Goal: Task Accomplishment & Management: Use online tool/utility

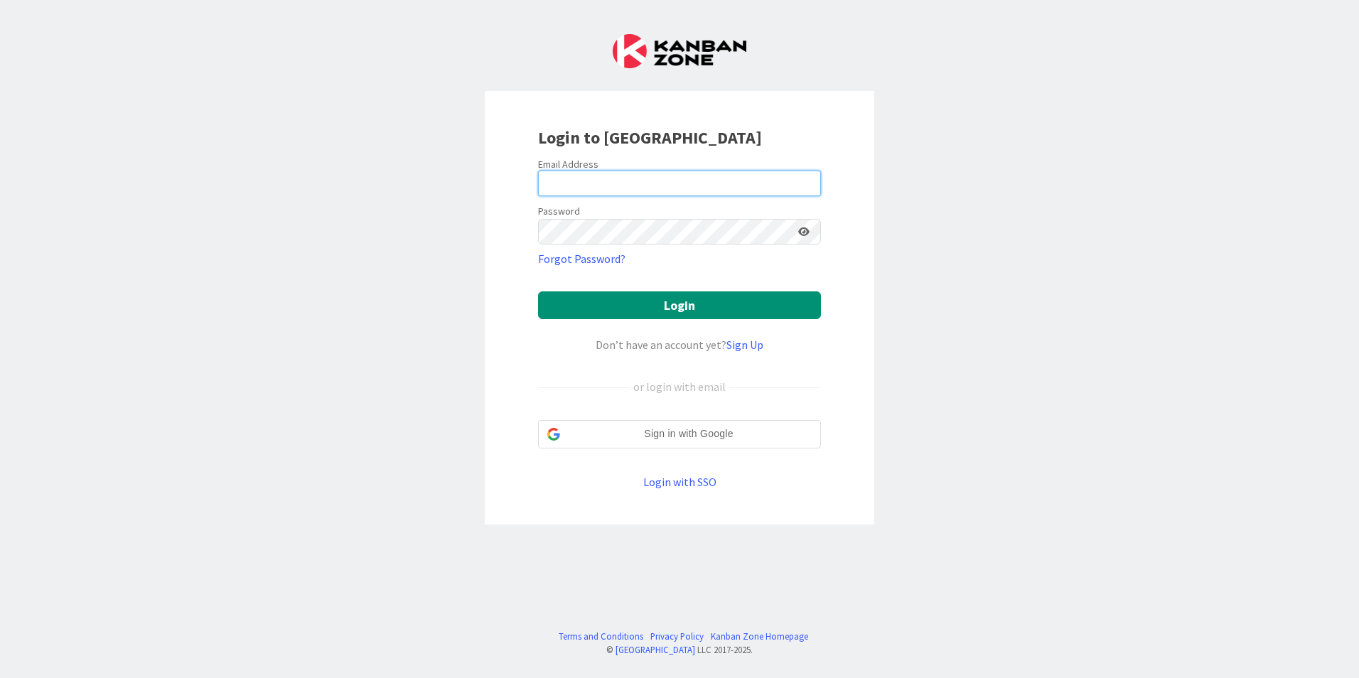
type input "[EMAIL_ADDRESS][DOMAIN_NAME]"
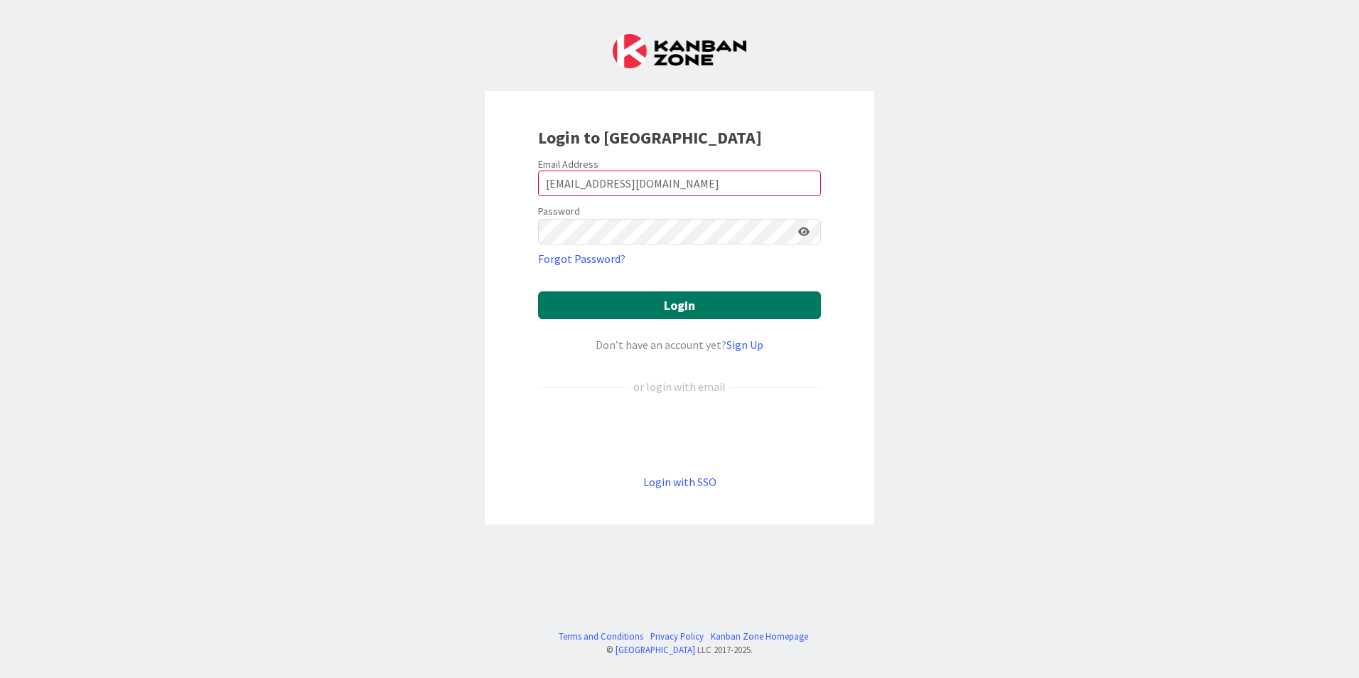
click at [693, 307] on button "Login" at bounding box center [679, 305] width 283 height 28
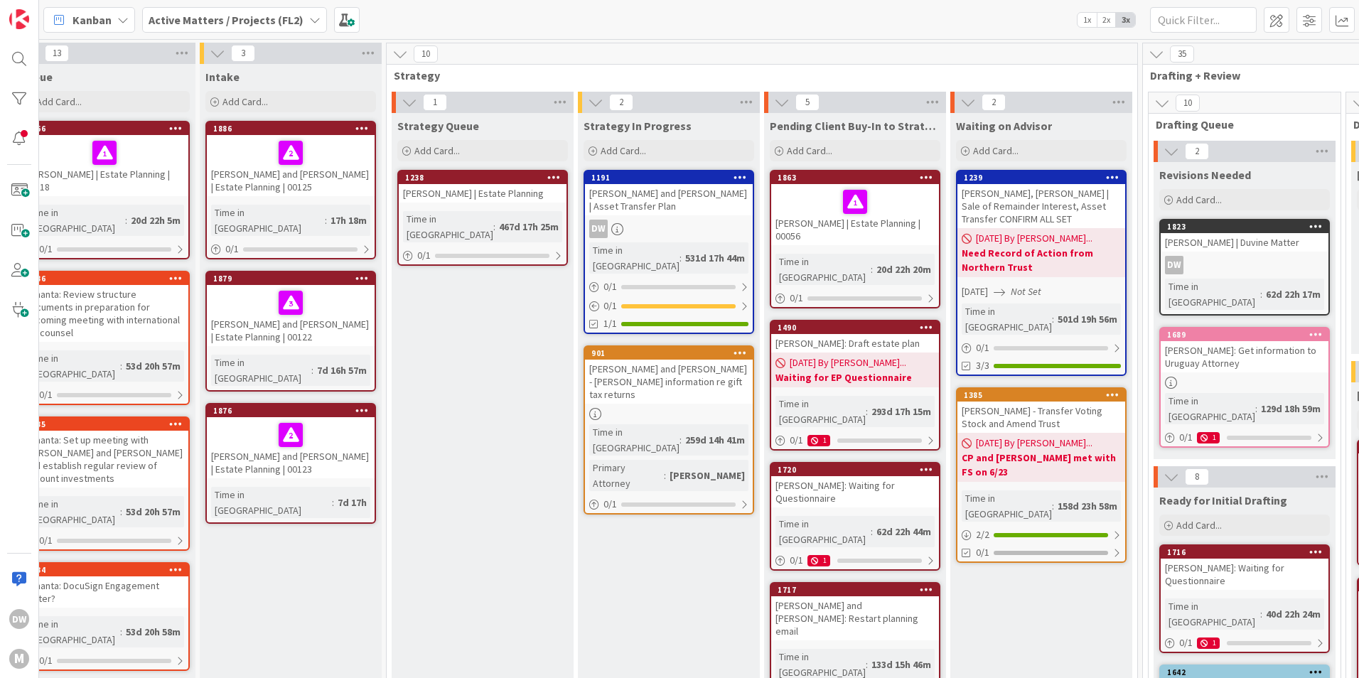
scroll to position [0, 22]
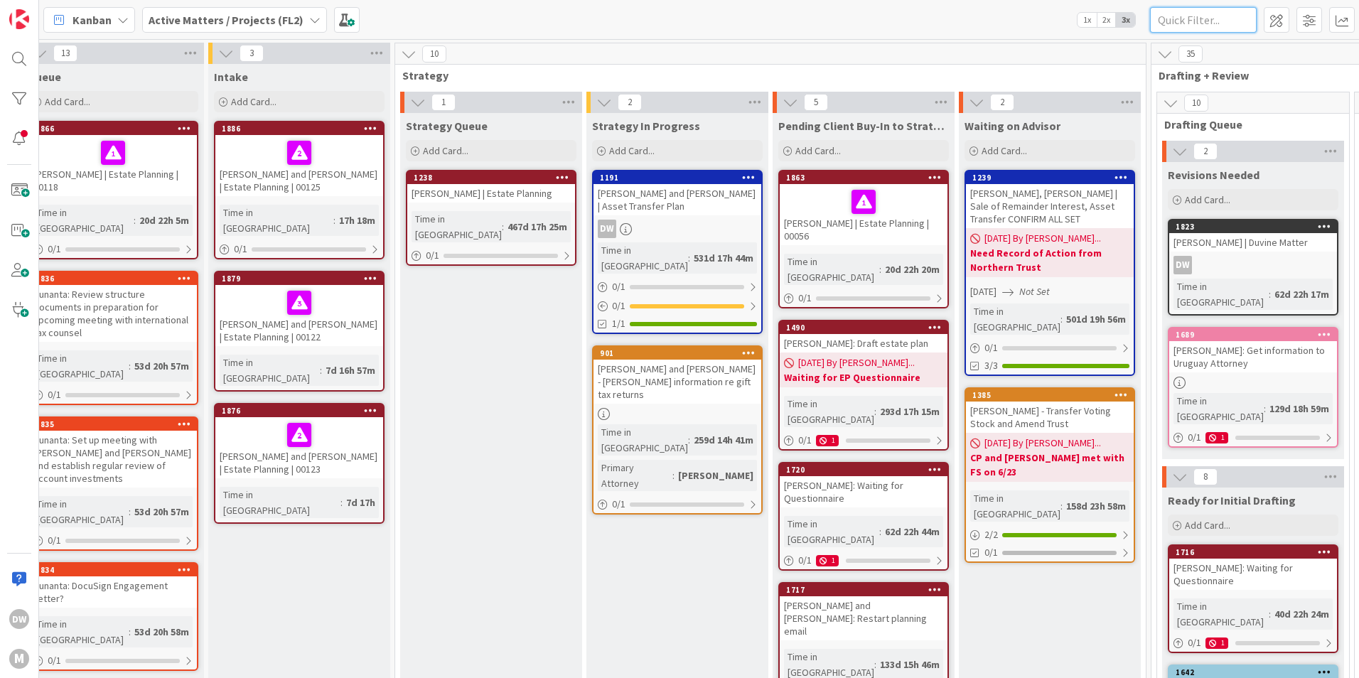
click at [1232, 23] on input "text" at bounding box center [1203, 20] width 107 height 26
type input "rose"
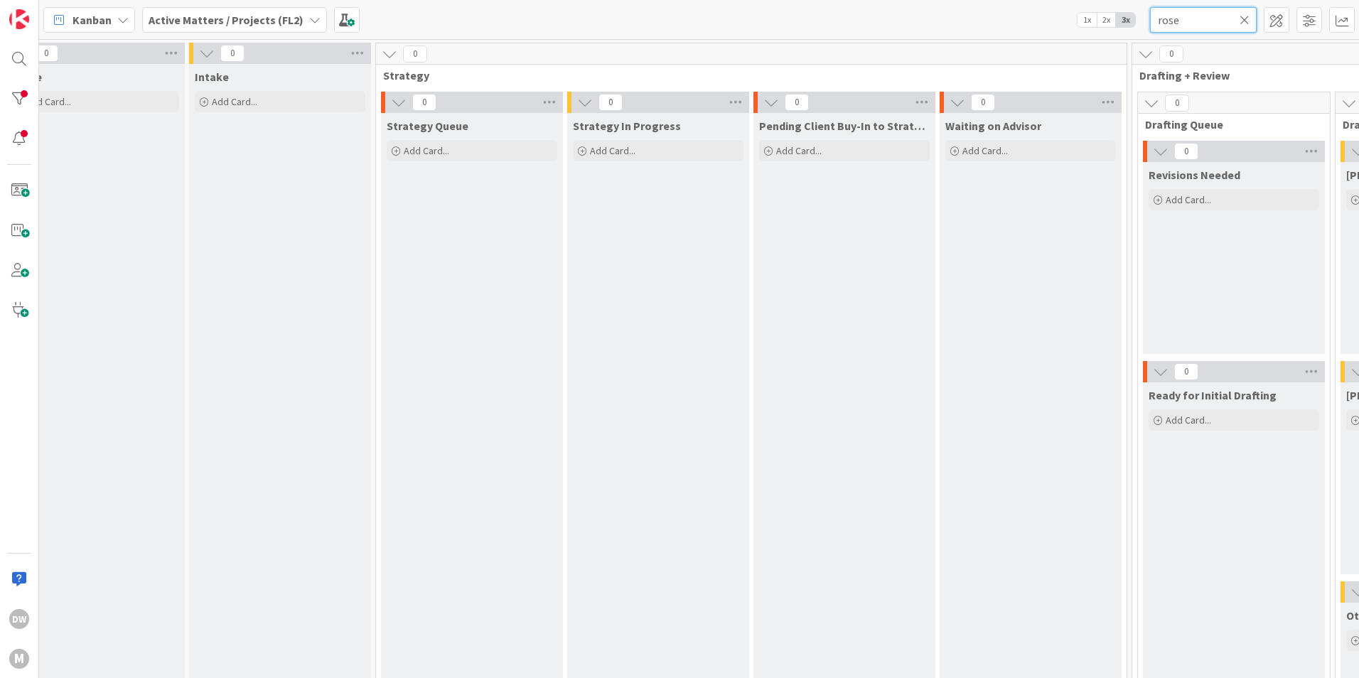
scroll to position [0, 0]
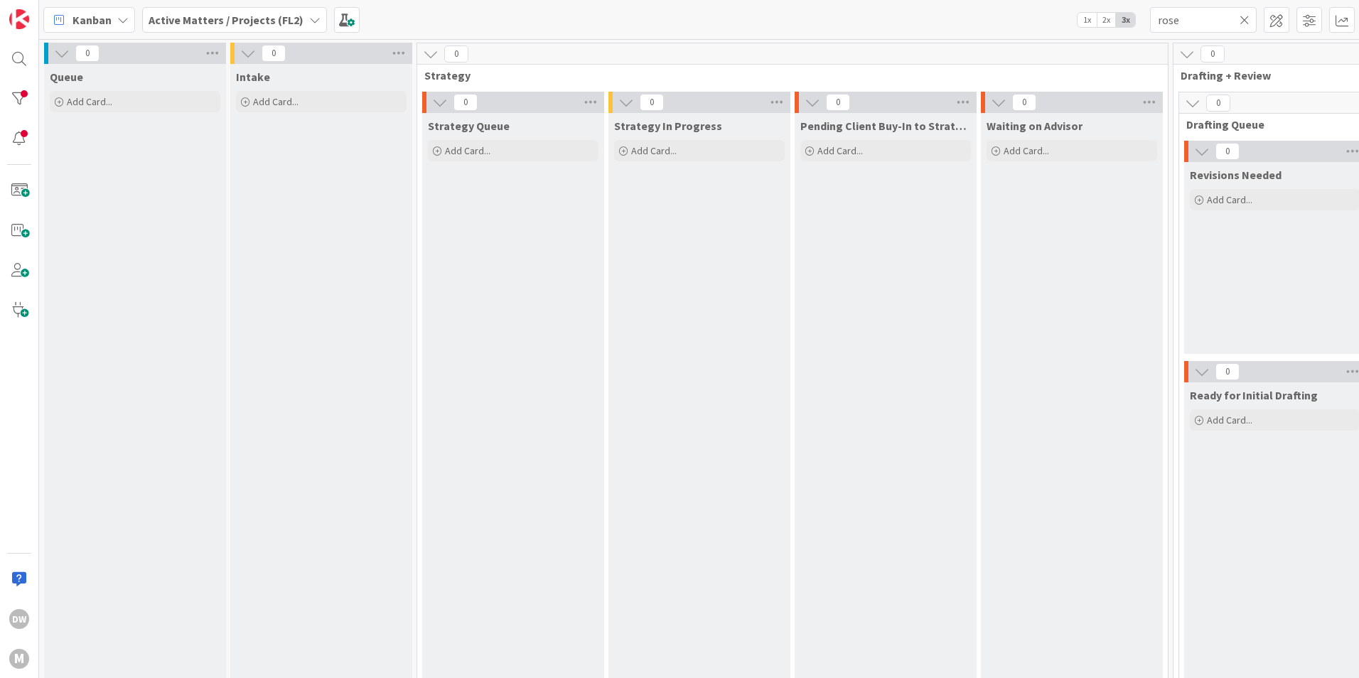
click at [688, 530] on div "Strategy In Progress Add Card..." at bounding box center [699, 457] width 182 height 689
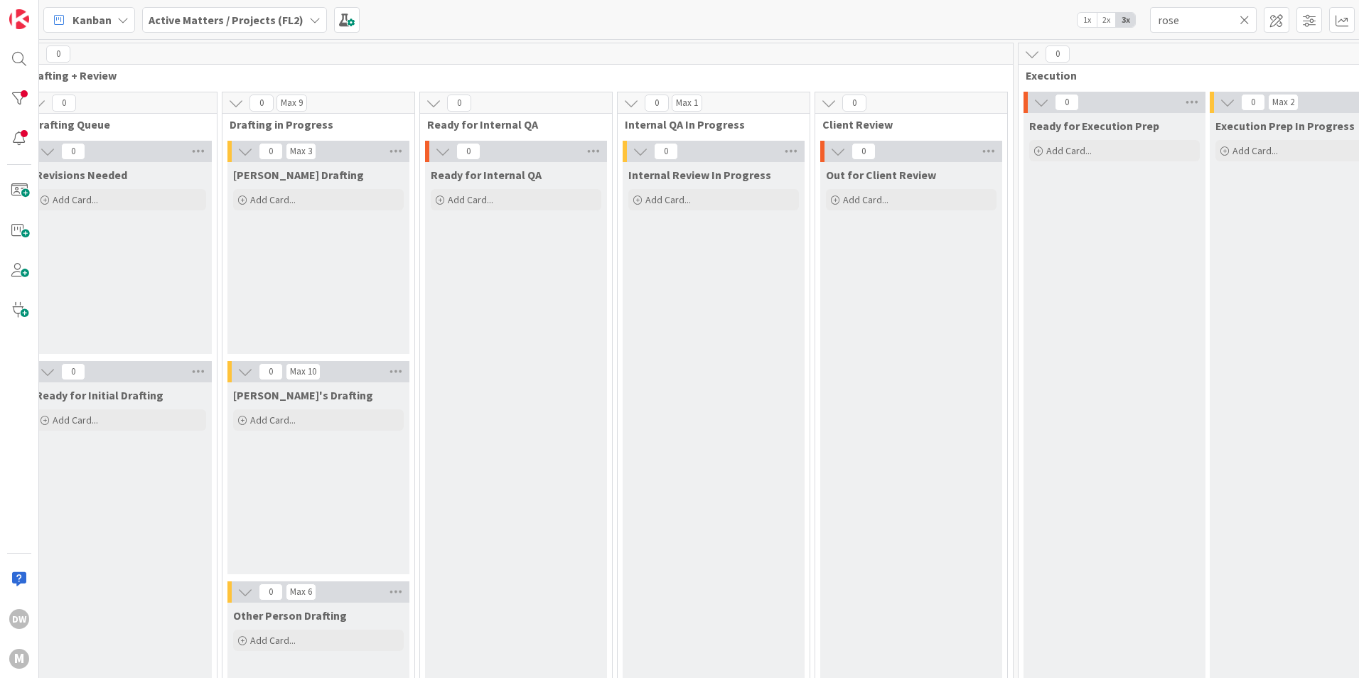
scroll to position [0, 1301]
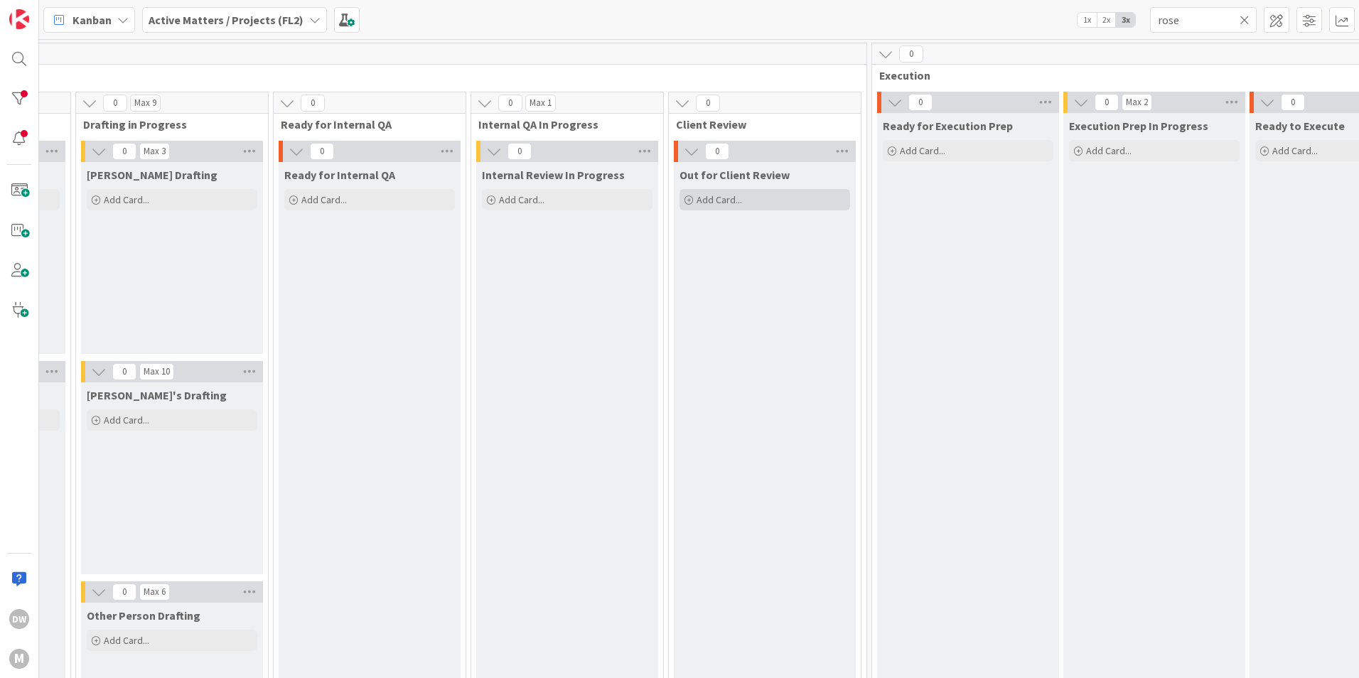
click at [707, 200] on span "Add Card..." at bounding box center [719, 199] width 45 height 13
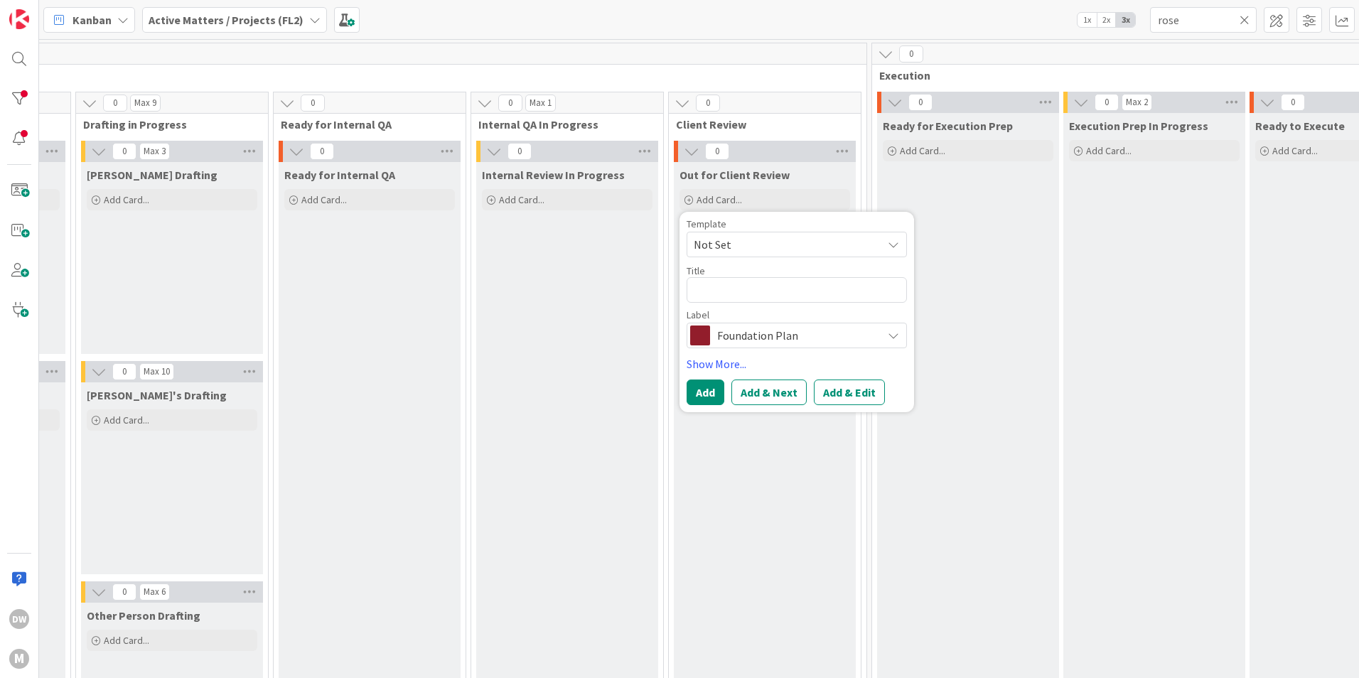
click at [313, 24] on icon at bounding box center [314, 19] width 11 height 11
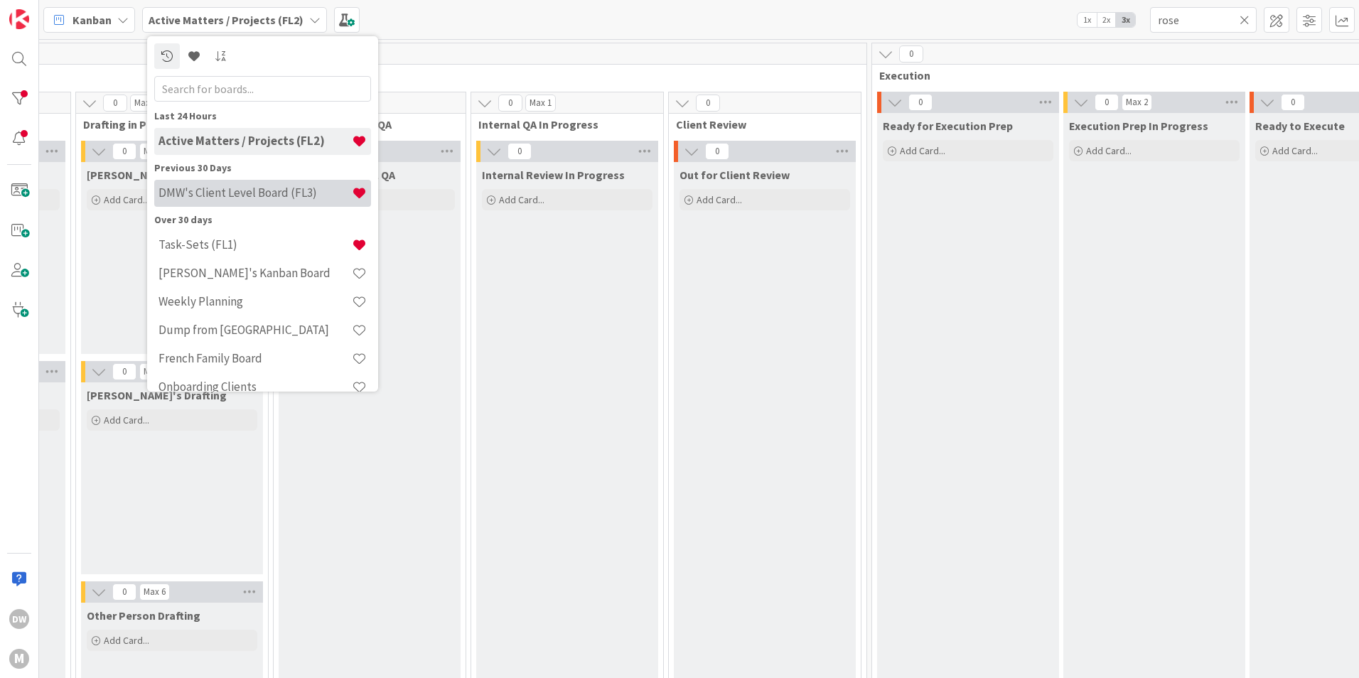
click at [274, 198] on h4 "DMW's Client Level Board (FL3)" at bounding box center [255, 193] width 193 height 14
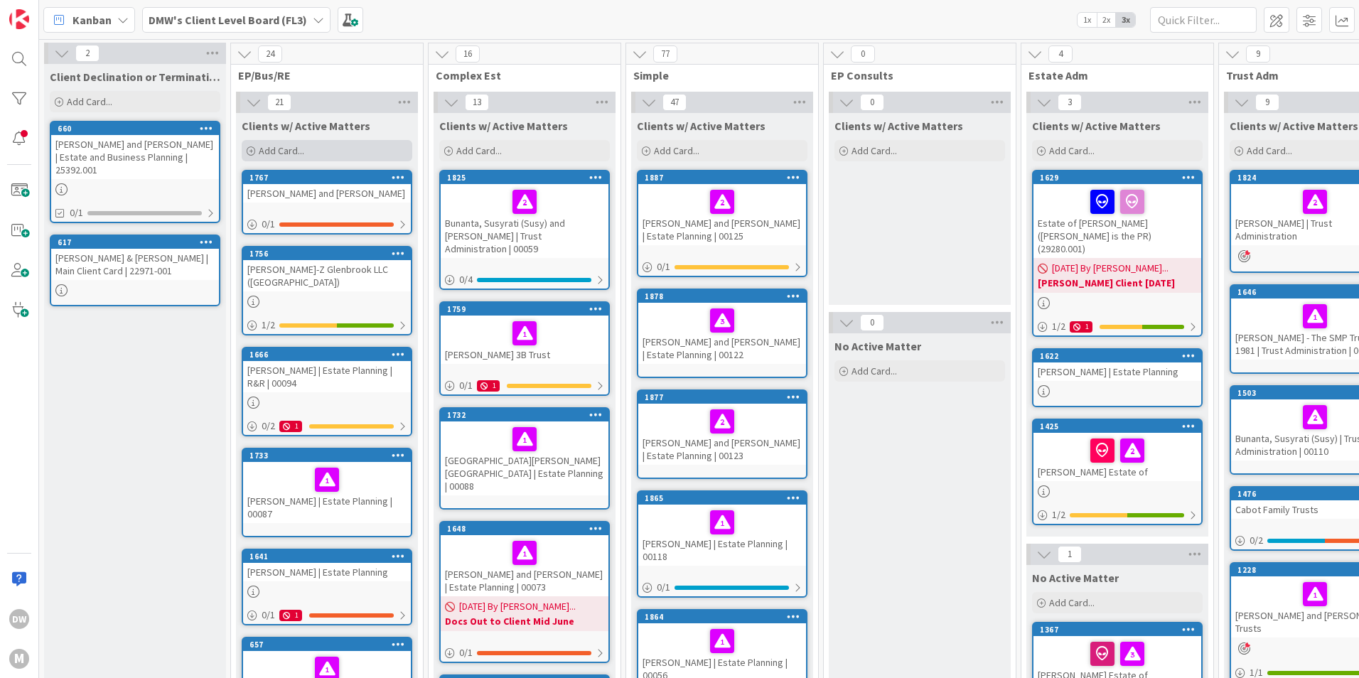
click at [293, 149] on span "Add Card..." at bounding box center [281, 150] width 45 height 13
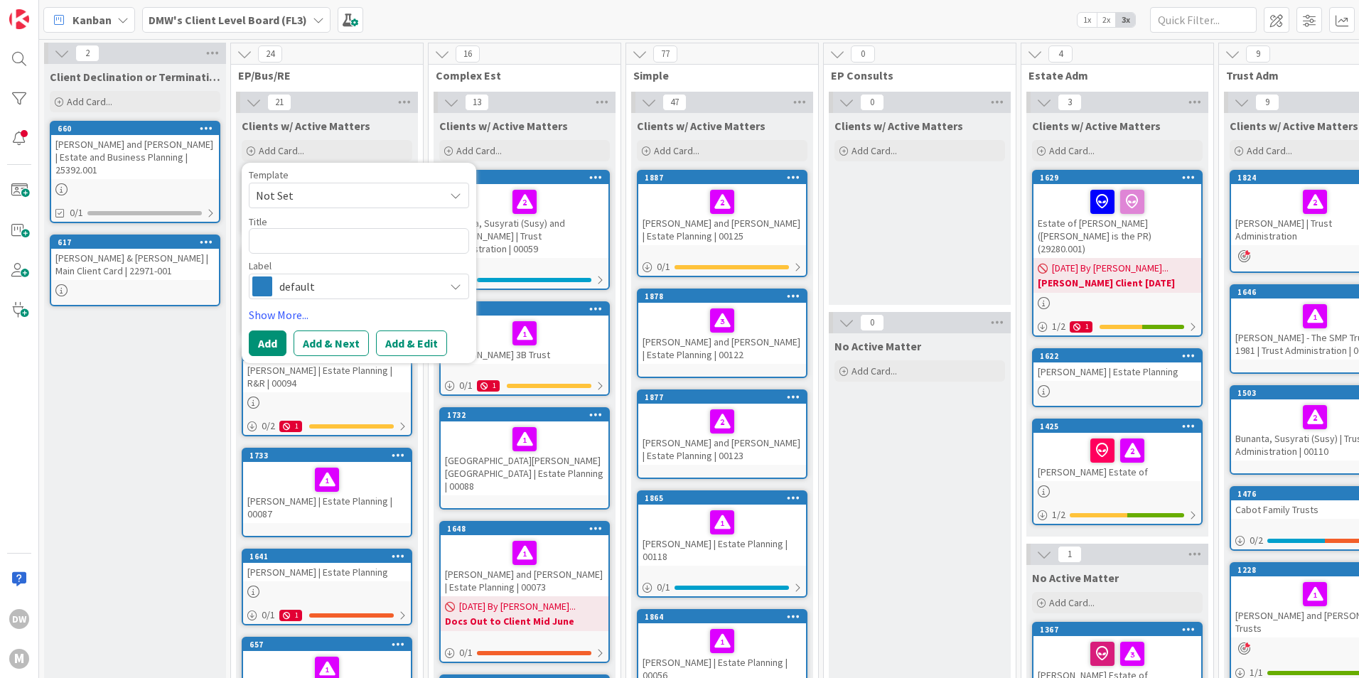
type textarea "x"
type textarea "R"
type textarea "x"
type textarea "Ro"
type textarea "x"
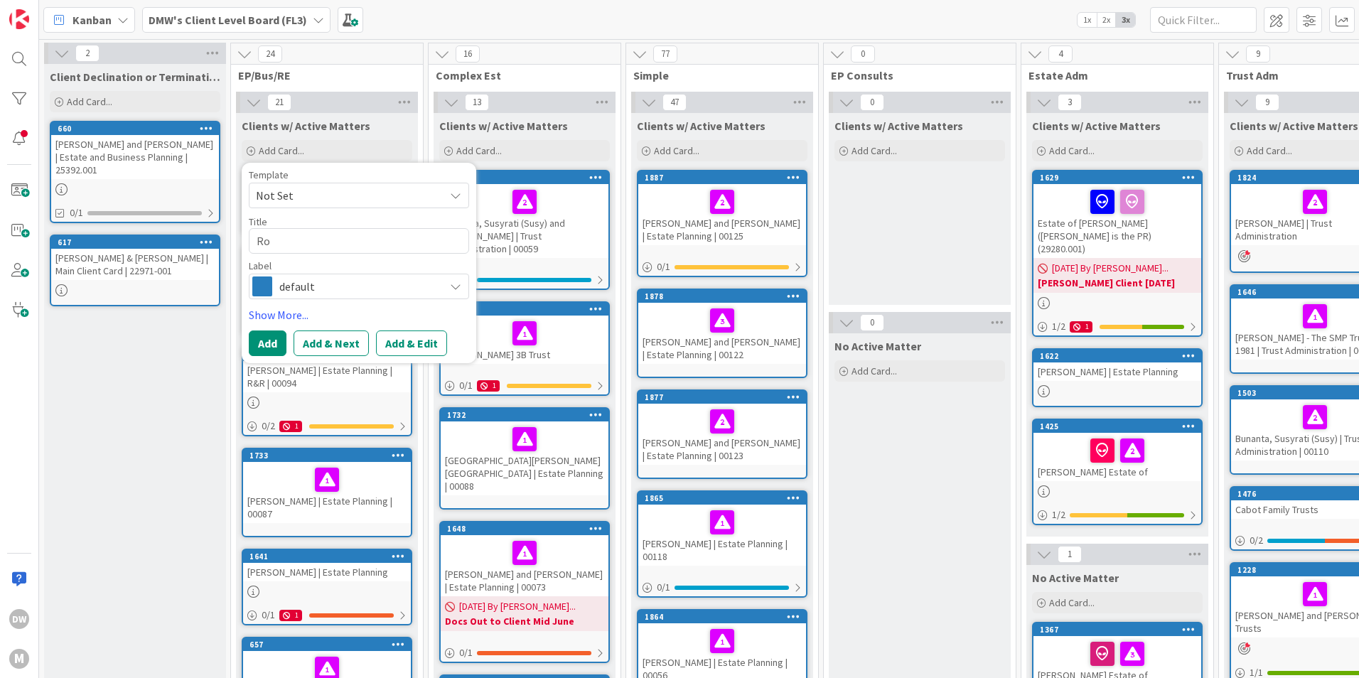
type textarea "Ros"
type textarea "x"
type textarea "Rose"
type textarea "x"
type textarea "Rose,"
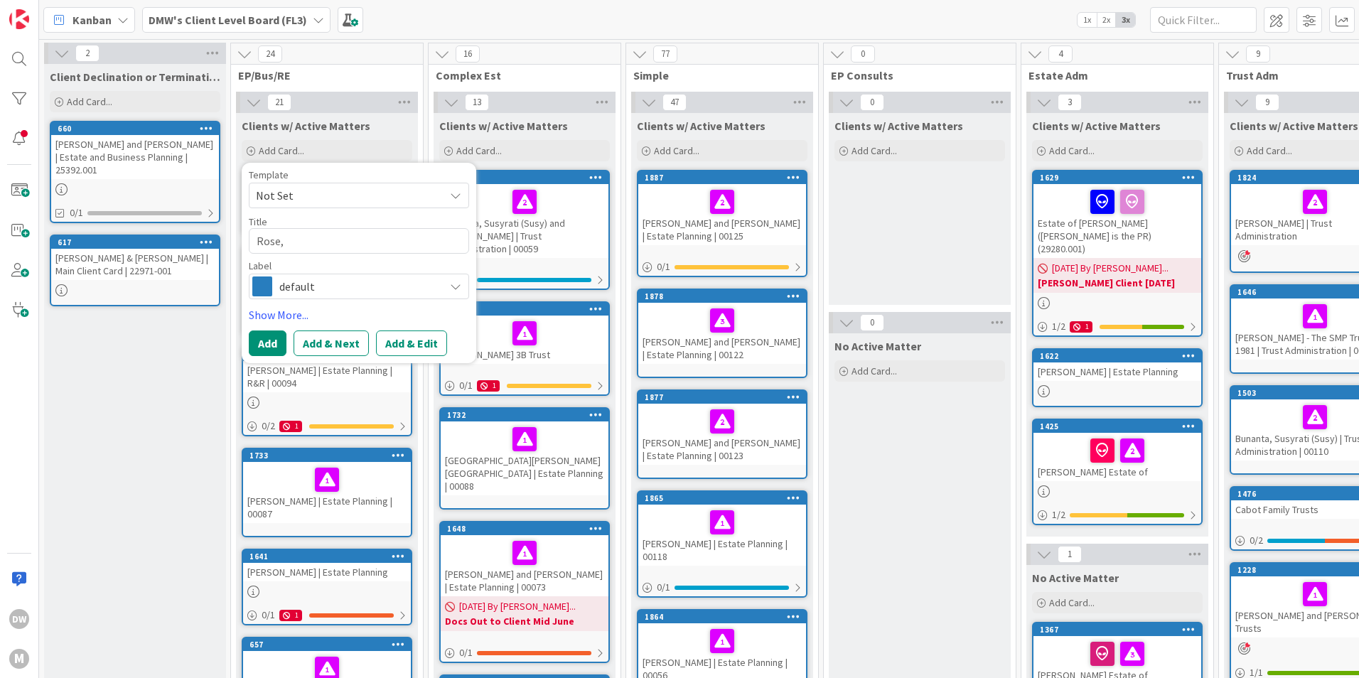
type textarea "x"
type textarea "Rose,"
type textarea "x"
type textarea "Rose, K"
type textarea "x"
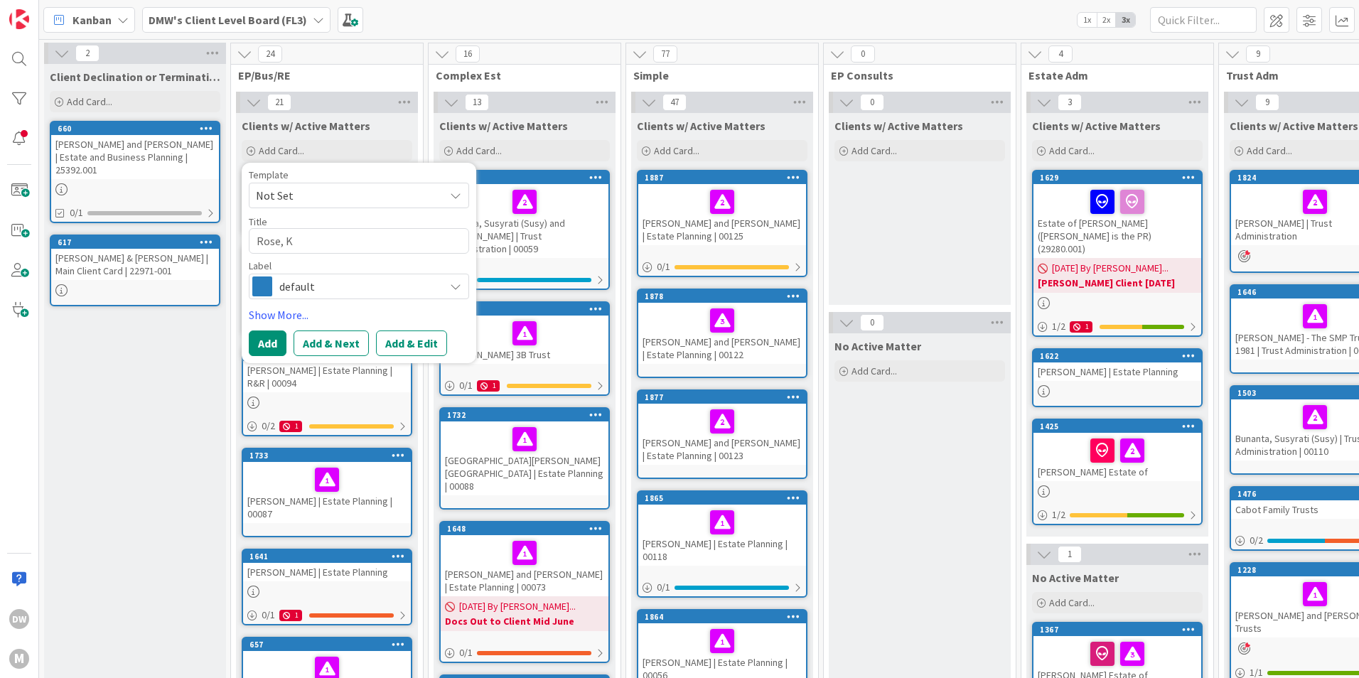
type textarea "[PERSON_NAME]"
type textarea "x"
type textarea "Rose, Kath"
type textarea "x"
type textarea "[PERSON_NAME]"
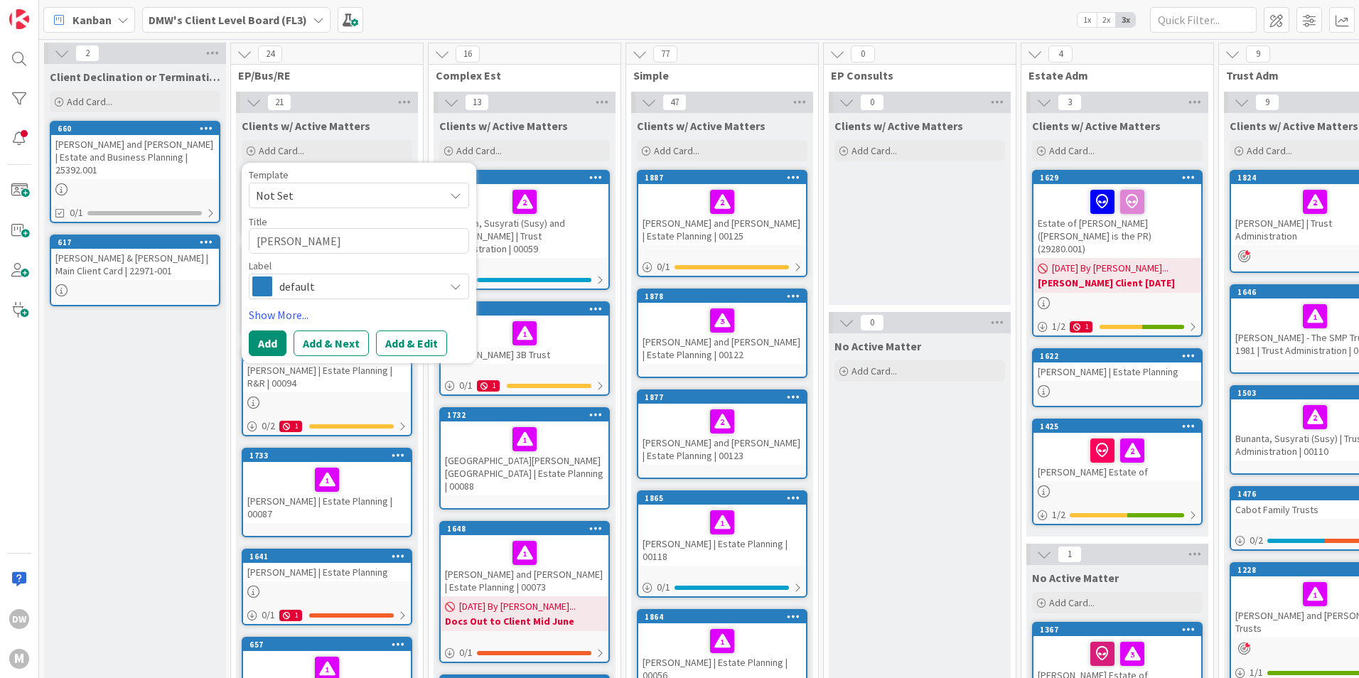
type textarea "x"
type textarea "[PERSON_NAME]"
type textarea "x"
type textarea "[PERSON_NAME]"
type textarea "x"
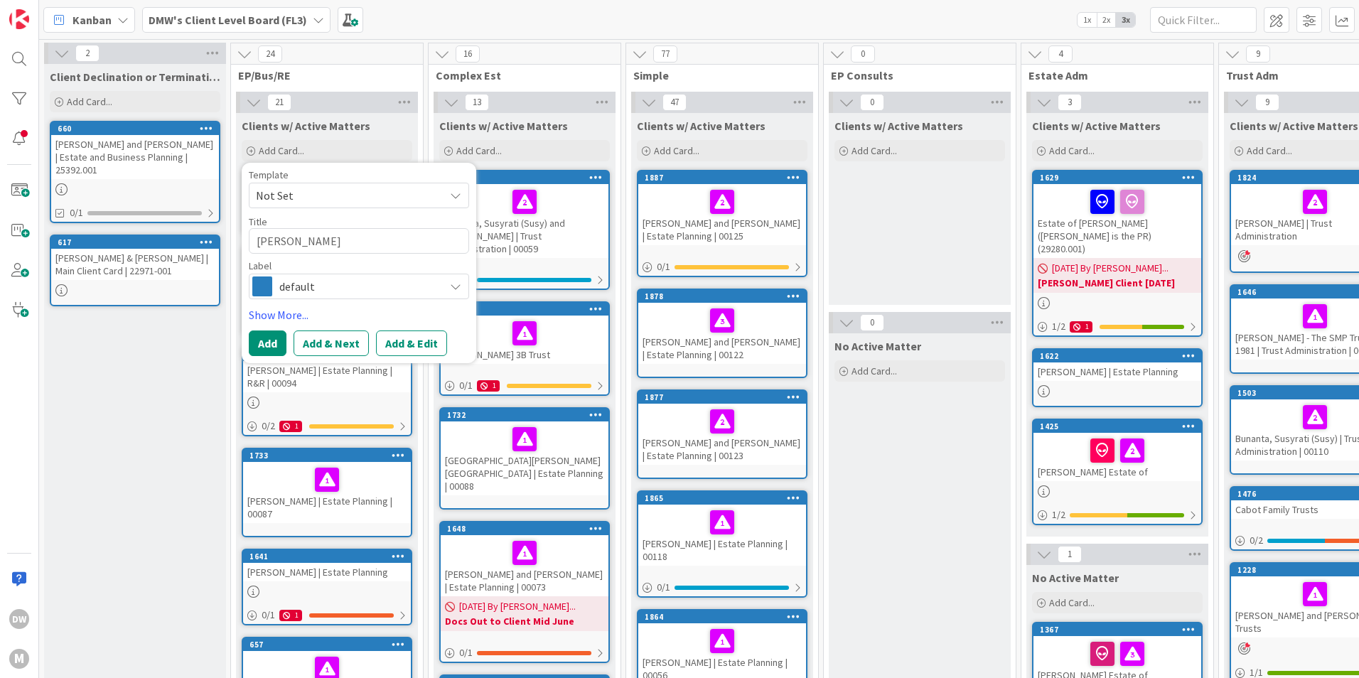
type textarea "[PERSON_NAME]"
type textarea "x"
type textarea "[PERSON_NAME]"
type textarea "x"
type textarea "[PERSON_NAME]"
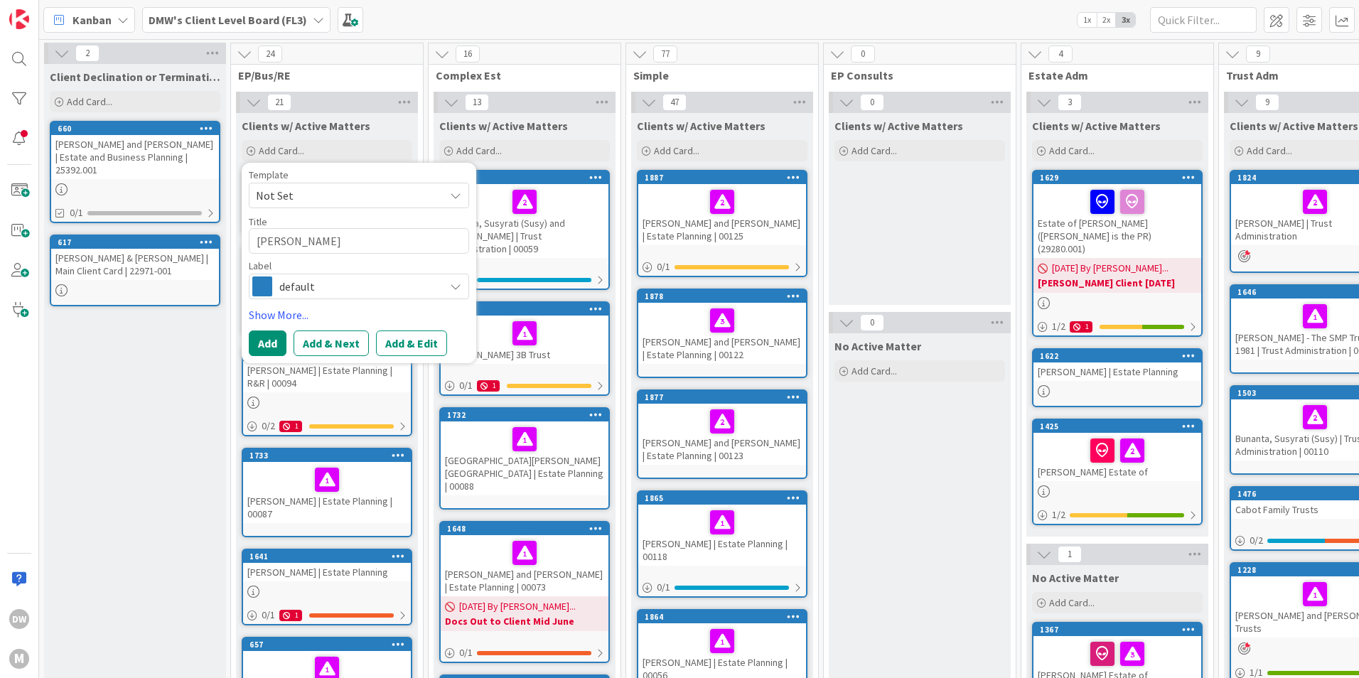
type textarea "x"
type textarea "[PERSON_NAME] and"
type textarea "x"
type textarea "[PERSON_NAME] and"
type textarea "x"
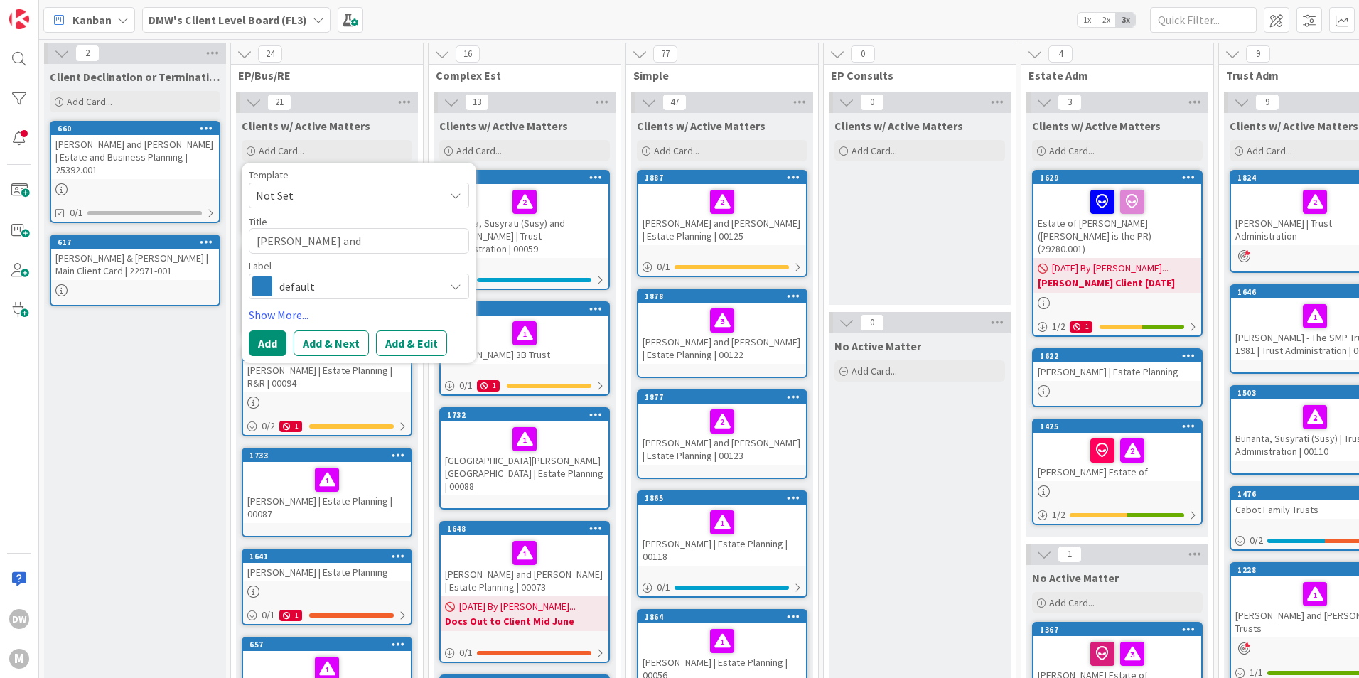
type textarea "[PERSON_NAME] and H"
type textarea "x"
type textarea "[PERSON_NAME] and [PERSON_NAME]"
type textarea "x"
type textarea "[PERSON_NAME] and How"
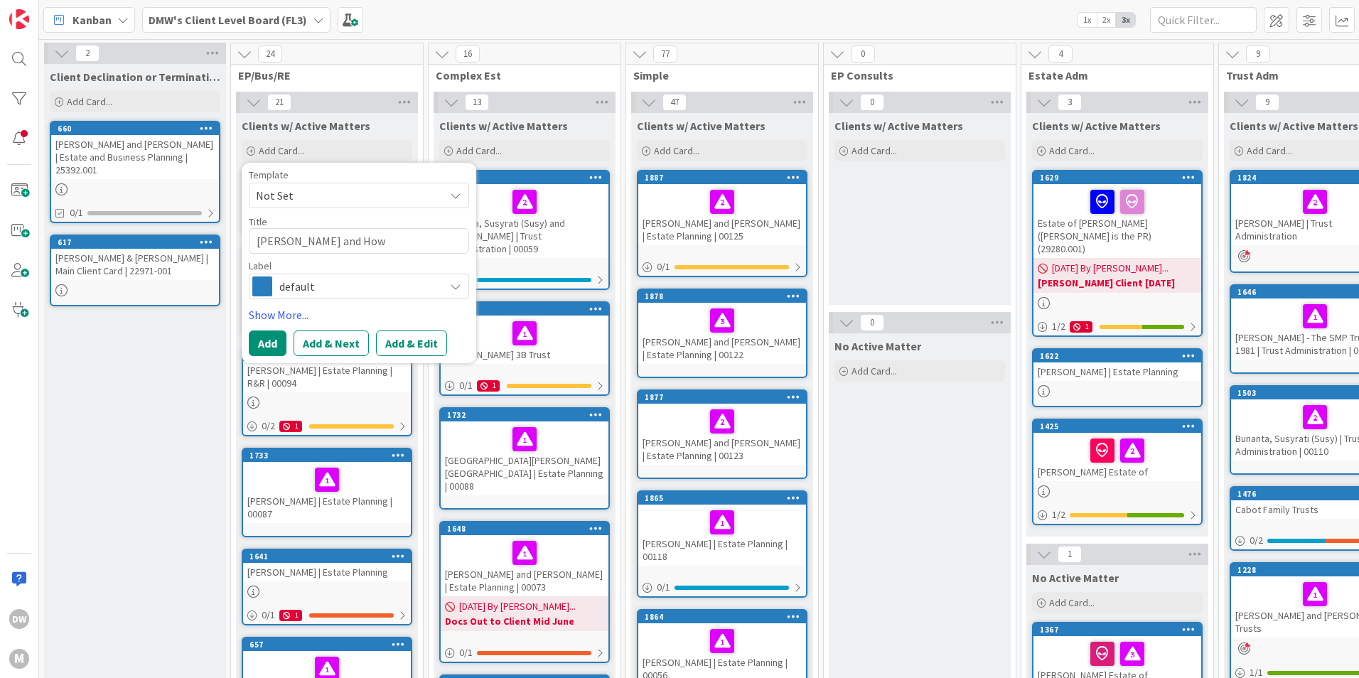
type textarea "x"
type textarea "[PERSON_NAME] and [PERSON_NAME]"
type textarea "x"
type textarea "[PERSON_NAME] and [PERSON_NAME]"
type textarea "x"
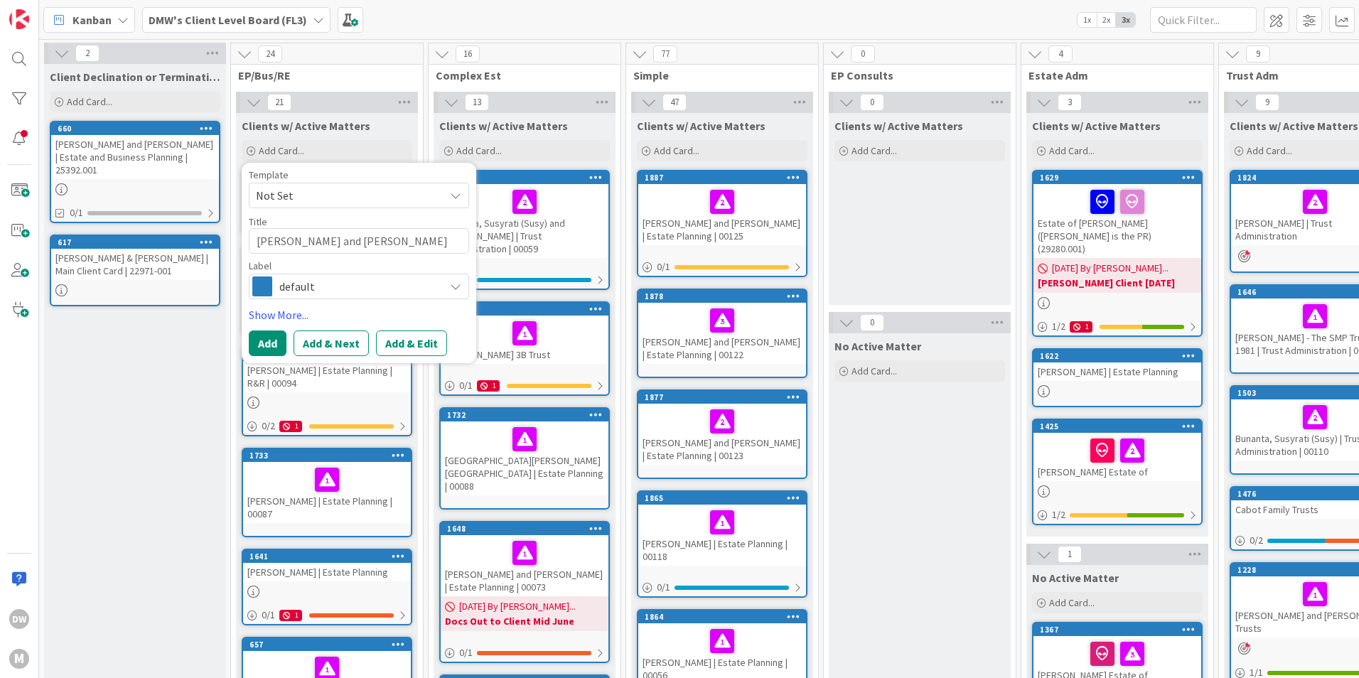
type textarea "[PERSON_NAME] and [PERSON_NAME]"
type textarea "x"
type textarea "[PERSON_NAME] and [PERSON_NAME]"
type textarea "x"
type textarea "[PERSON_NAME] and [PERSON_NAME] |"
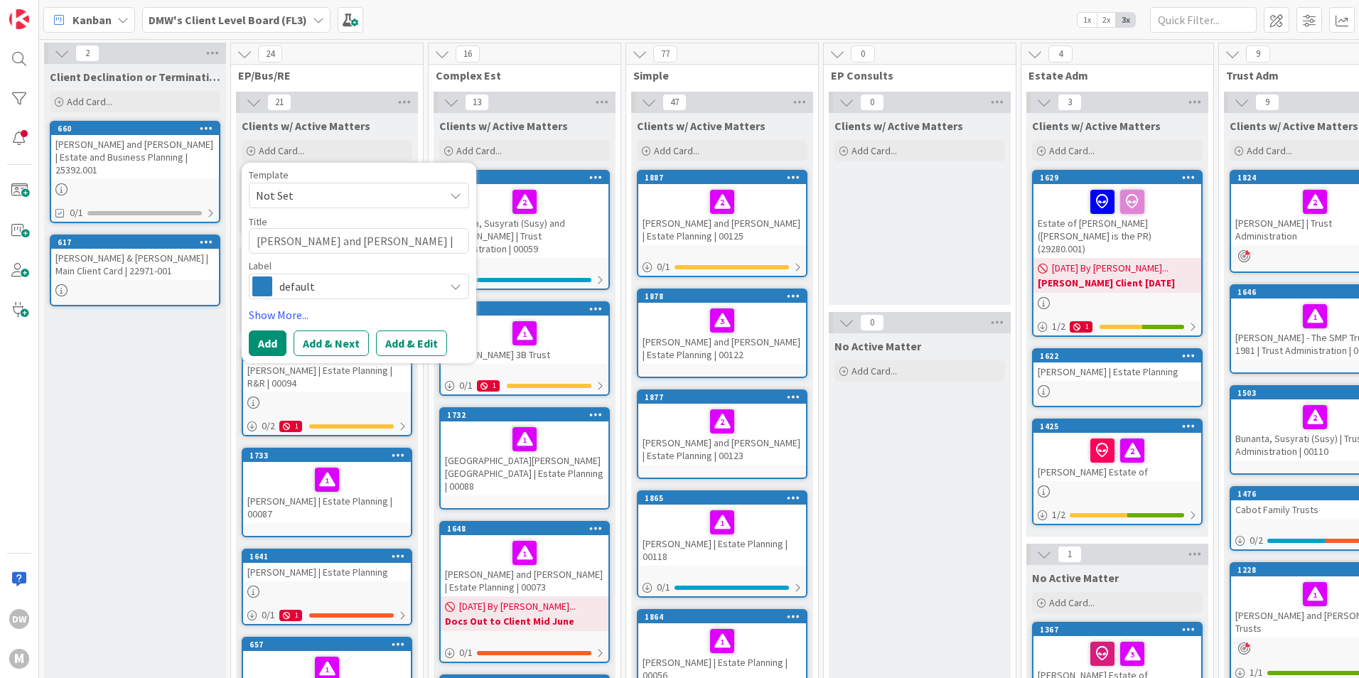
type textarea "x"
type textarea "[PERSON_NAME] and [PERSON_NAME] |"
type textarea "x"
type textarea "[PERSON_NAME] and [PERSON_NAME] | E"
type textarea "x"
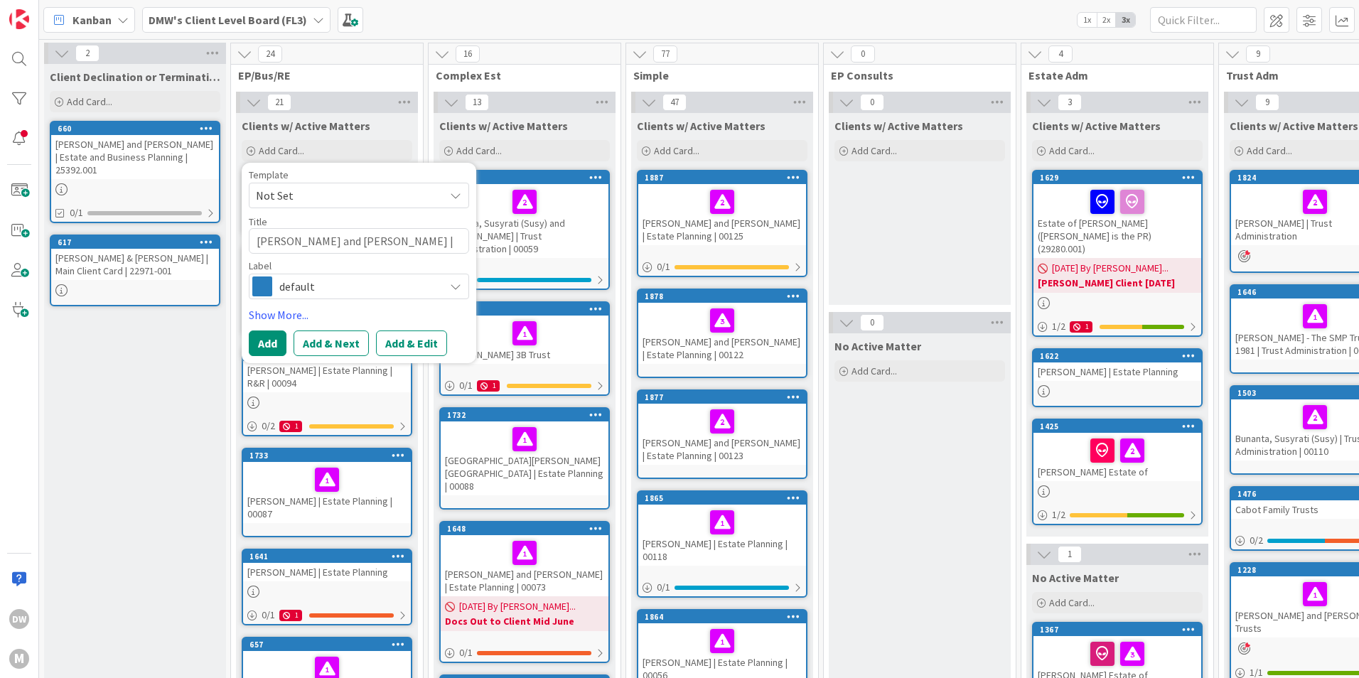
type textarea "[PERSON_NAME] and [PERSON_NAME] | Es"
type textarea "x"
type textarea "[PERSON_NAME] and [PERSON_NAME] | Esta"
type textarea "x"
type textarea "[PERSON_NAME] and [PERSON_NAME] | Estat"
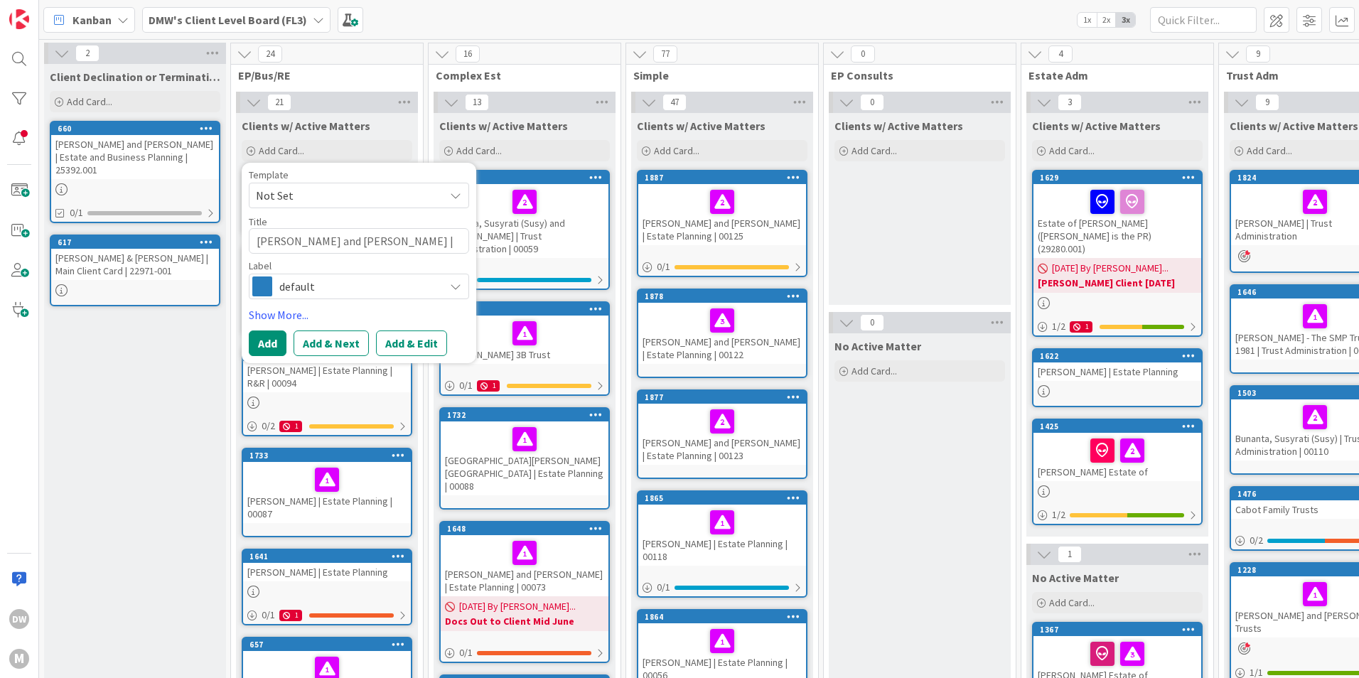
type textarea "x"
type textarea "[PERSON_NAME] and [PERSON_NAME] | Estate"
type textarea "x"
type textarea "[PERSON_NAME] and [PERSON_NAME] | Estate"
type textarea "x"
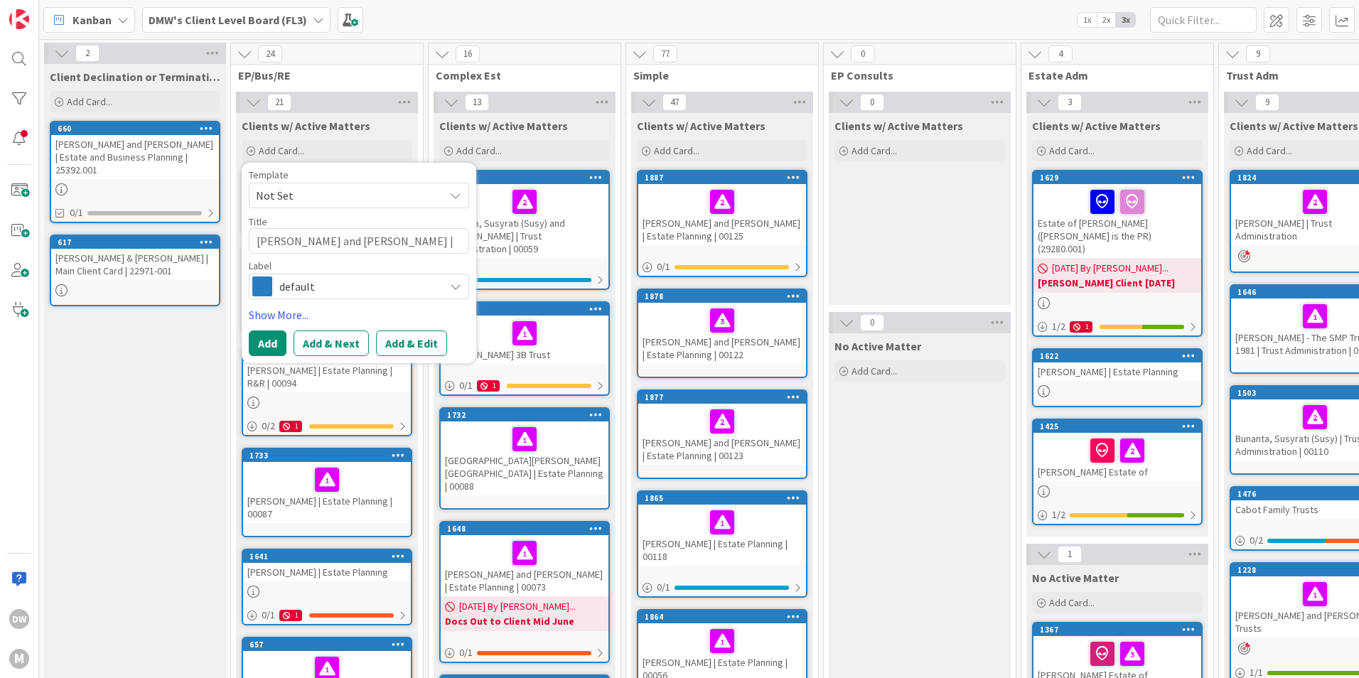
type textarea "[PERSON_NAME] and [PERSON_NAME] | Estate P"
type textarea "x"
type textarea "[PERSON_NAME] and [PERSON_NAME] | Estate Pl"
type textarea "x"
type textarea "[PERSON_NAME] and [PERSON_NAME] | Estate Pla"
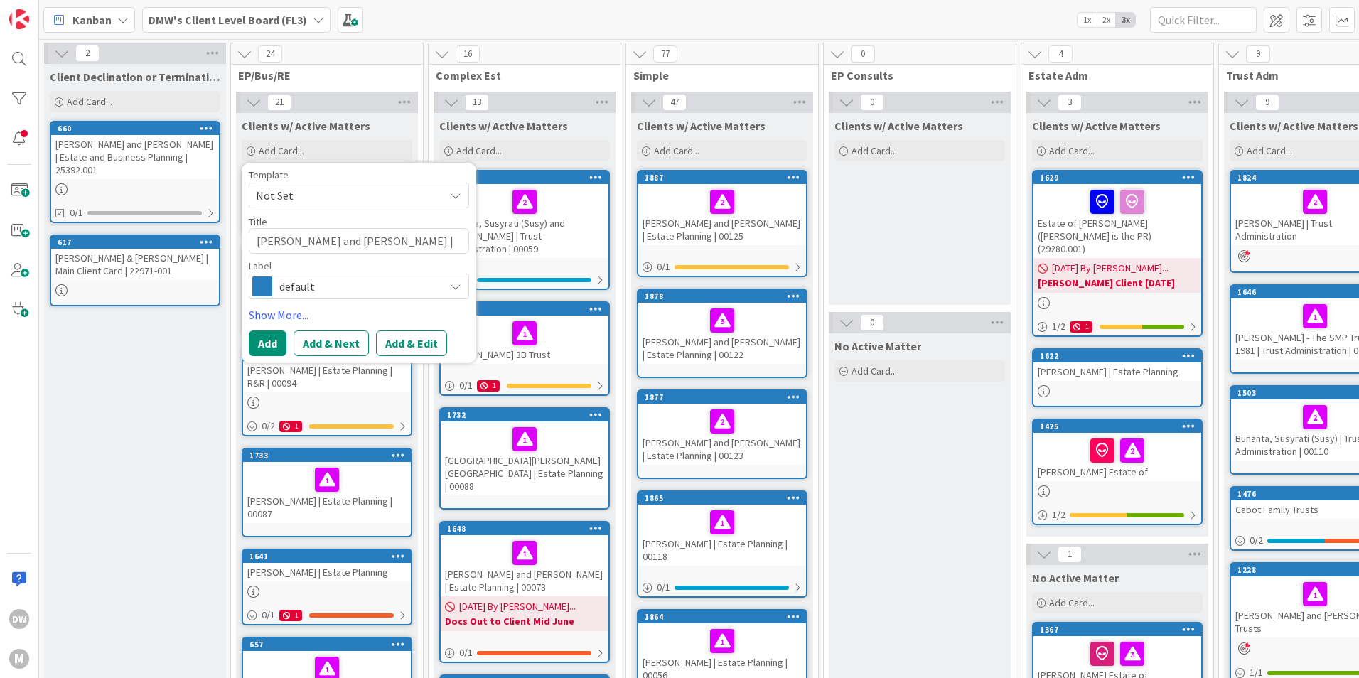
type textarea "x"
type textarea "[PERSON_NAME] and [PERSON_NAME] | Estate Plan"
type textarea "x"
type textarea "[PERSON_NAME] and [PERSON_NAME] | Estate Plann"
type textarea "x"
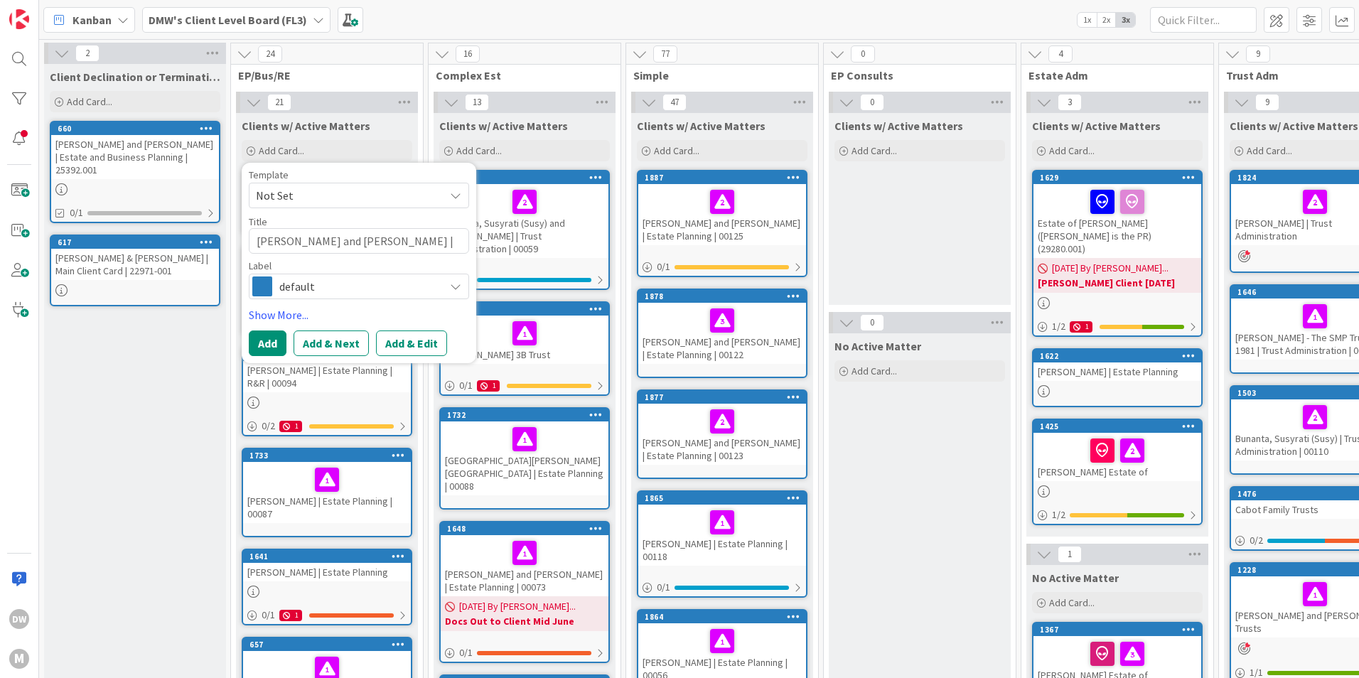
type textarea "[PERSON_NAME] and [PERSON_NAME] | Estate Plannin"
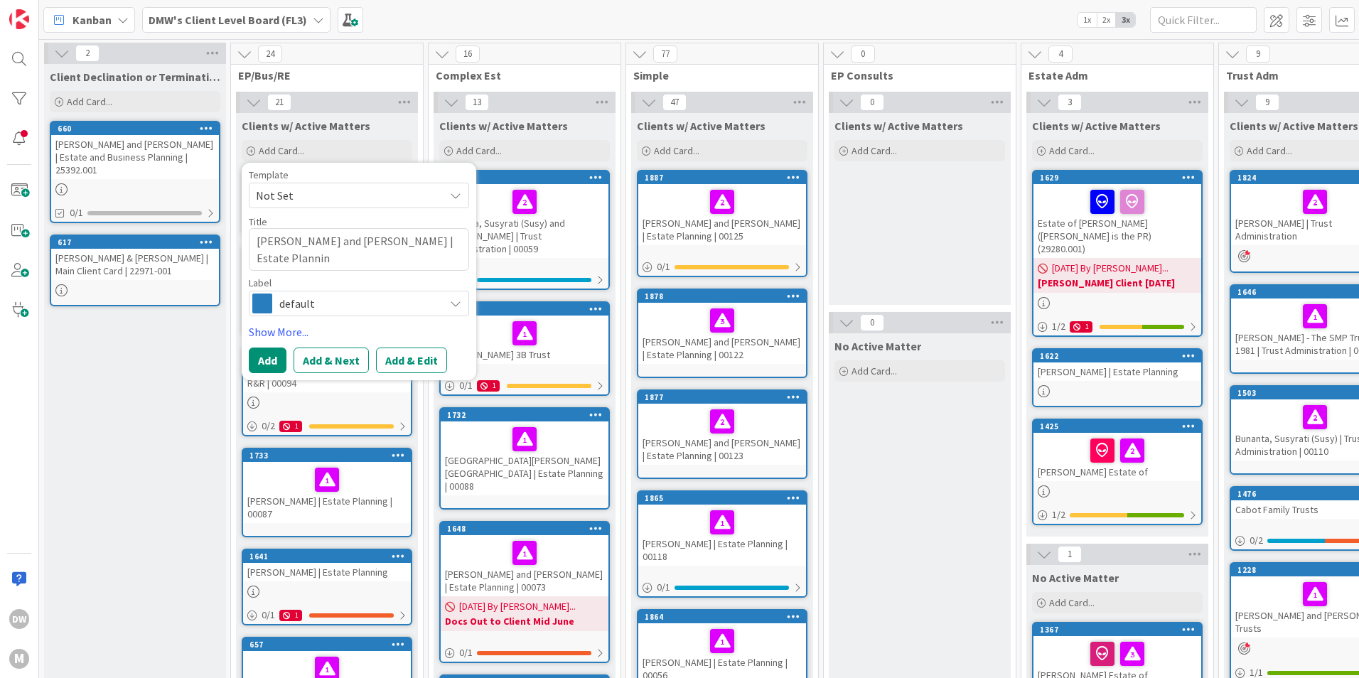
type textarea "x"
type textarea "[PERSON_NAME] and [PERSON_NAME] | Estate Planning"
type textarea "x"
type textarea "[PERSON_NAME] and [PERSON_NAME] | Estate Planning"
type textarea "x"
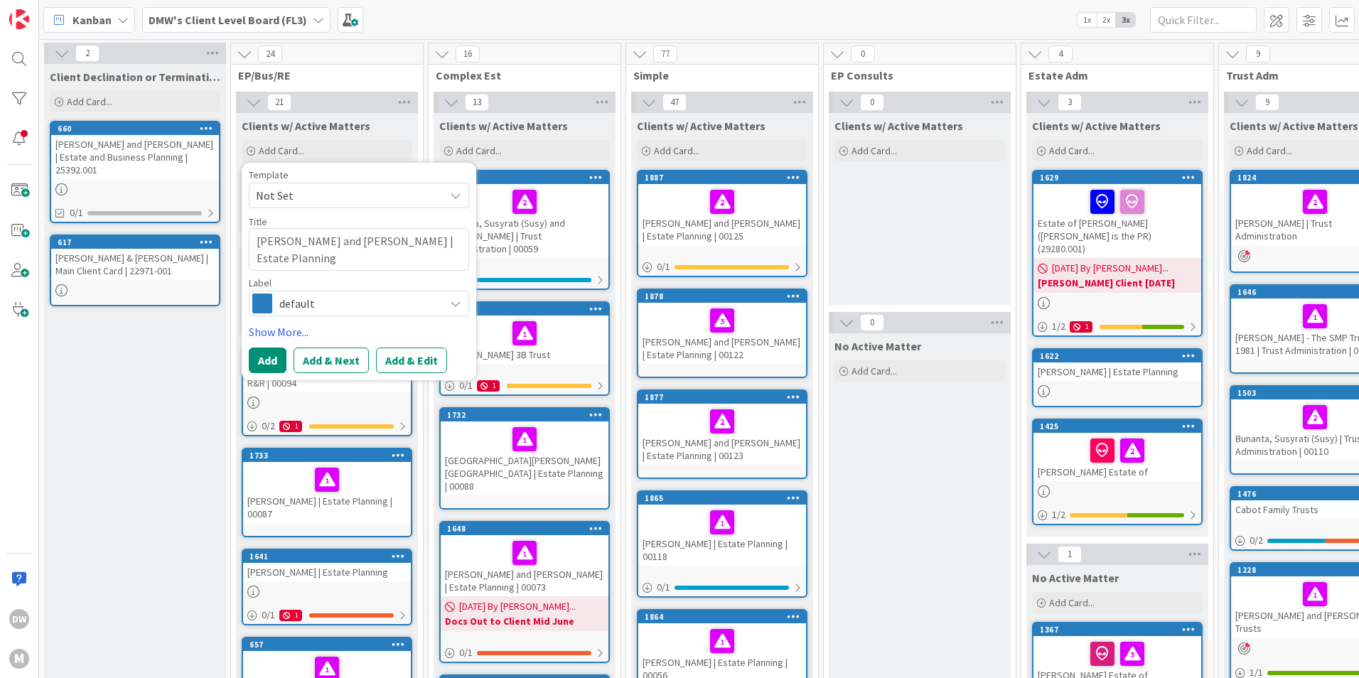
type textarea "[PERSON_NAME] and [PERSON_NAME] | Estate Planning |"
type textarea "x"
type textarea "[PERSON_NAME] and [PERSON_NAME] | Estate Planning |"
type textarea "x"
type textarea "[PERSON_NAME] and [PERSON_NAME] | Estate Planning | R"
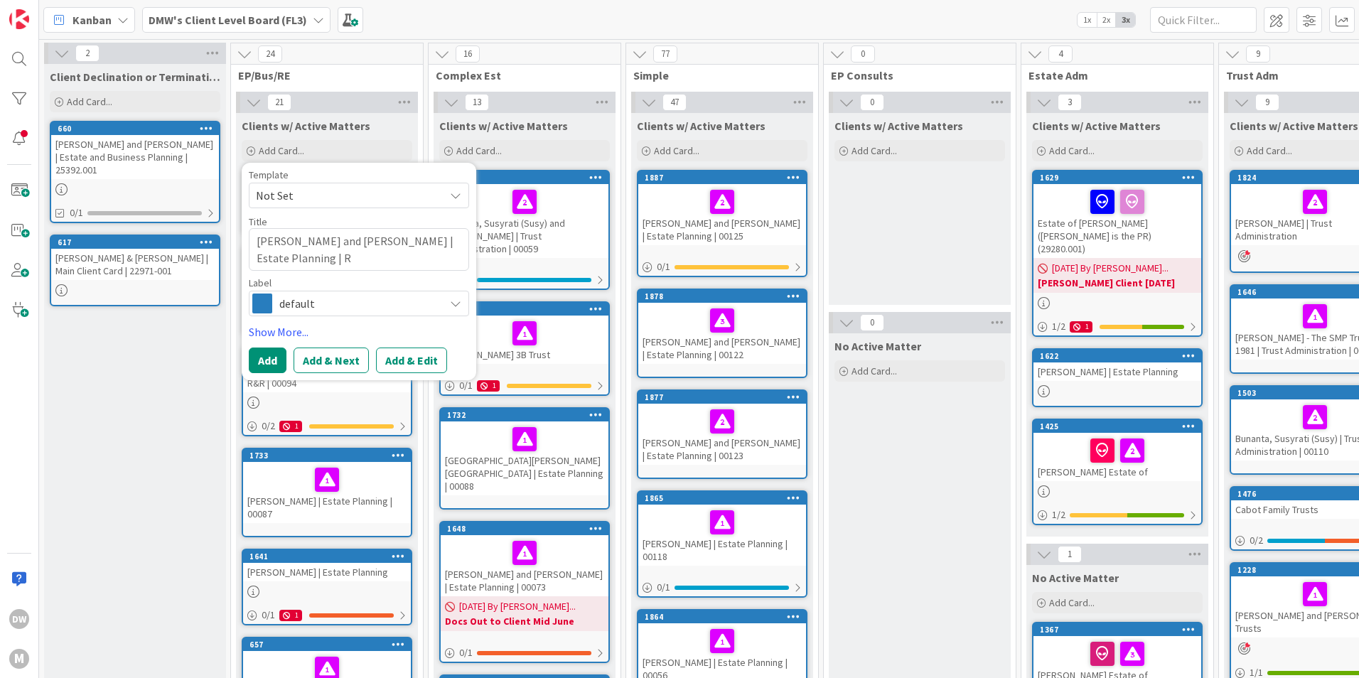
type textarea "x"
type textarea "[PERSON_NAME] and [PERSON_NAME] | Estate Planning | R&"
type textarea "x"
type textarea "[PERSON_NAME] and [PERSON_NAME] | Estate Planning | R&R"
click at [409, 357] on button "Add & Edit" at bounding box center [411, 361] width 71 height 26
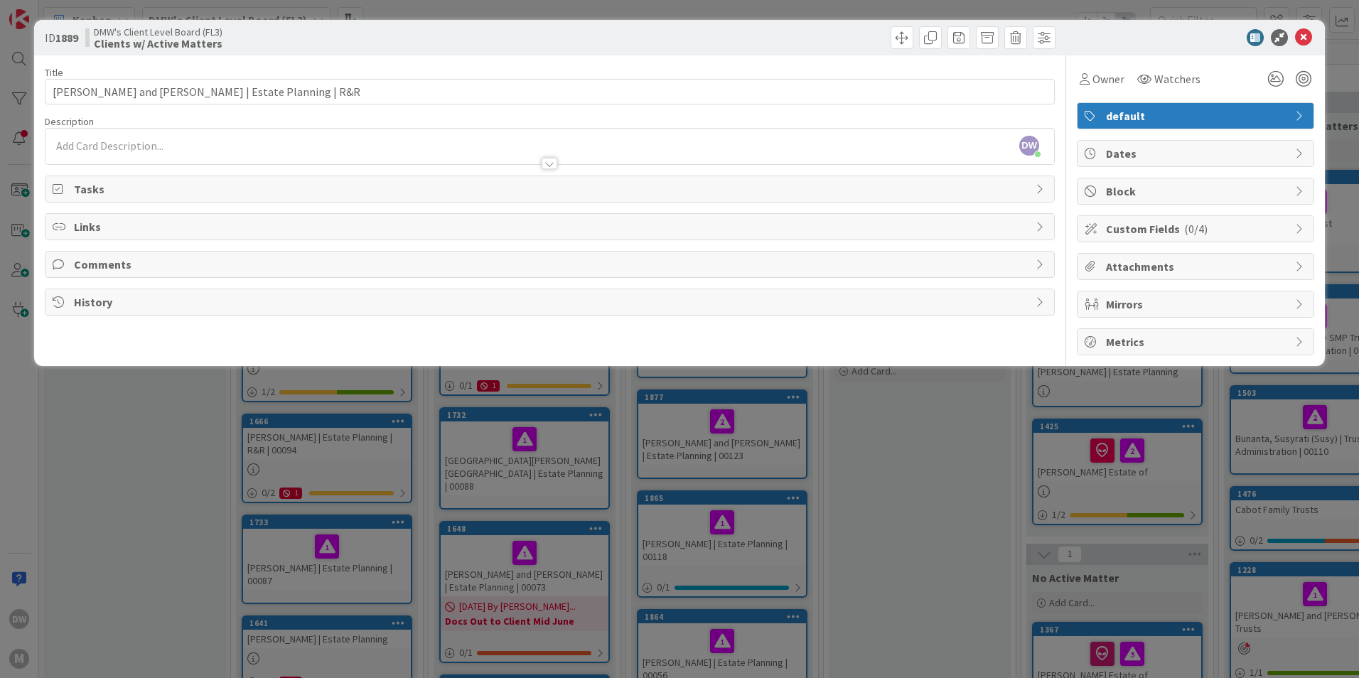
click at [68, 191] on div "Tasks" at bounding box center [549, 189] width 1009 height 26
click at [94, 220] on button "Add Checklist" at bounding box center [103, 223] width 100 height 26
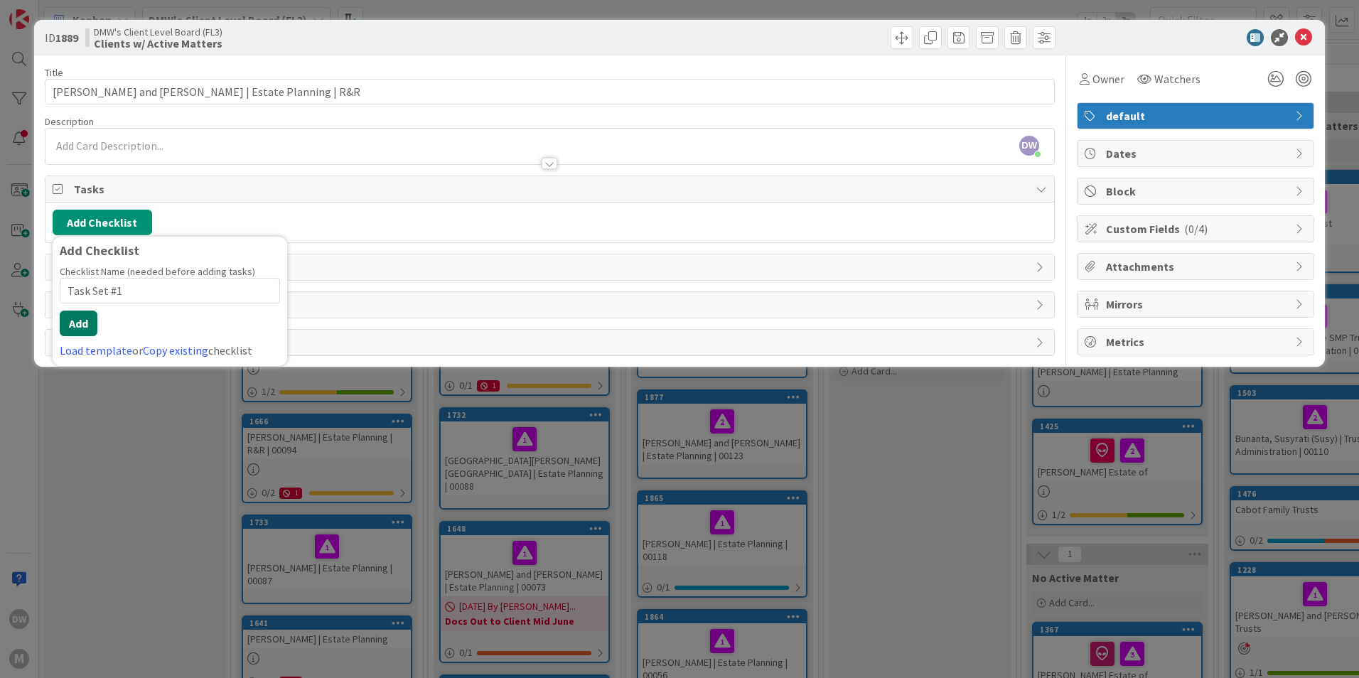
type input "Task Set #1"
click at [82, 323] on button "Add" at bounding box center [79, 324] width 38 height 26
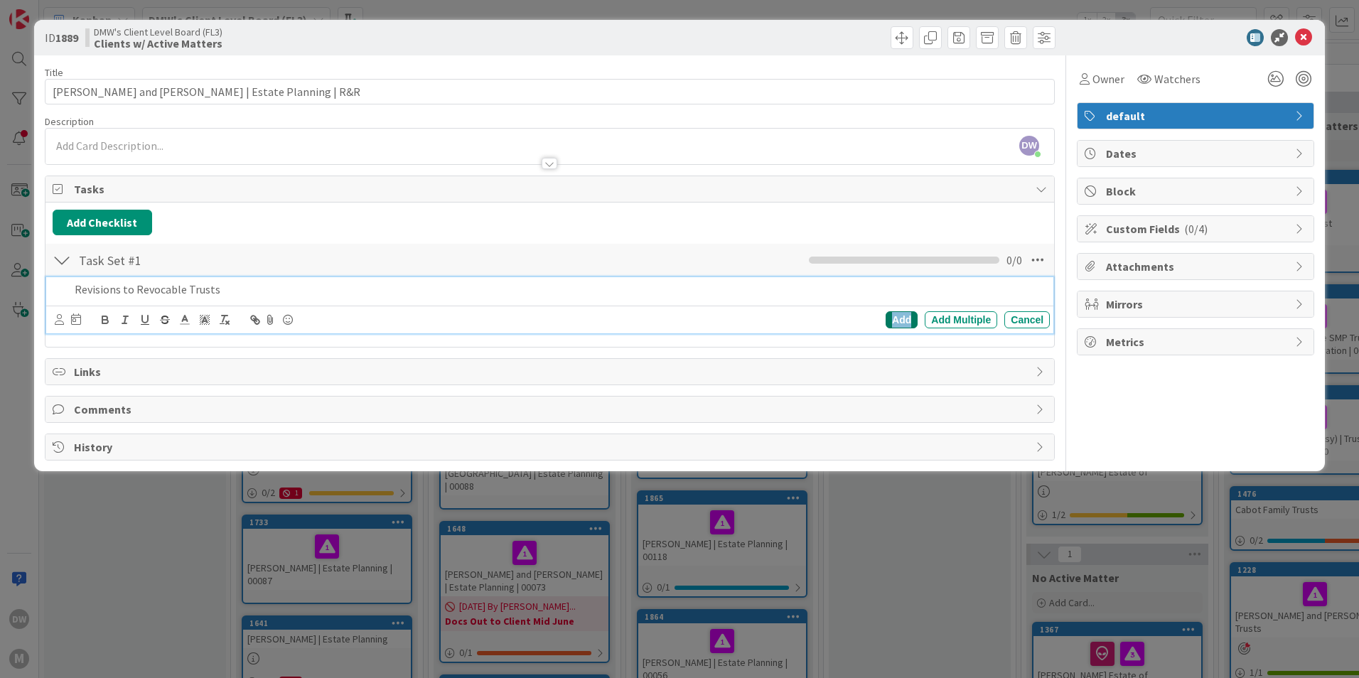
click at [903, 320] on div "Add" at bounding box center [902, 319] width 32 height 17
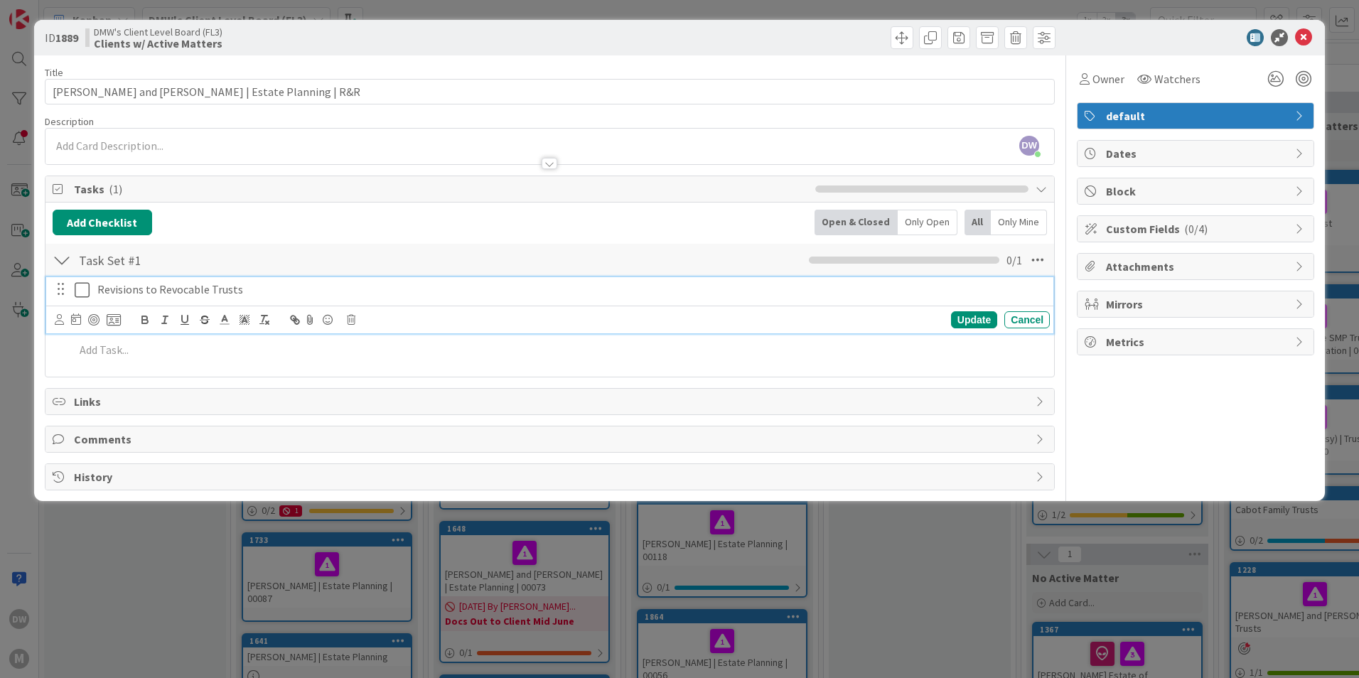
drag, startPoint x: 195, startPoint y: 289, endPoint x: 127, endPoint y: 321, distance: 74.7
click at [116, 321] on icon at bounding box center [114, 319] width 14 height 13
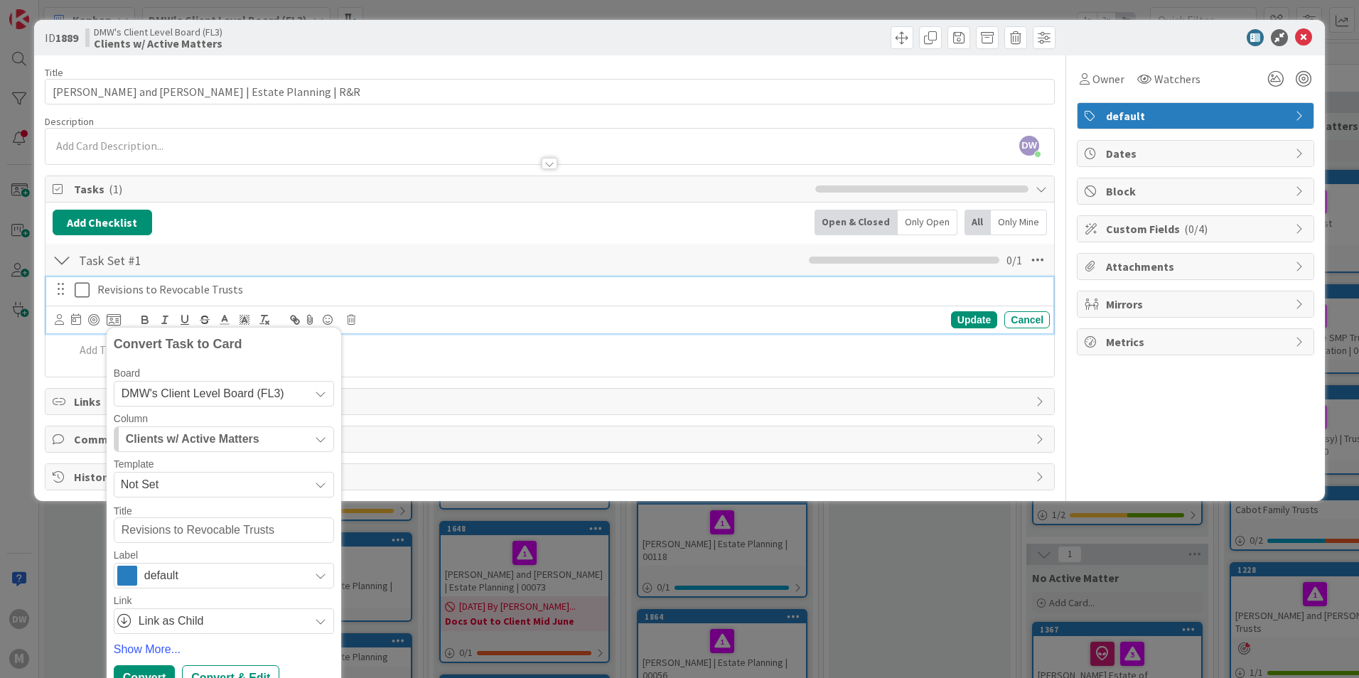
click at [314, 391] on div "DMW's Client Level Board (FL3)" at bounding box center [224, 394] width 220 height 26
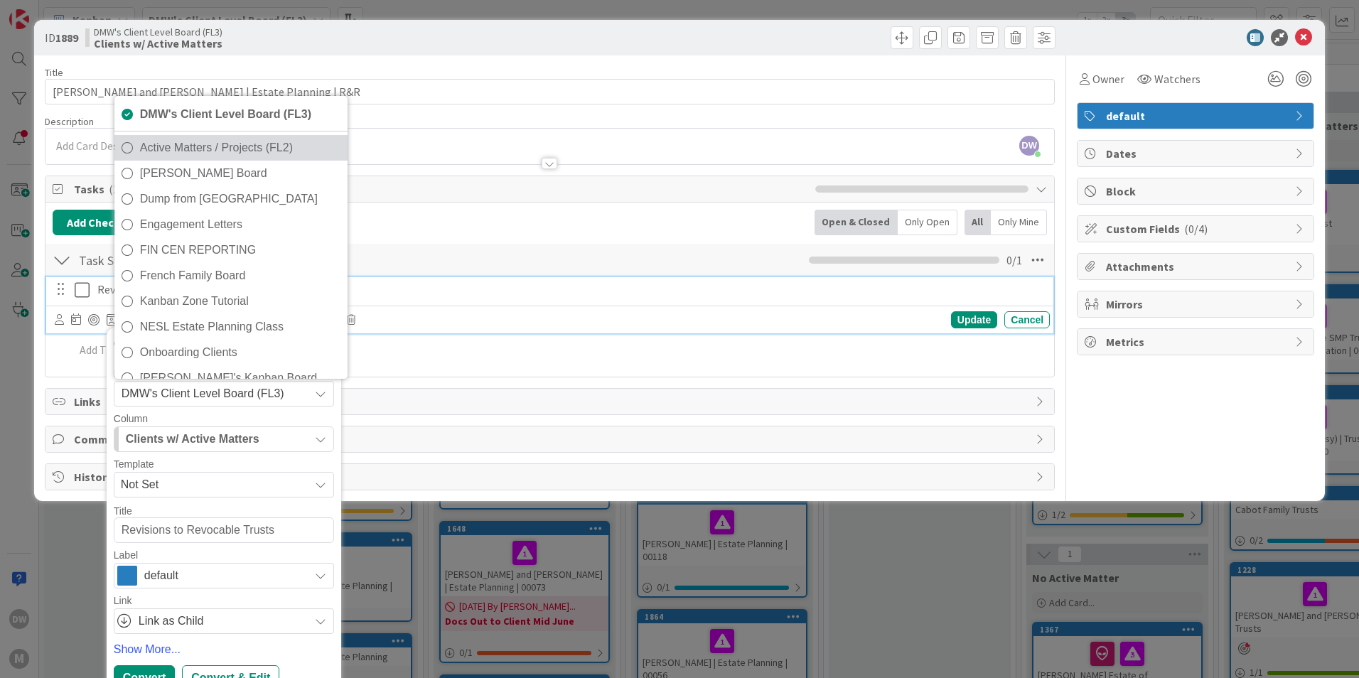
click at [292, 151] on span "Active Matters / Projects (FL2)" at bounding box center [240, 147] width 200 height 21
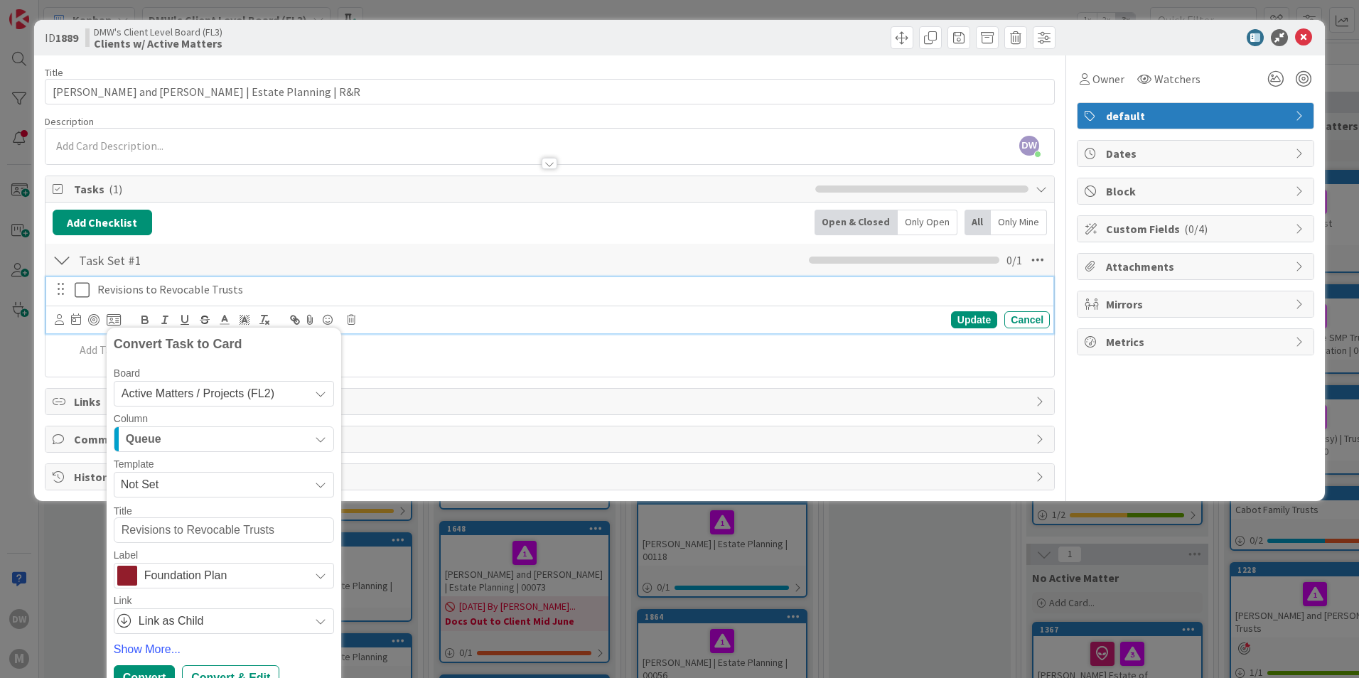
click at [313, 441] on button "Queue" at bounding box center [224, 439] width 220 height 26
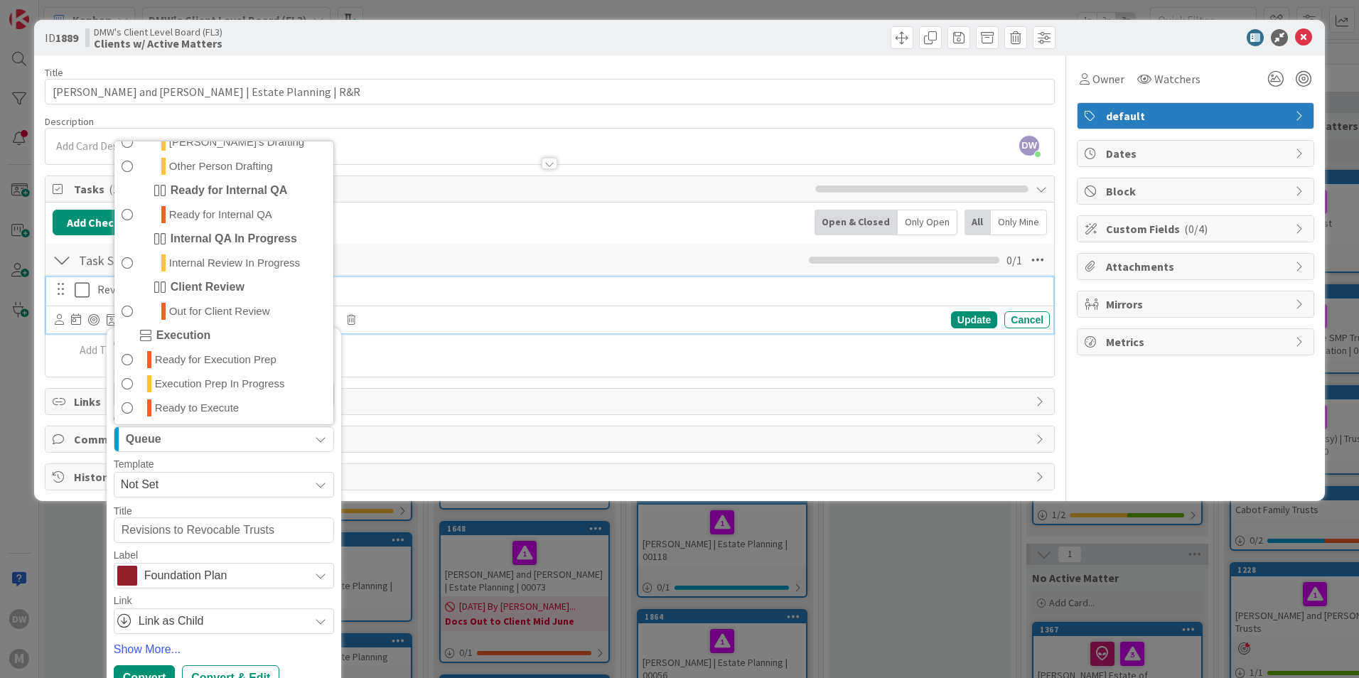
scroll to position [334, 0]
click at [217, 306] on span "Out for Client Review" at bounding box center [219, 308] width 101 height 17
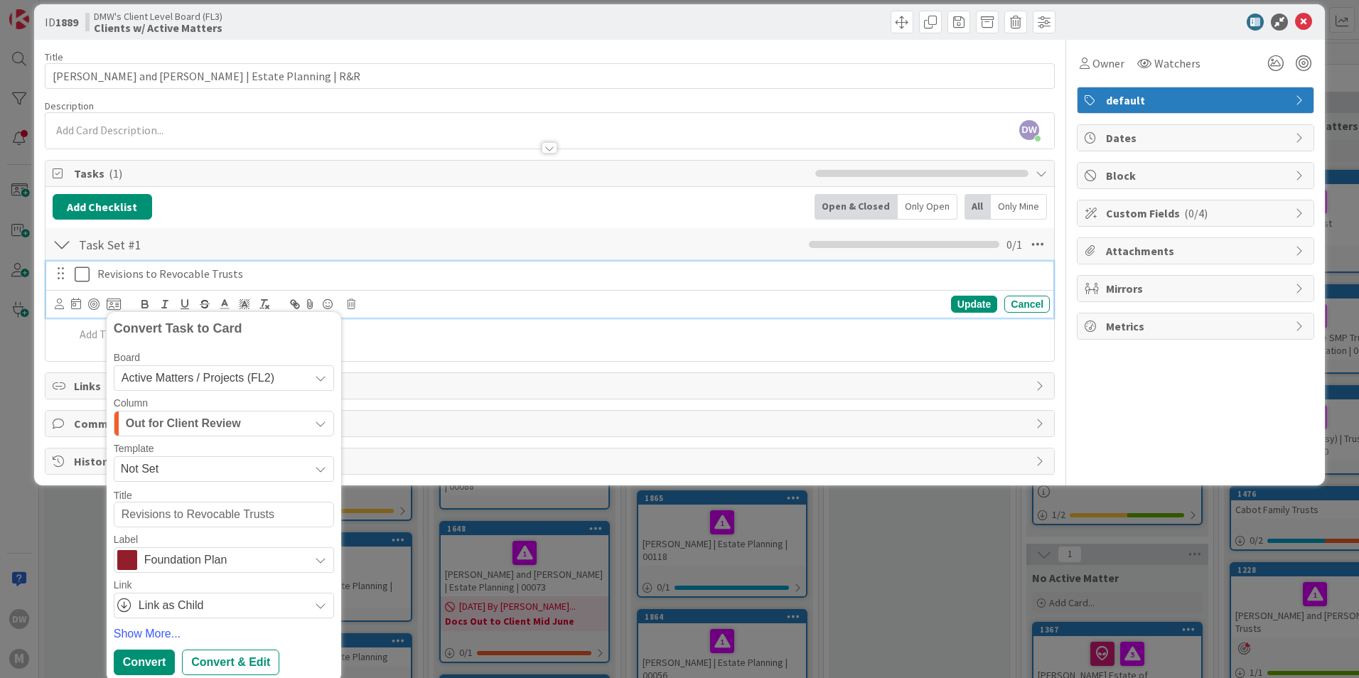
scroll to position [20, 0]
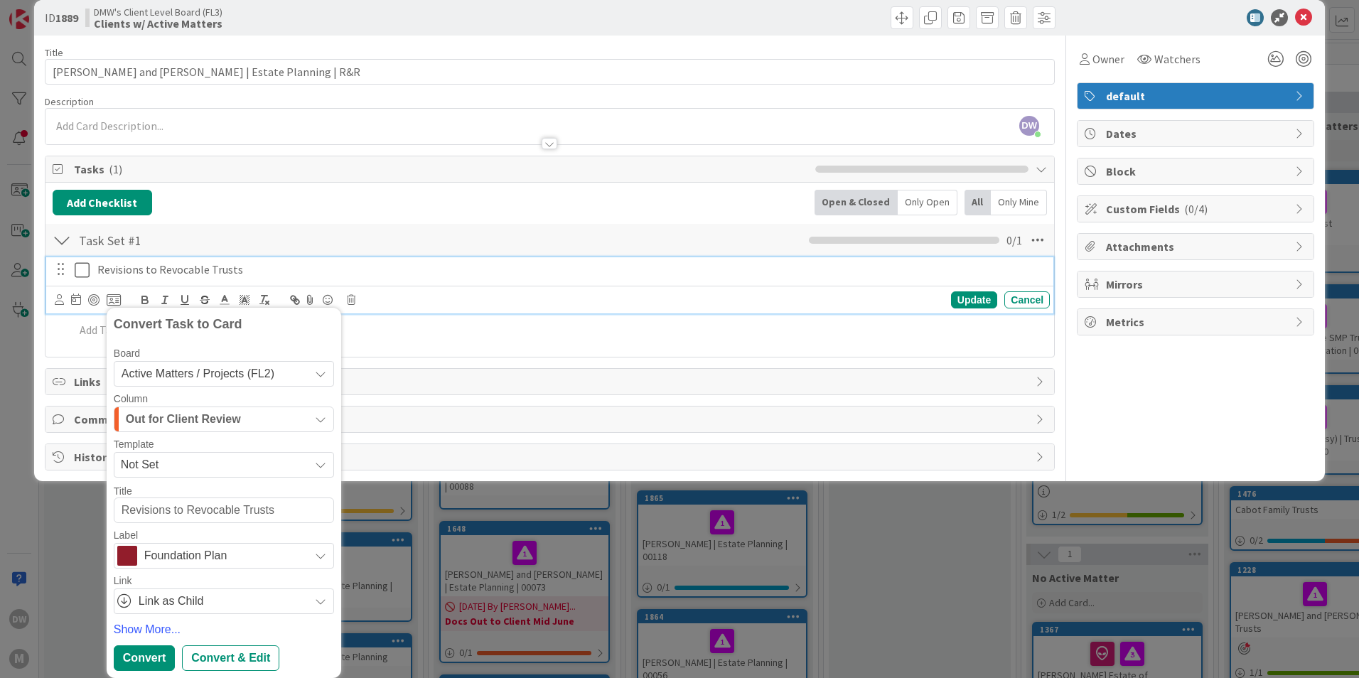
click at [320, 557] on icon at bounding box center [320, 555] width 11 height 11
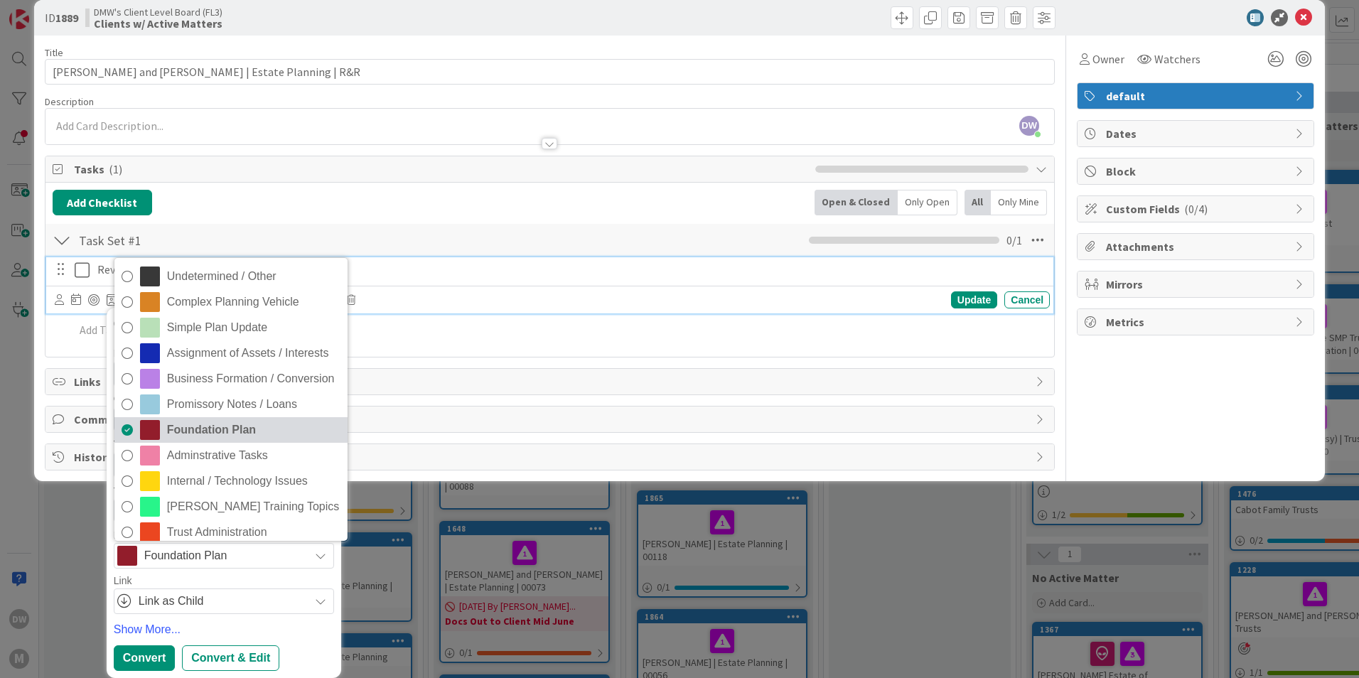
click at [253, 433] on span "Foundation Plan" at bounding box center [253, 429] width 173 height 21
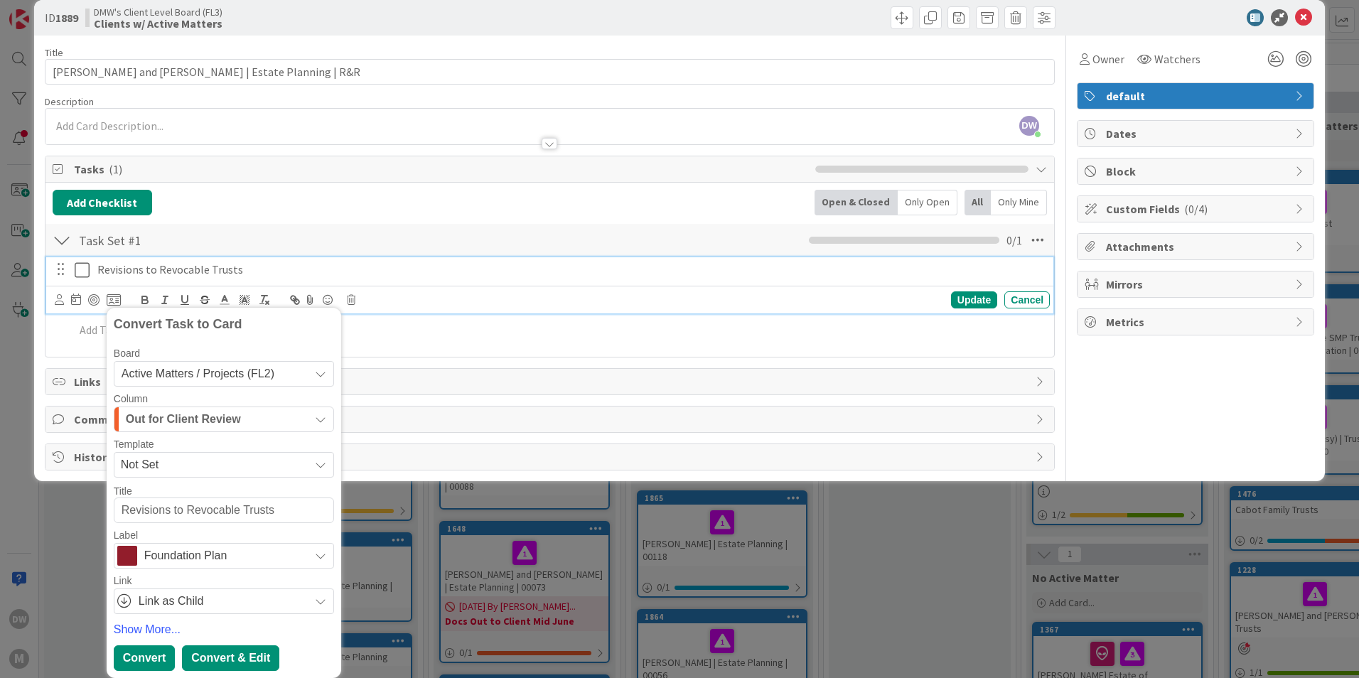
click at [213, 657] on div "Convert & Edit" at bounding box center [230, 658] width 97 height 26
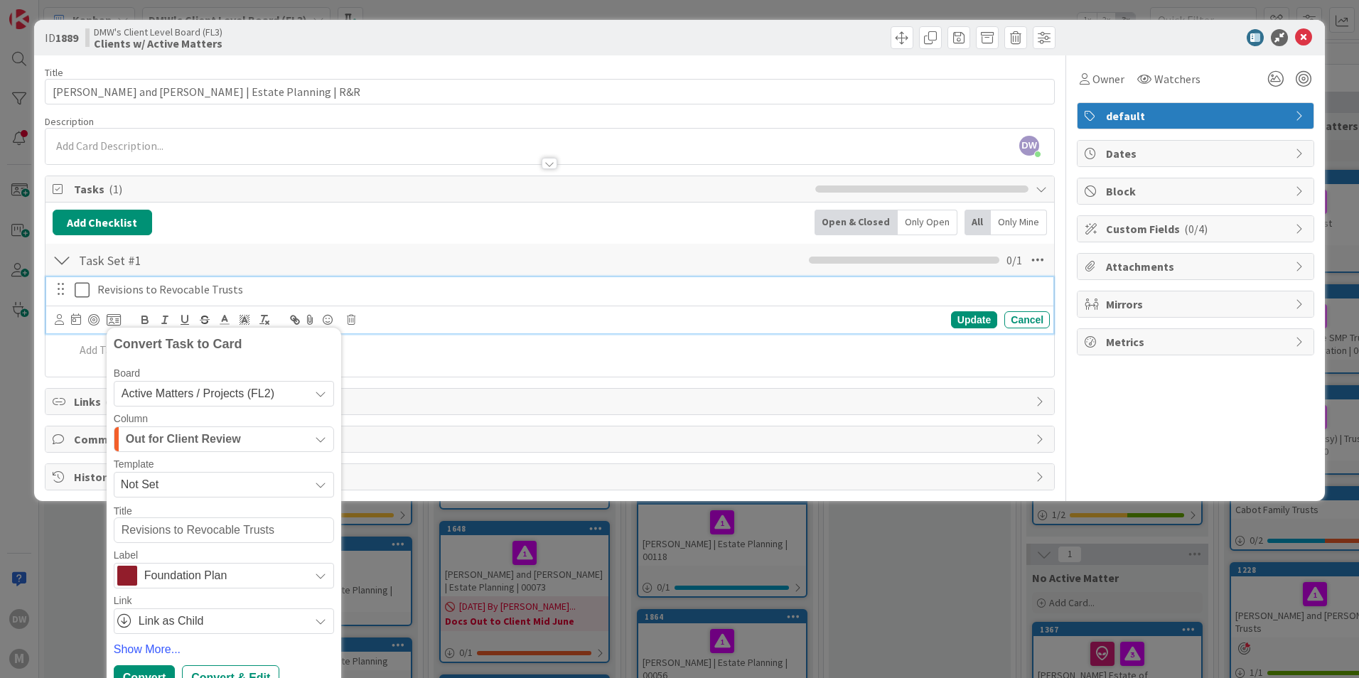
type textarea "x"
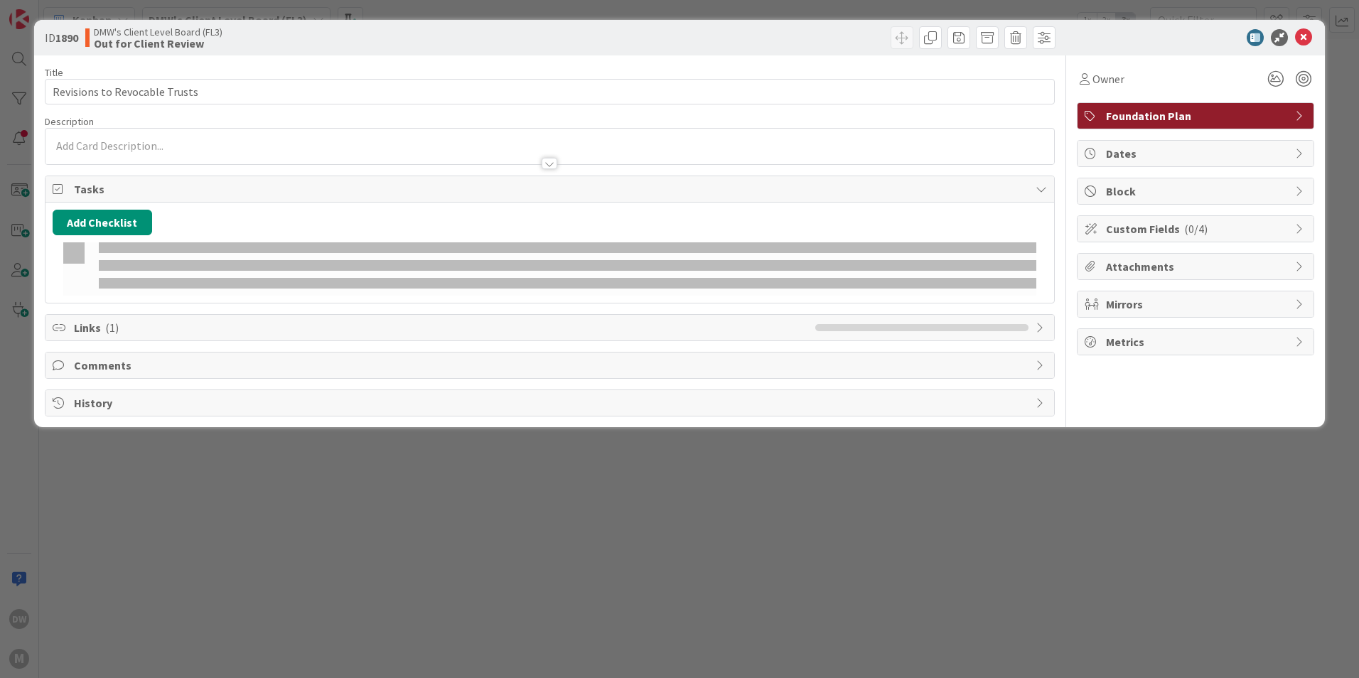
type input "rose"
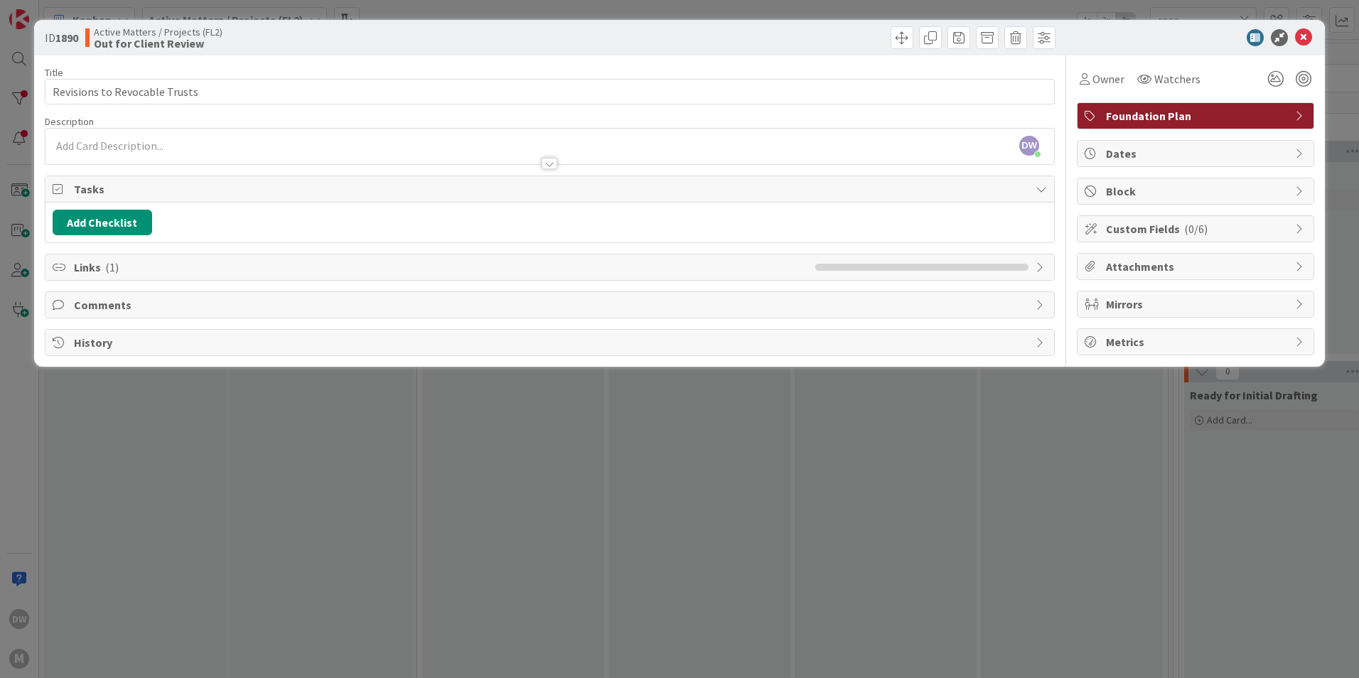
click at [1183, 189] on span "Block" at bounding box center [1197, 191] width 182 height 17
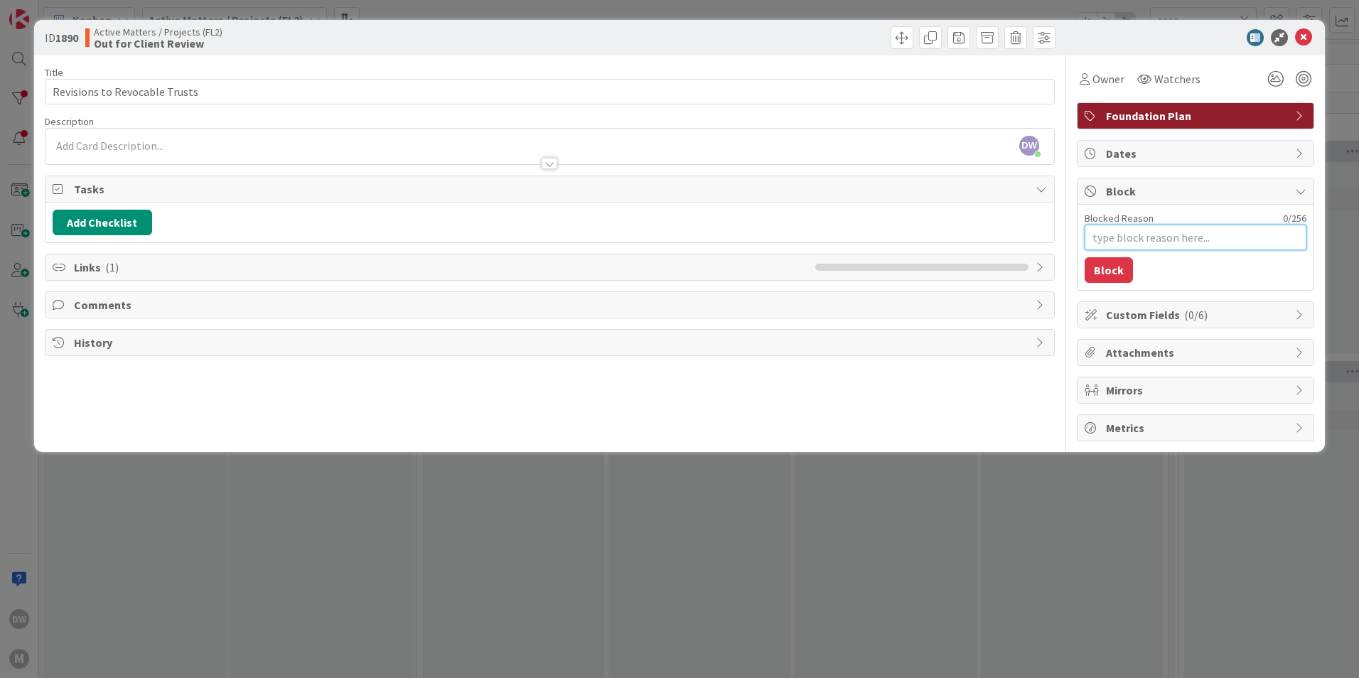
click at [1174, 235] on textarea "Blocked Reason" at bounding box center [1196, 238] width 222 height 26
type textarea "x"
type textarea "C"
type textarea "x"
type textarea "Cl"
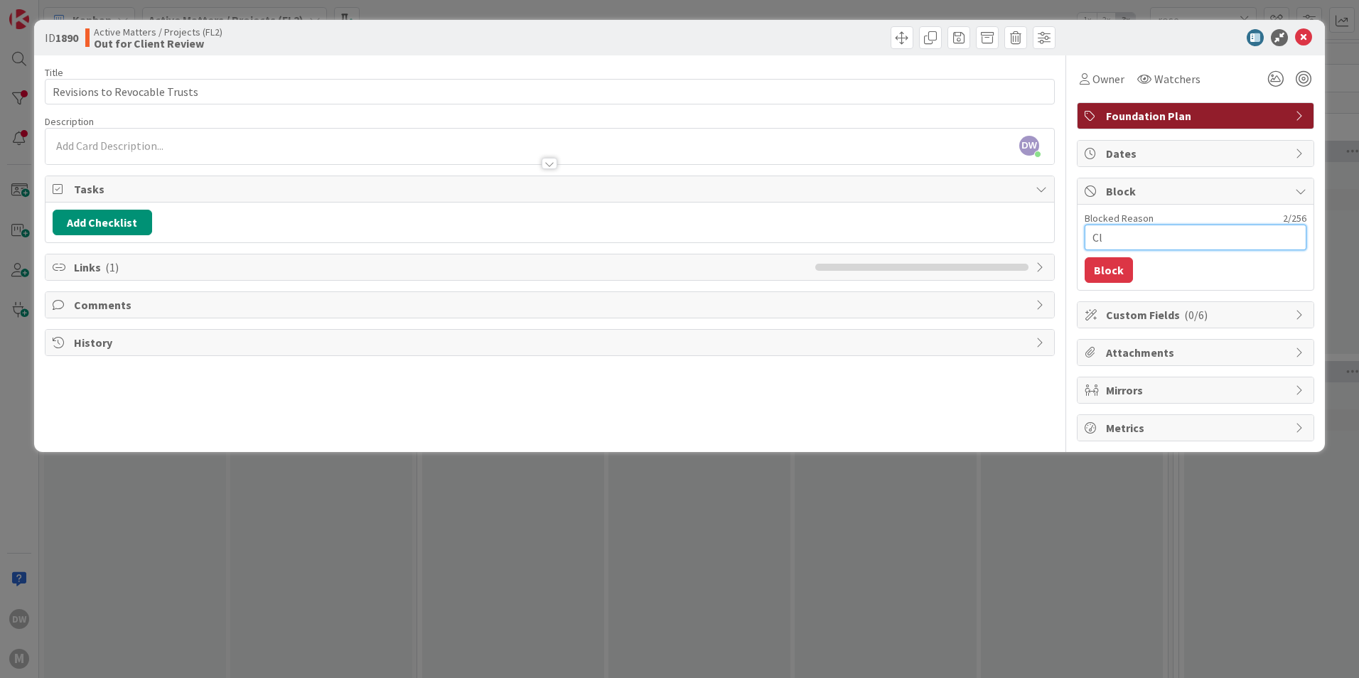
type textarea "x"
type textarea "Cli"
type textarea "x"
type textarea "Clie"
type textarea "x"
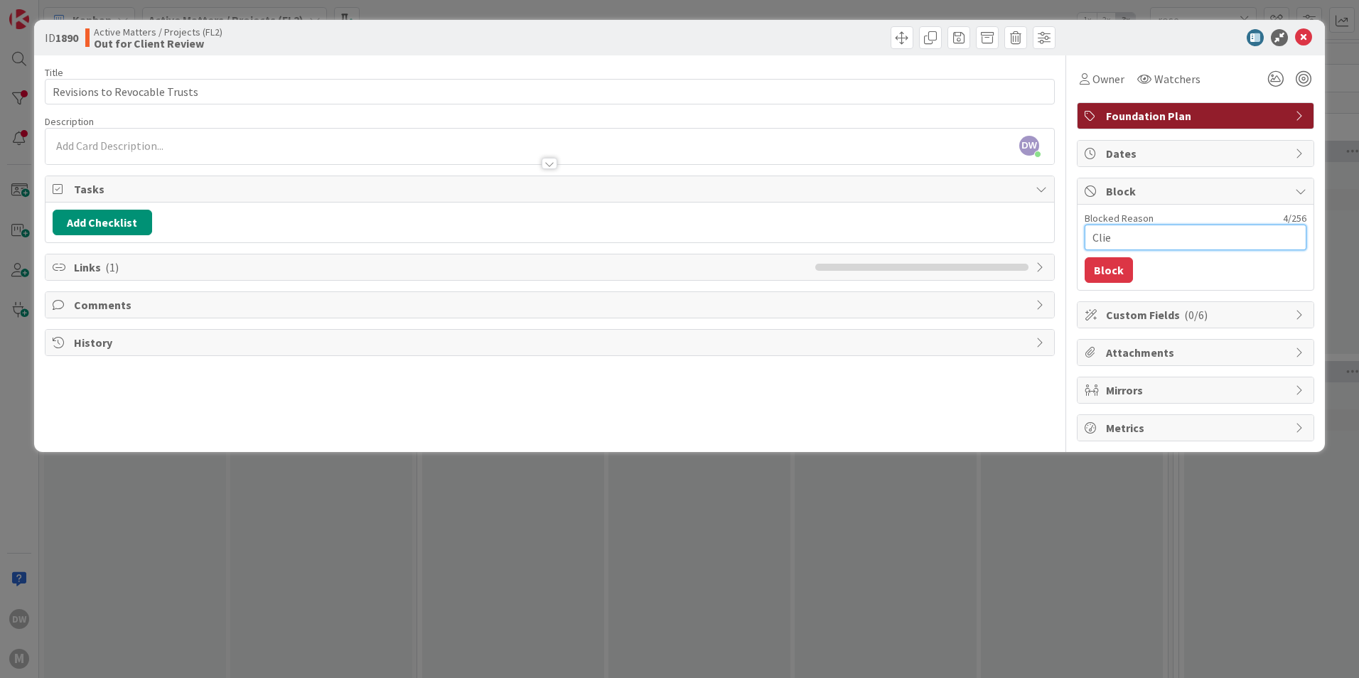
type textarea "Cliet"
type textarea "x"
type textarea "Clietn"
type textarea "x"
type textarea "Clietn"
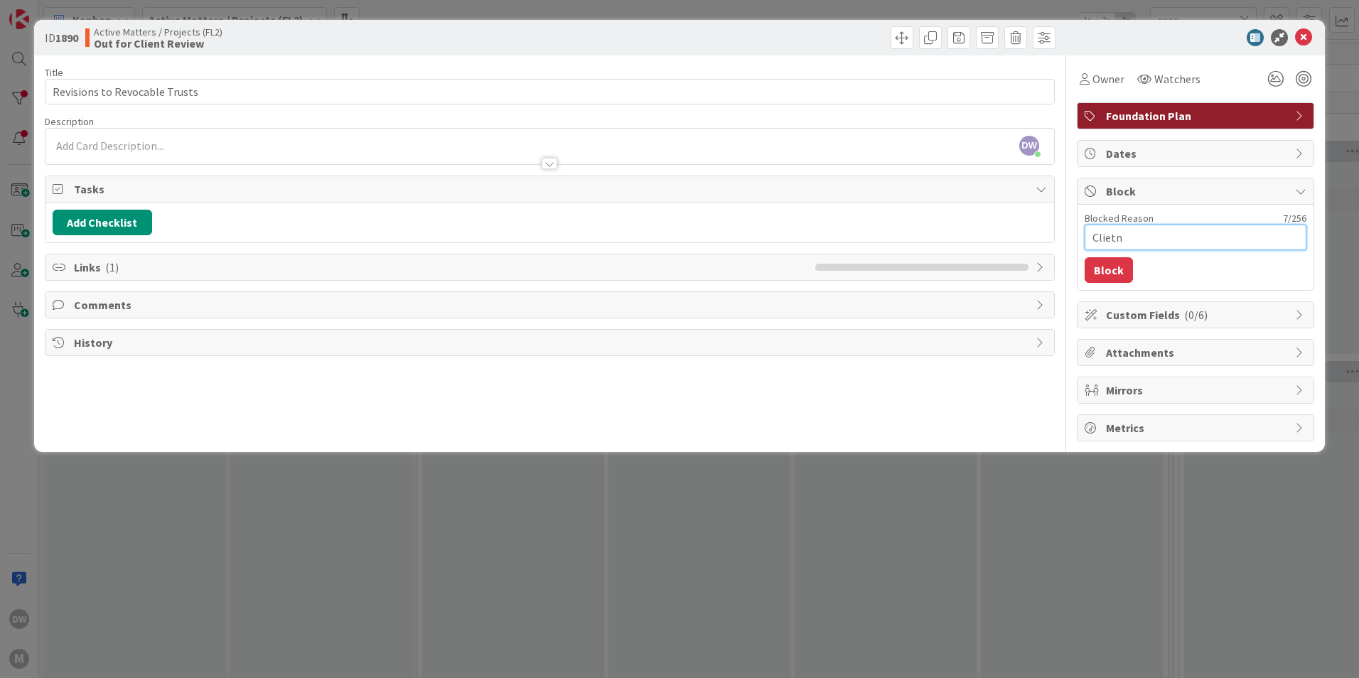
type textarea "x"
type textarea "Clietn"
type textarea "x"
type textarea "Cliet"
type textarea "x"
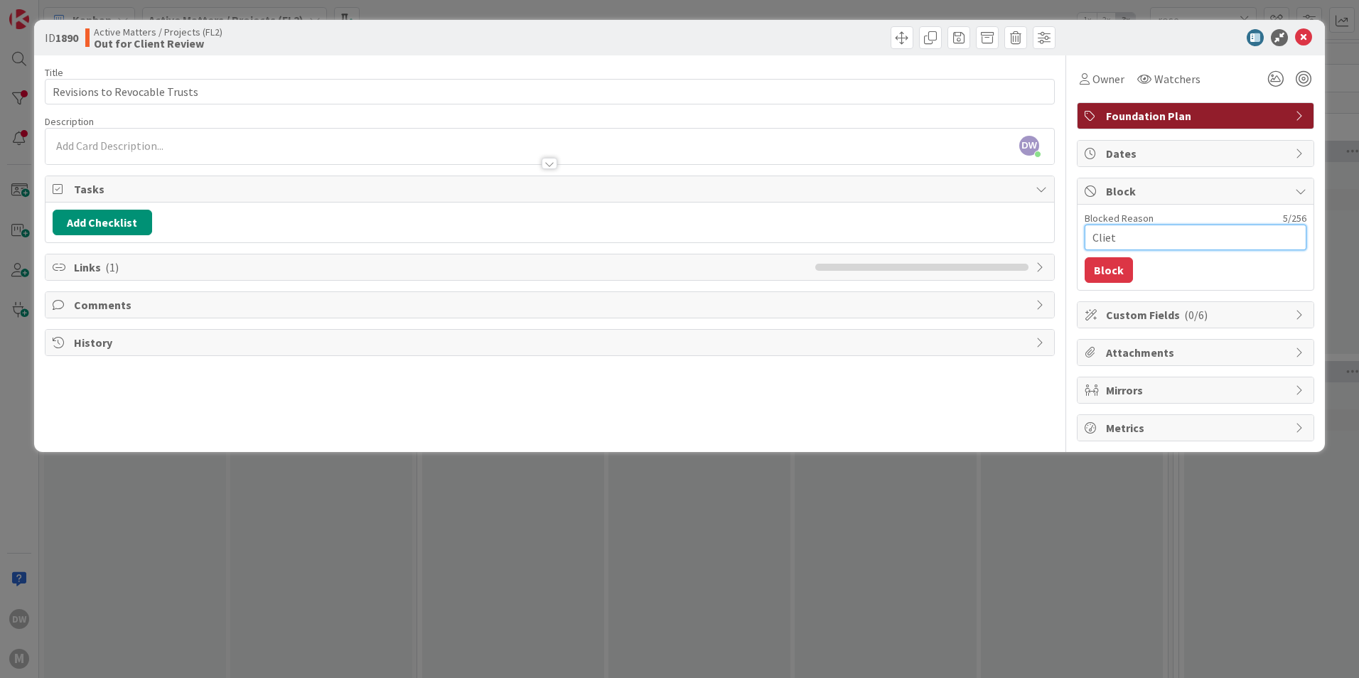
type textarea "Clie"
type textarea "x"
type textarea "Clien"
type textarea "x"
type textarea "Client"
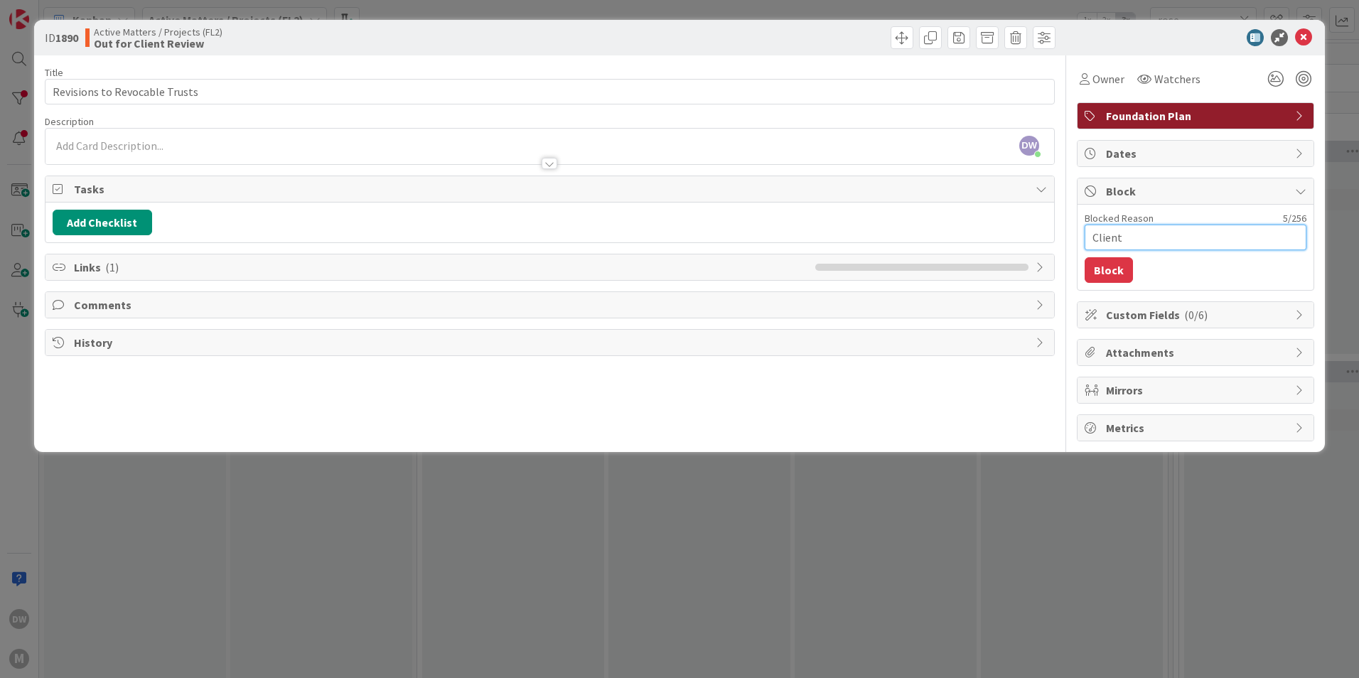
type textarea "x"
type textarea "Client"
type textarea "x"
type textarea "Client i"
type textarea "x"
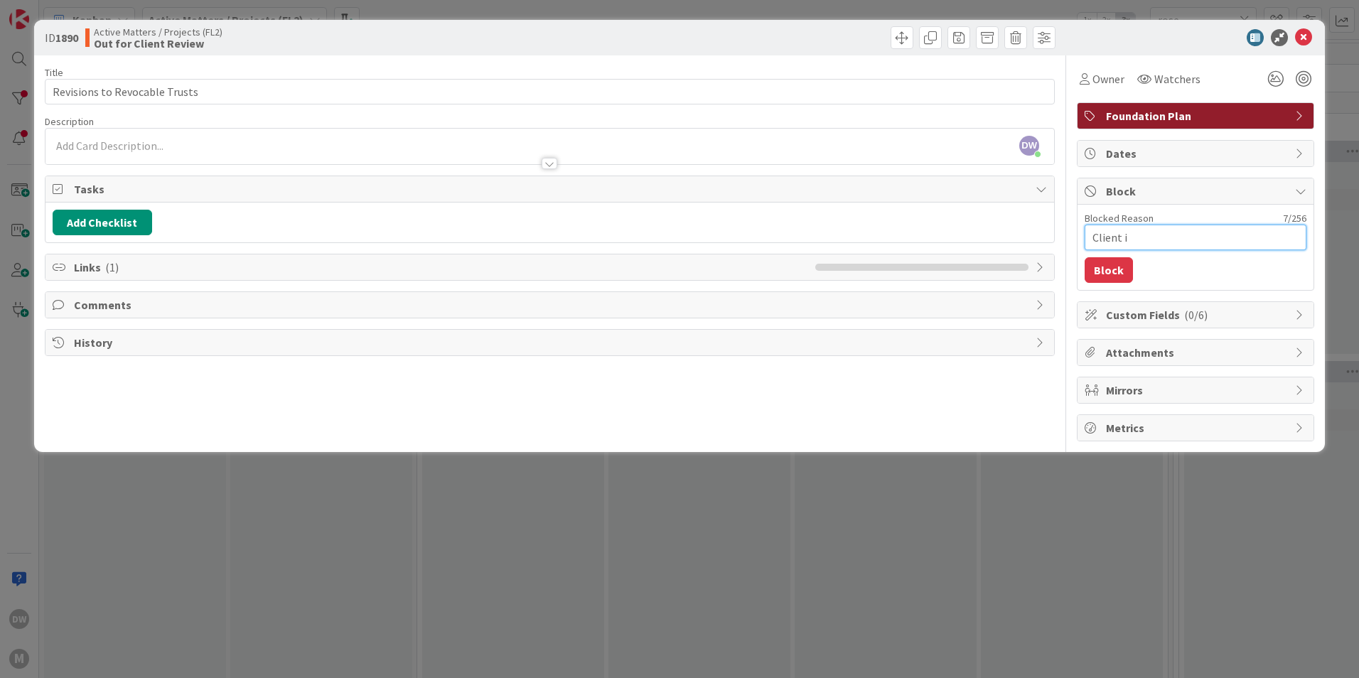
type textarea "Client is"
type textarea "x"
type textarea "Client is"
type textarea "x"
type textarea "Client is v"
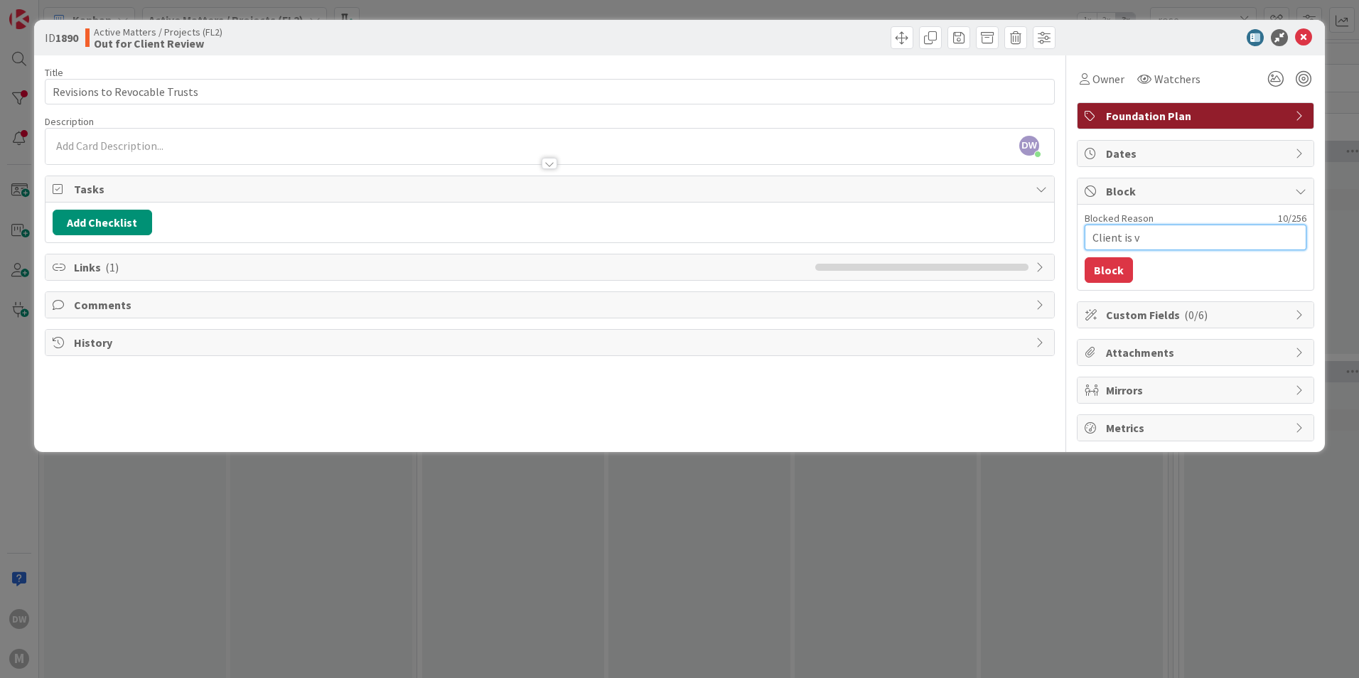
type textarea "x"
type textarea "Client is va"
type textarea "x"
type textarea "Client is vac"
type textarea "x"
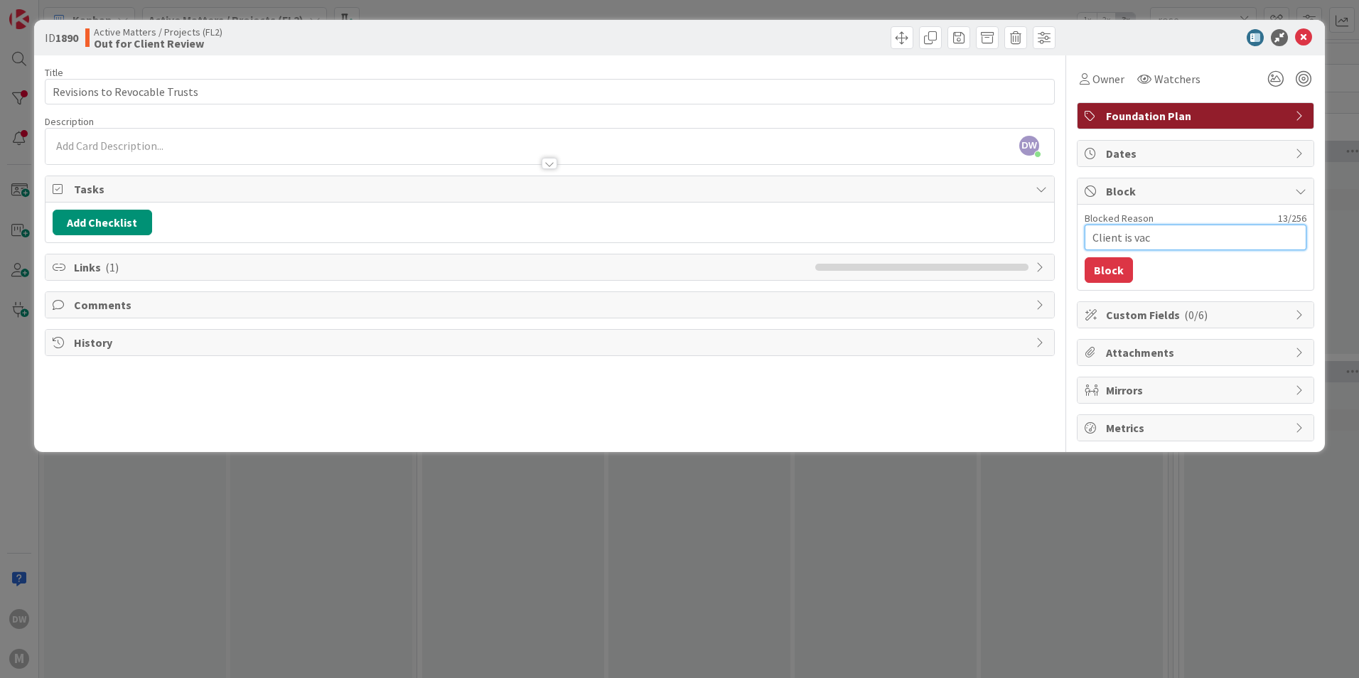
type textarea "Client is [PERSON_NAME]"
type textarea "x"
type textarea "Client is vacat"
type textarea "x"
type textarea "Client is vacati"
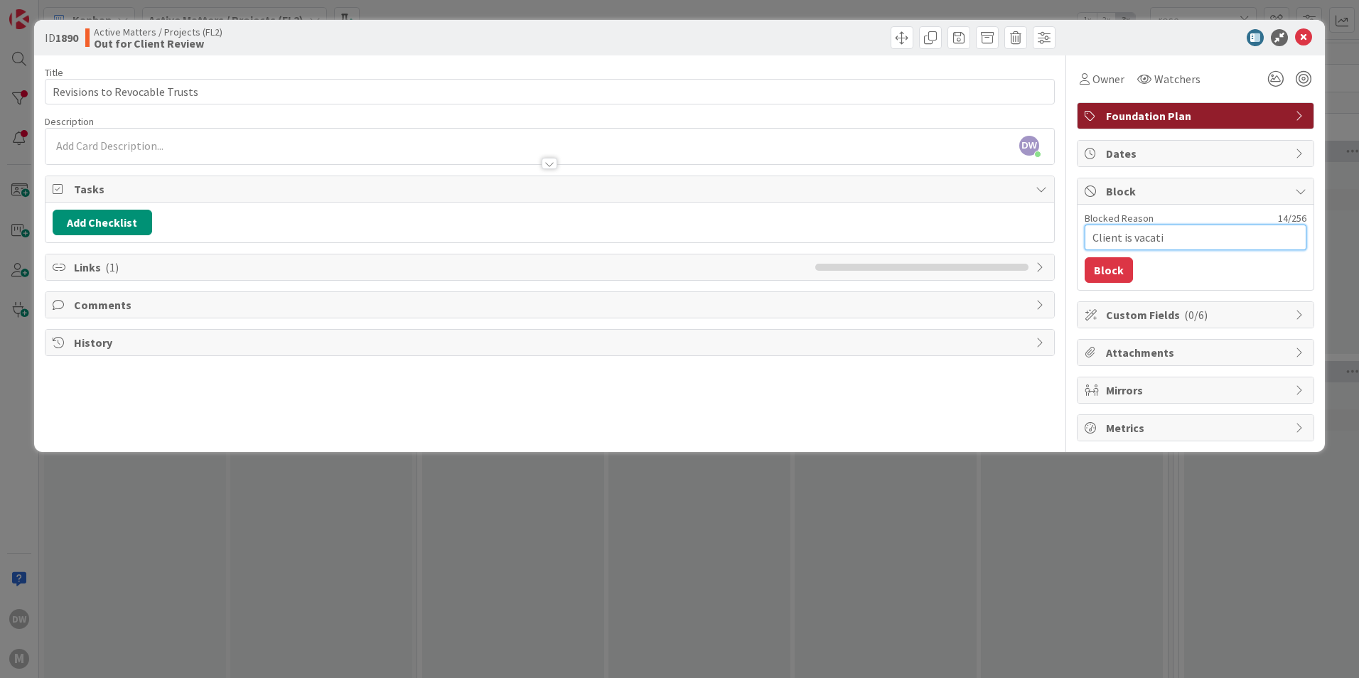
type textarea "x"
type textarea "Client is vacatio"
type textarea "x"
type textarea "Client is vacation"
type textarea "x"
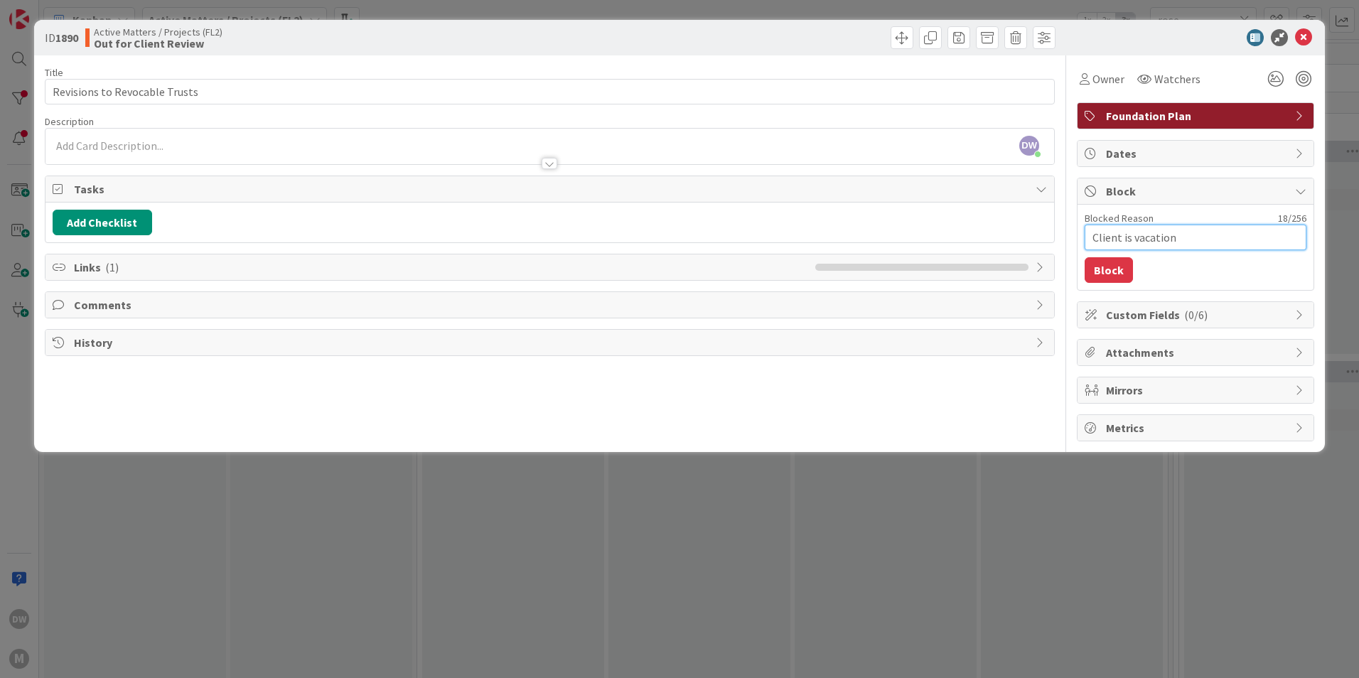
type textarea "Client is vacationi"
type textarea "x"
type textarea "Client is vacationin"
type textarea "x"
type textarea "Client is vacationing"
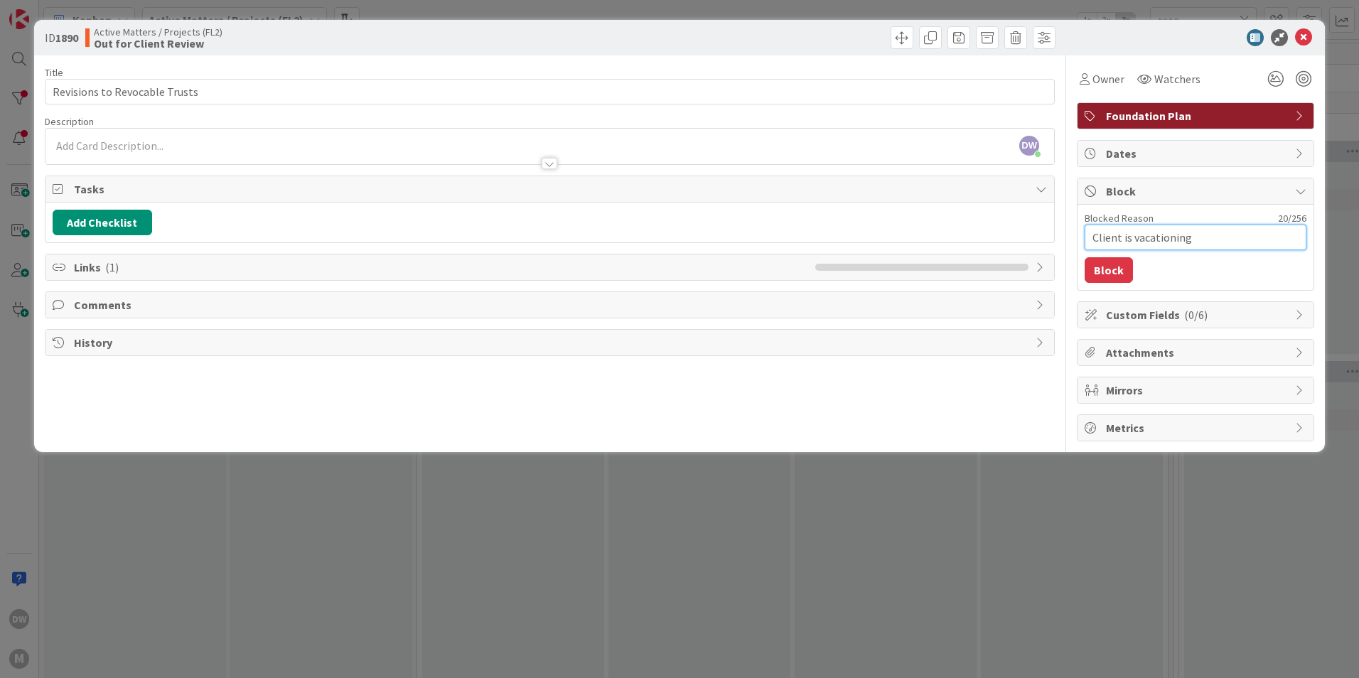
type textarea "x"
type textarea "Client is vacationing"
type textarea "x"
type textarea "Client is vacationing a"
type textarea "x"
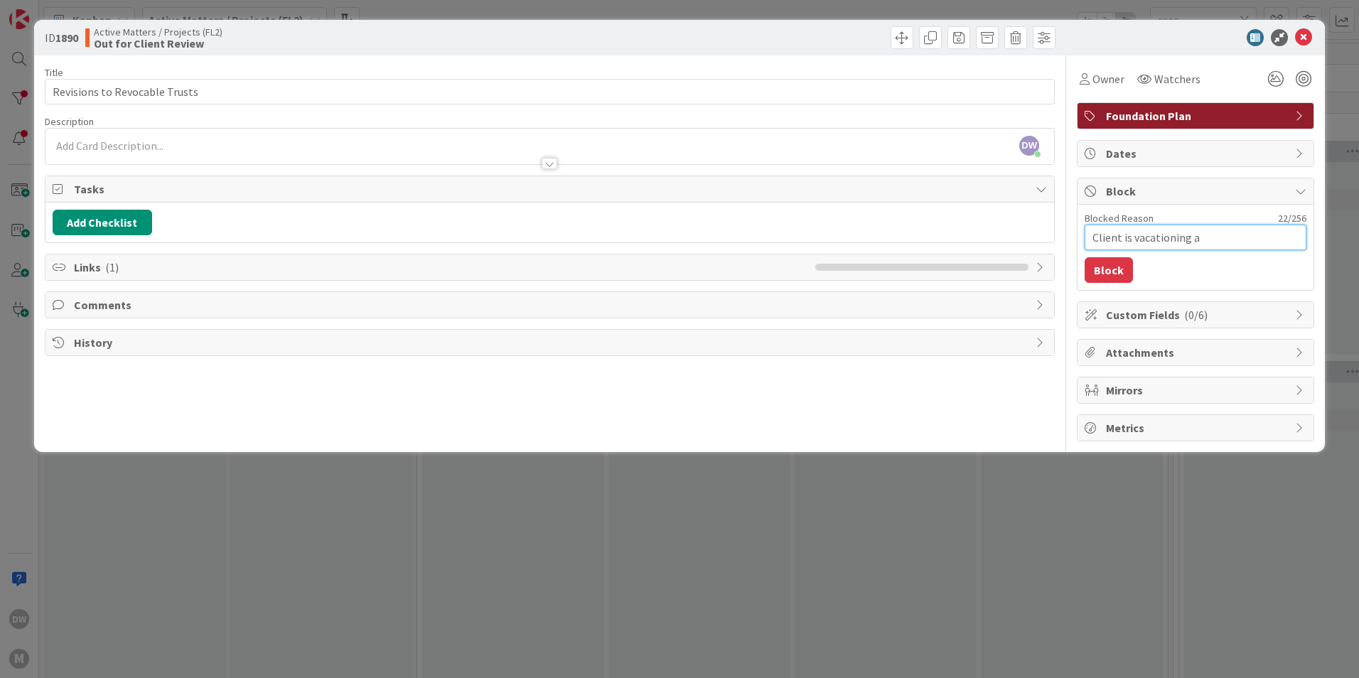
type textarea "Client is vacationing an"
type textarea "x"
type textarea "Client is vacationing and"
type textarea "x"
type textarea "Client is vacationing and"
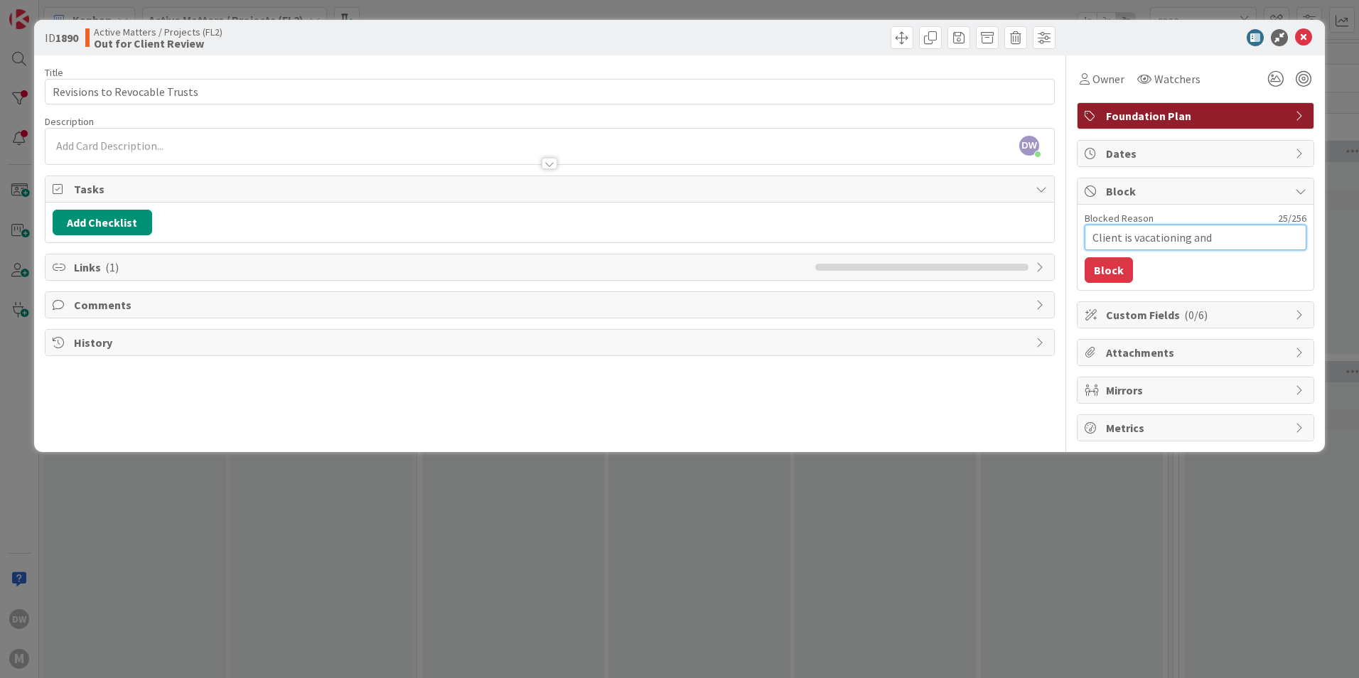
type textarea "x"
type textarea "Client is vacationing and w"
type textarea "x"
type textarea "Client is vacationing and wi"
type textarea "x"
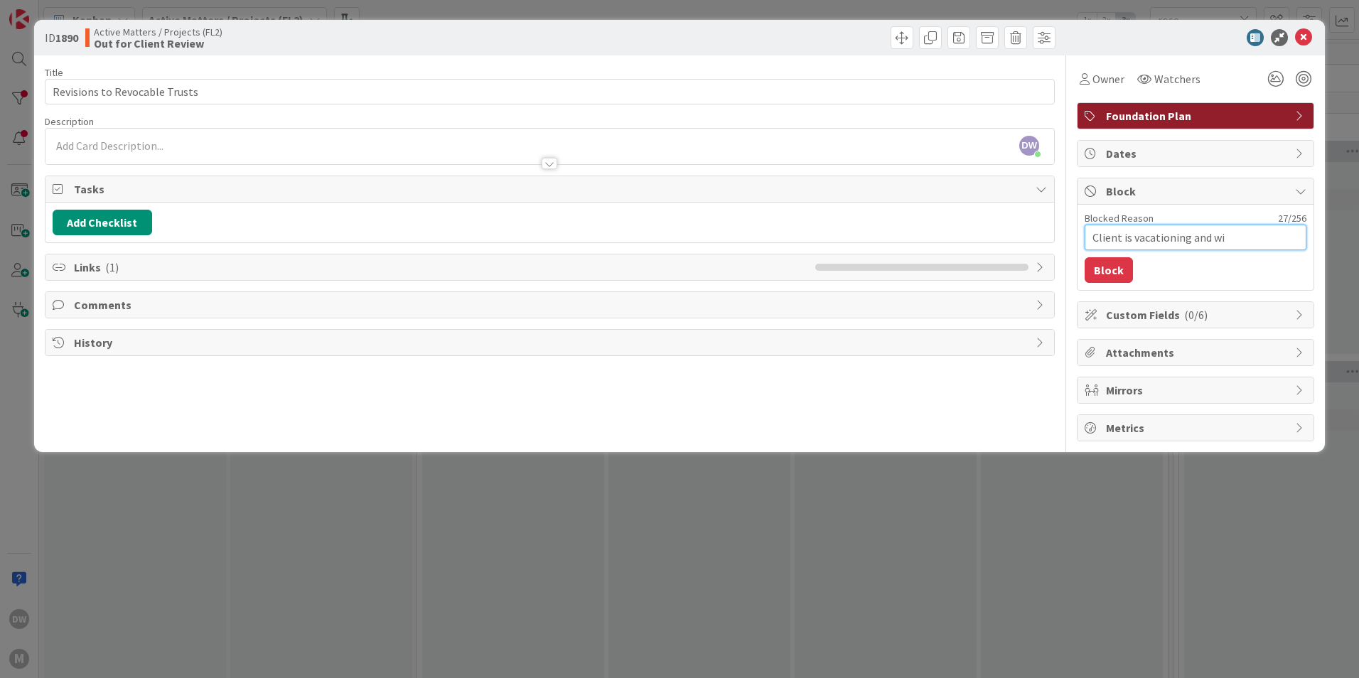
type textarea "Client is vacationing and wil"
type textarea "x"
type textarea "Client is vacationing and will"
type textarea "x"
type textarea "Client is vacationing and will"
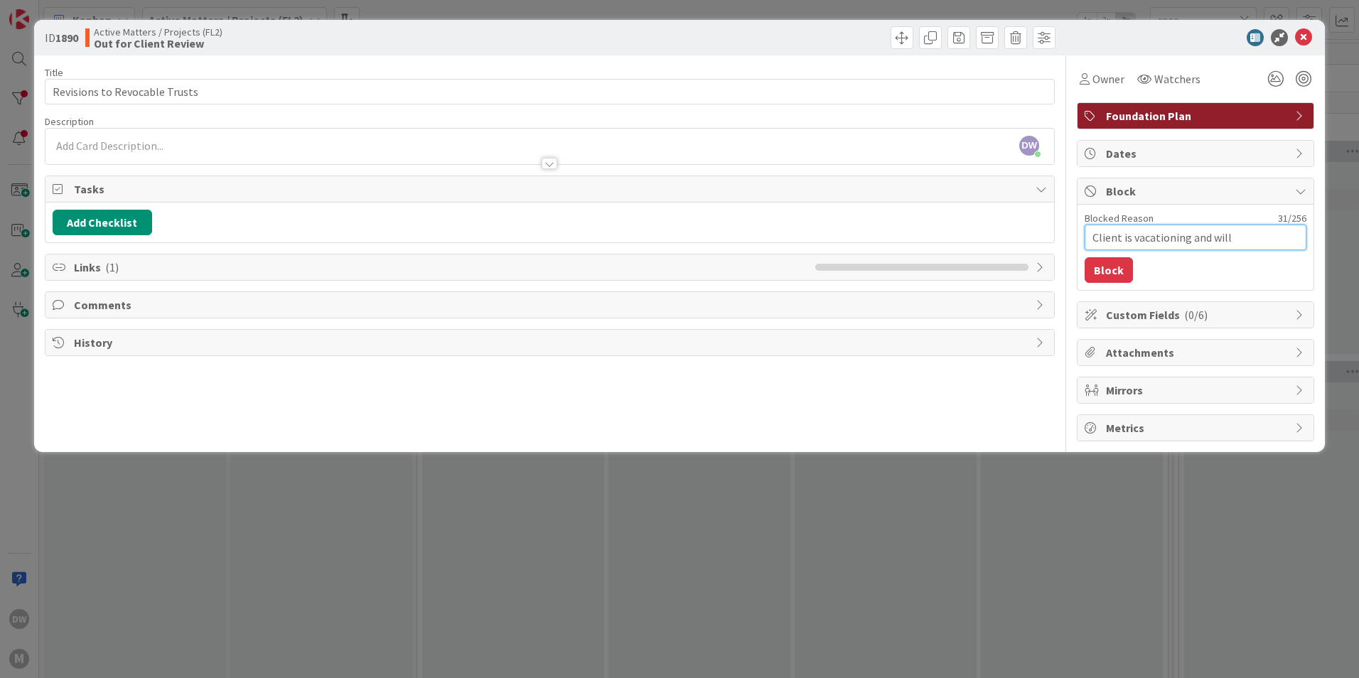
type textarea "x"
type textarea "Client is vacationing and will e"
type textarea "x"
type textarea "Client is vacationing and will em"
type textarea "x"
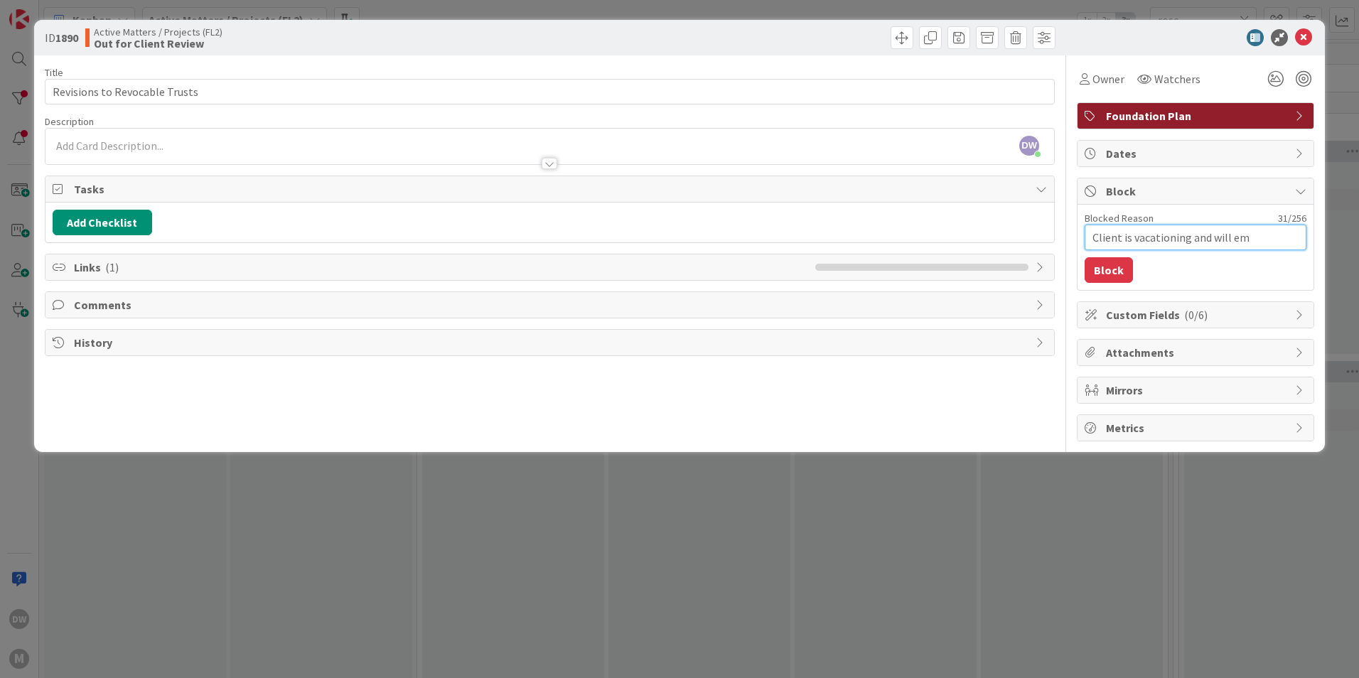
type textarea "Client is vacationing and will ema"
type textarea "x"
type textarea "Client is vacationing and will emai"
type textarea "x"
type textarea "Client is vacationing and will email"
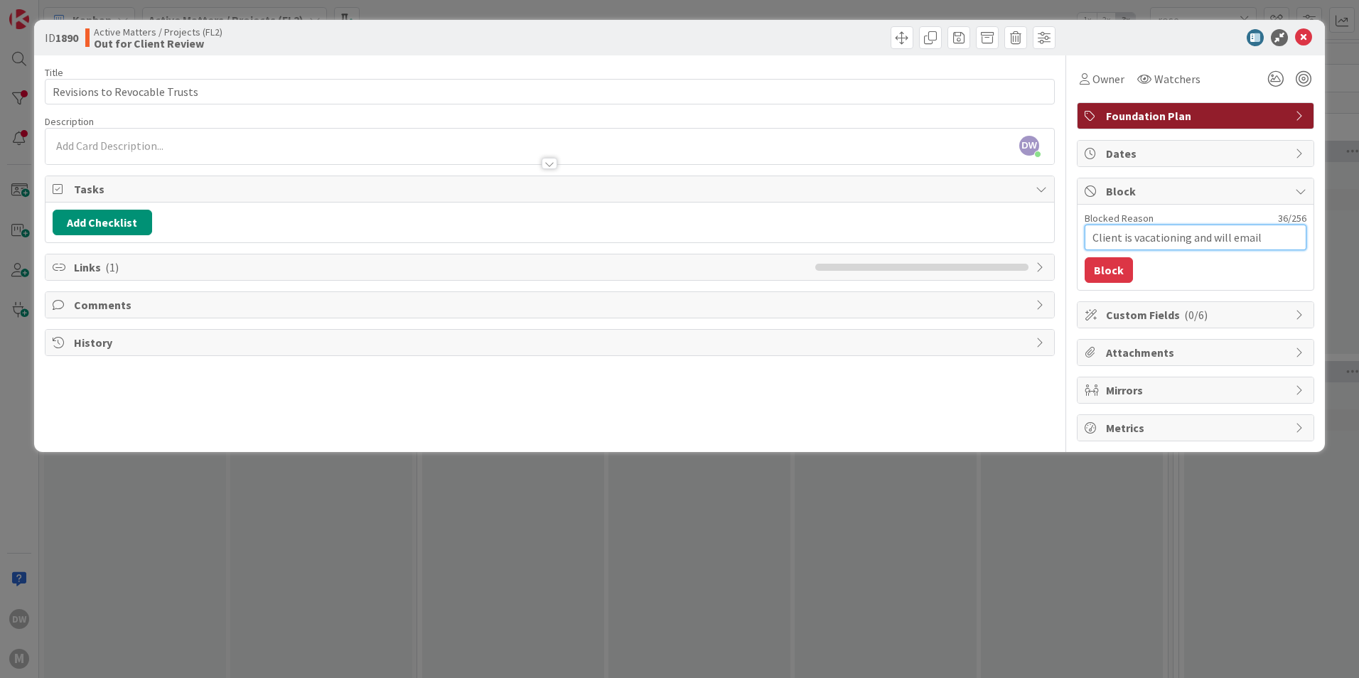
type textarea "x"
type textarea "Client is vacationing and will email"
type textarea "x"
type textarea "Client is vacationing and will email t"
type textarea "x"
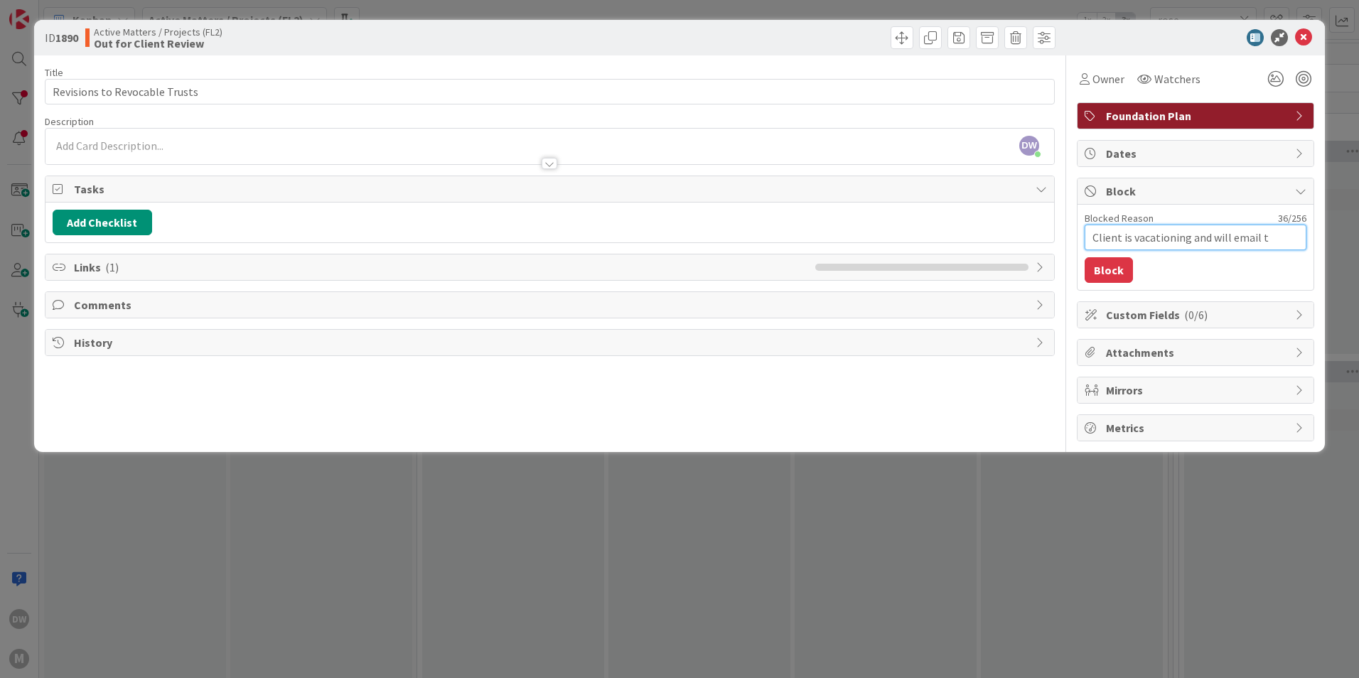
type textarea "Client is vacationing and will email to"
type textarea "x"
type textarea "Client is vacationing and will email to"
type textarea "x"
type textarea "Client is vacationing and will email to s"
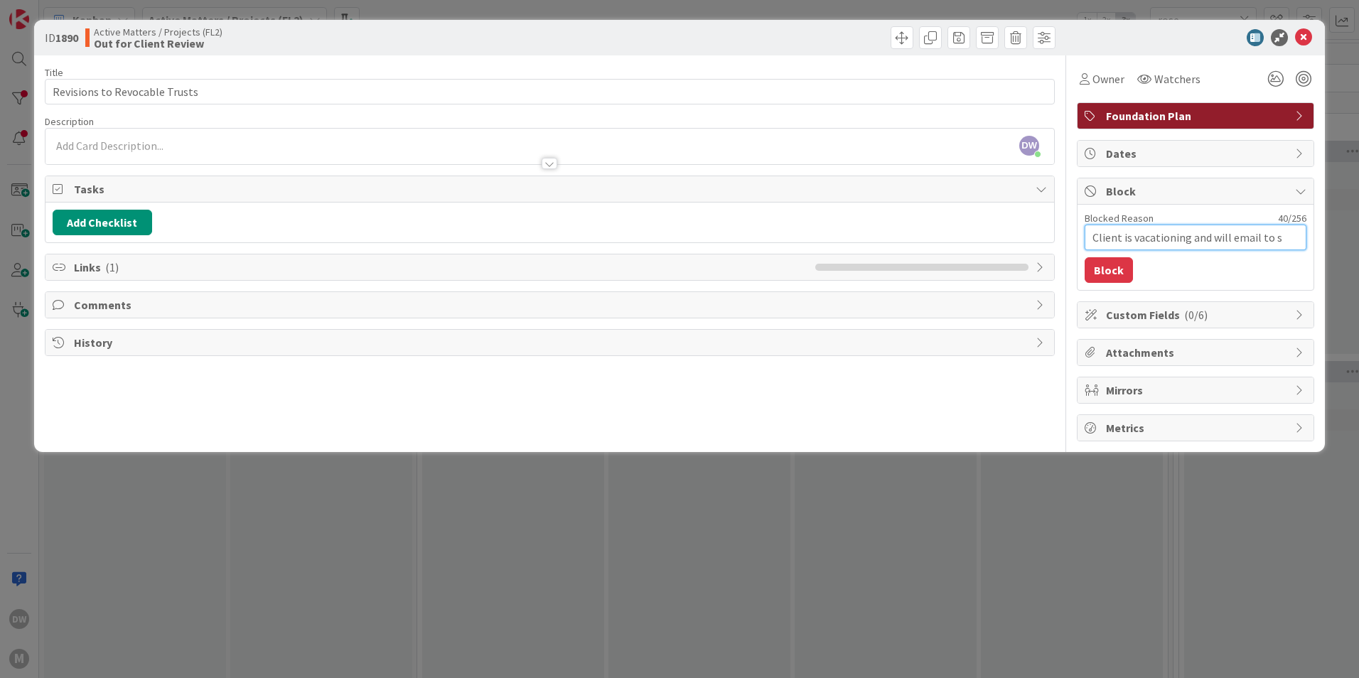
type textarea "x"
type textarea "Client is vacationing and will email to se"
type textarea "x"
type textarea "Client is vacationing and will email to set"
type textarea "x"
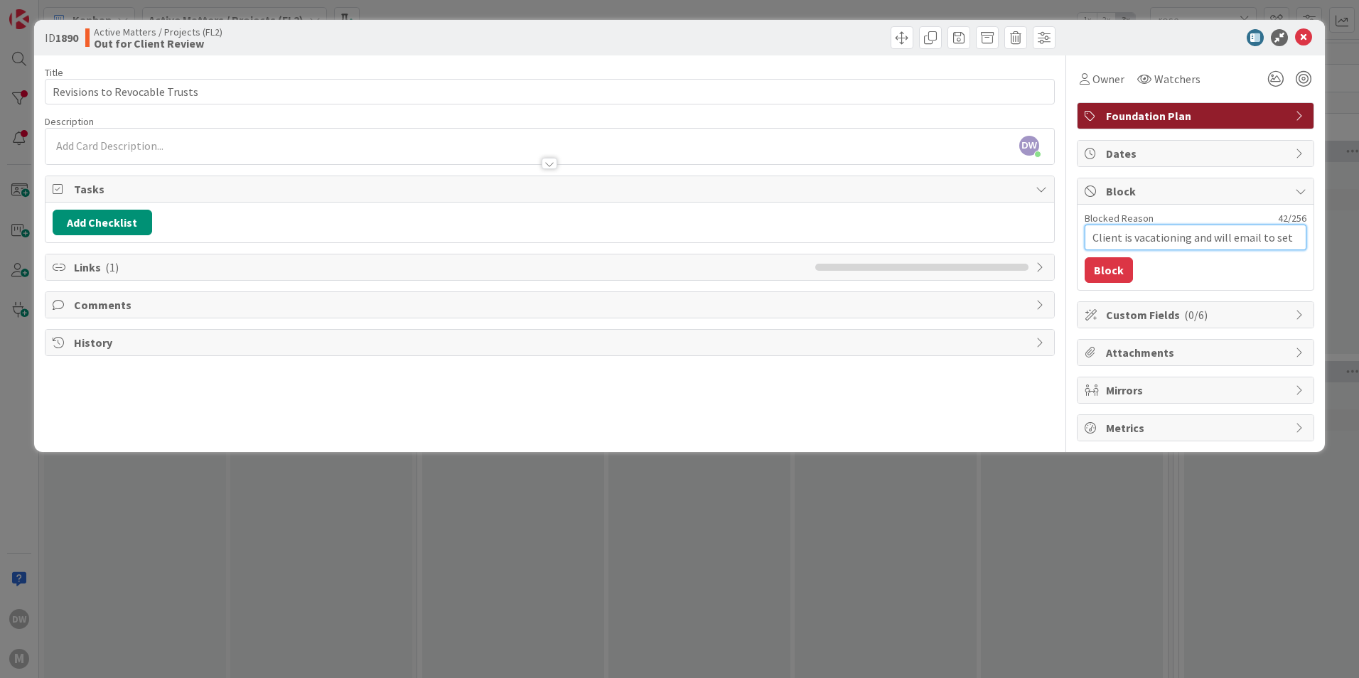
type textarea "Client is vacationing and will email to set"
type textarea "x"
type textarea "Client is vacationing and will email to set u"
type textarea "x"
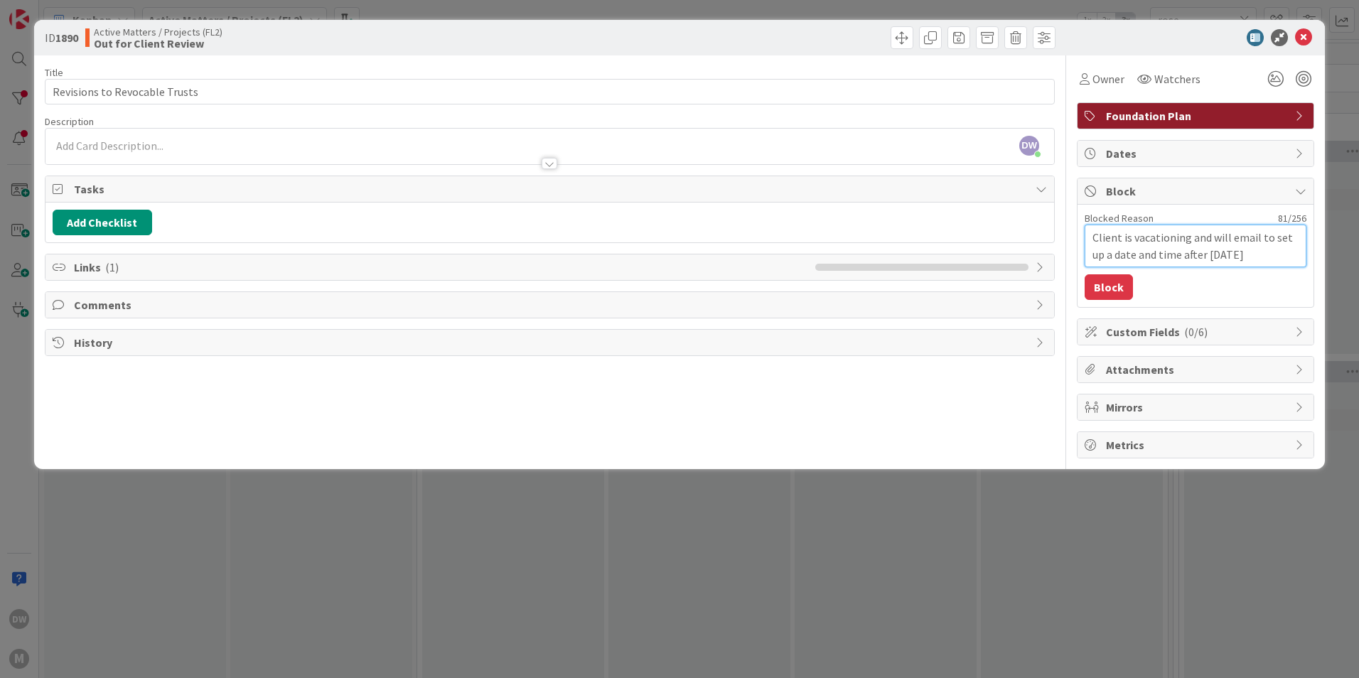
click at [1183, 256] on textarea "Client is vacationing and will email to set up a date and time after [DATE]" at bounding box center [1196, 246] width 222 height 43
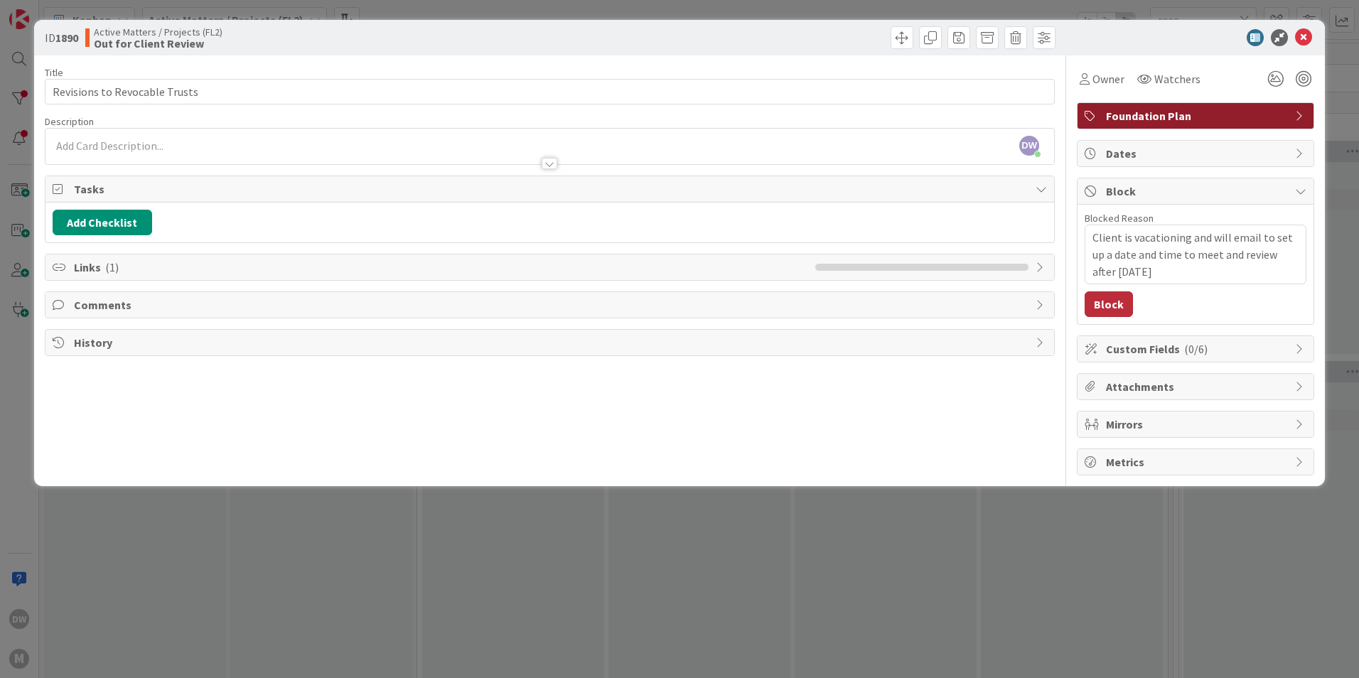
click at [1112, 309] on button "Block" at bounding box center [1109, 304] width 48 height 26
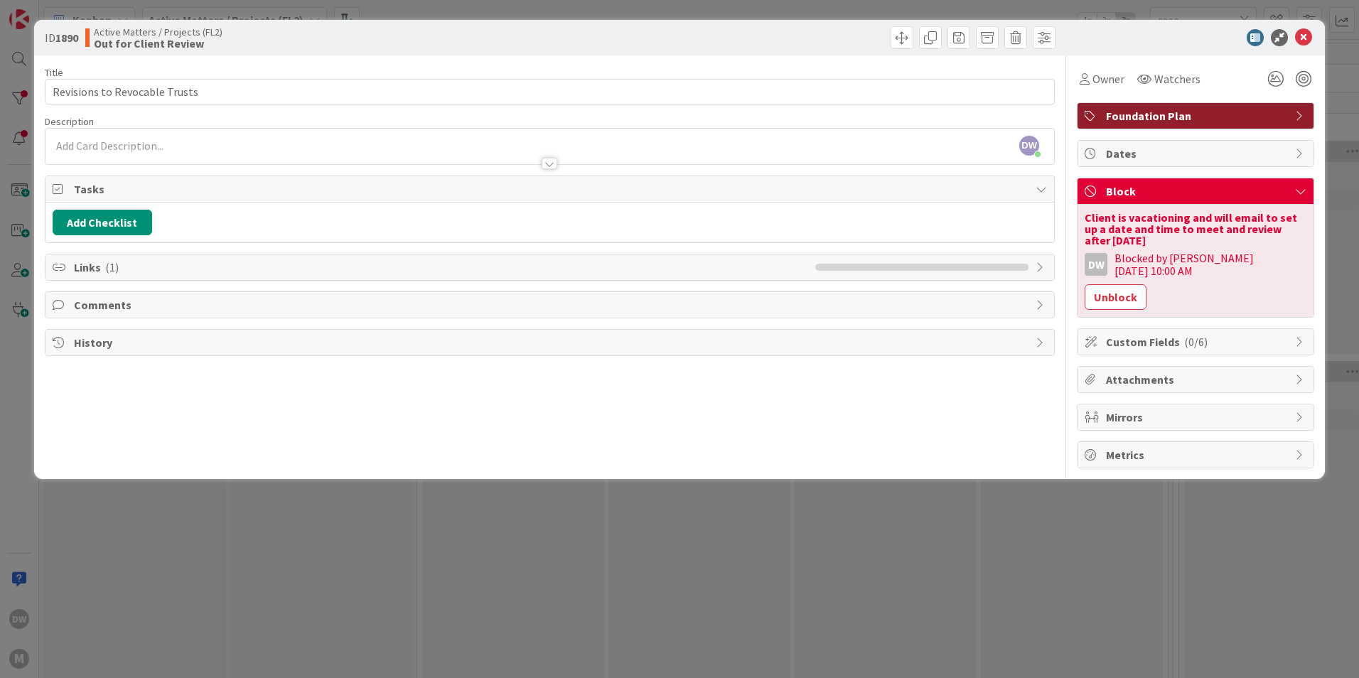
click at [1230, 156] on span "Dates" at bounding box center [1197, 153] width 182 height 17
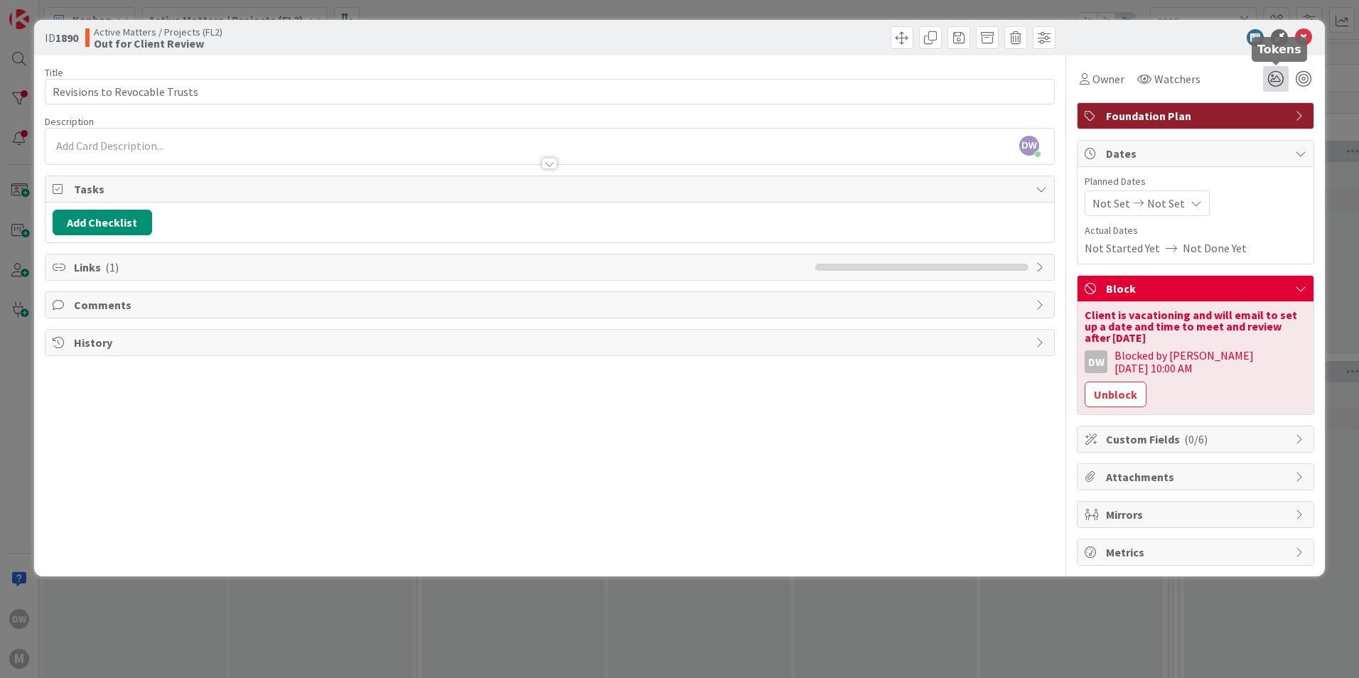
click at [1279, 81] on icon at bounding box center [1276, 79] width 26 height 26
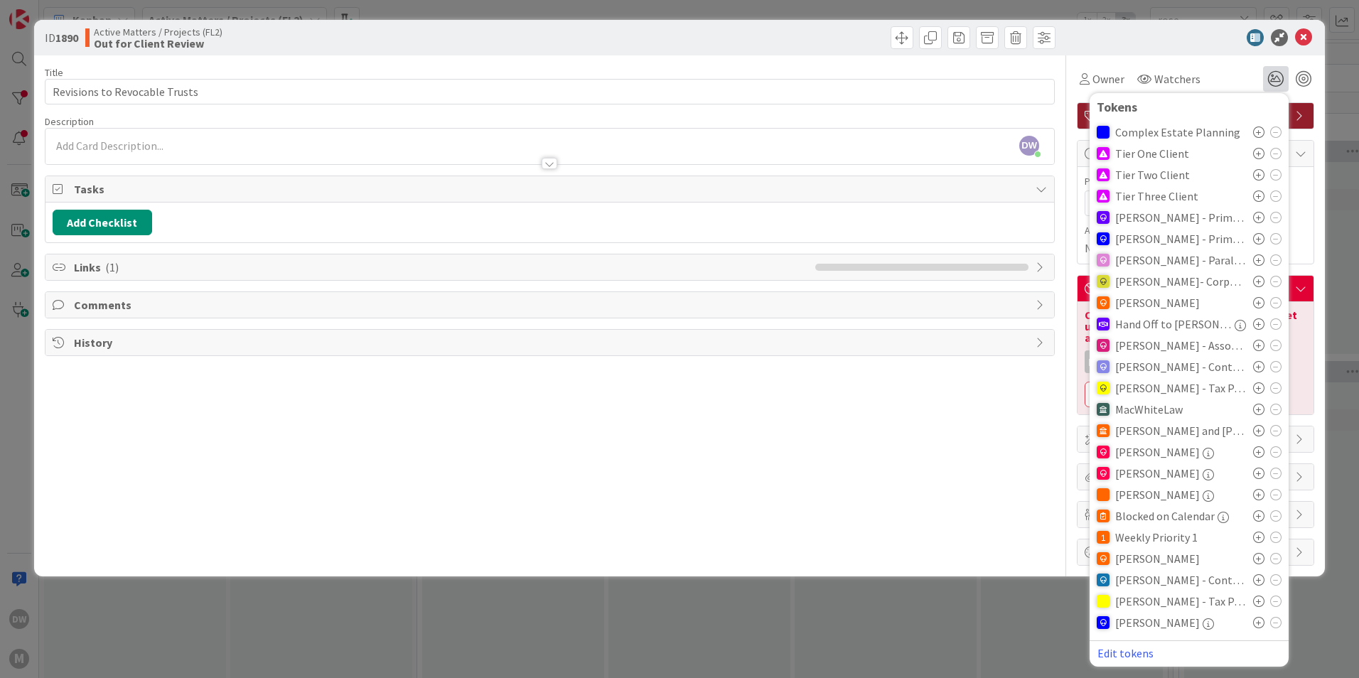
click at [1170, 177] on span "Tier Two Client" at bounding box center [1152, 174] width 75 height 13
click at [1258, 173] on icon at bounding box center [1258, 174] width 11 height 11
click at [1258, 173] on icon at bounding box center [1258, 176] width 11 height 11
click at [1275, 176] on icon at bounding box center [1275, 176] width 11 height 11
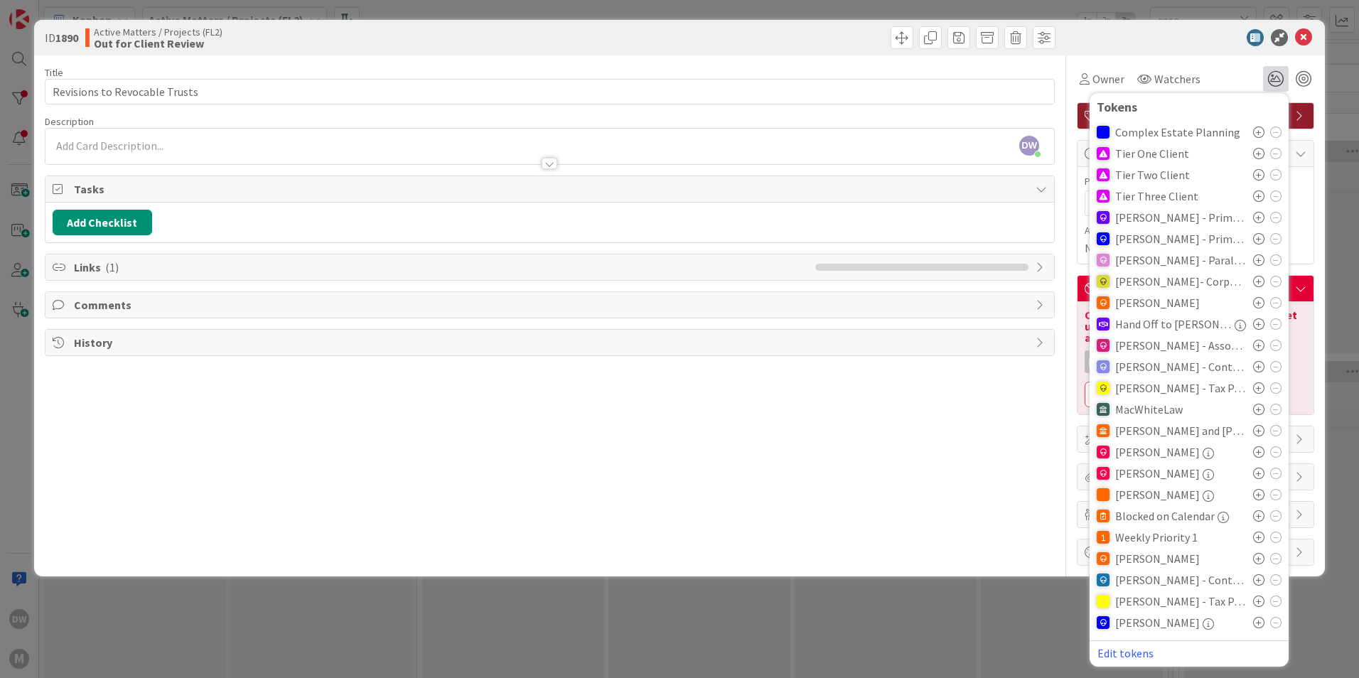
click at [743, 468] on div "Title 29 / 128 Revisions to Revocable Trusts Description DW [PERSON_NAME] just …" at bounding box center [550, 310] width 1010 height 510
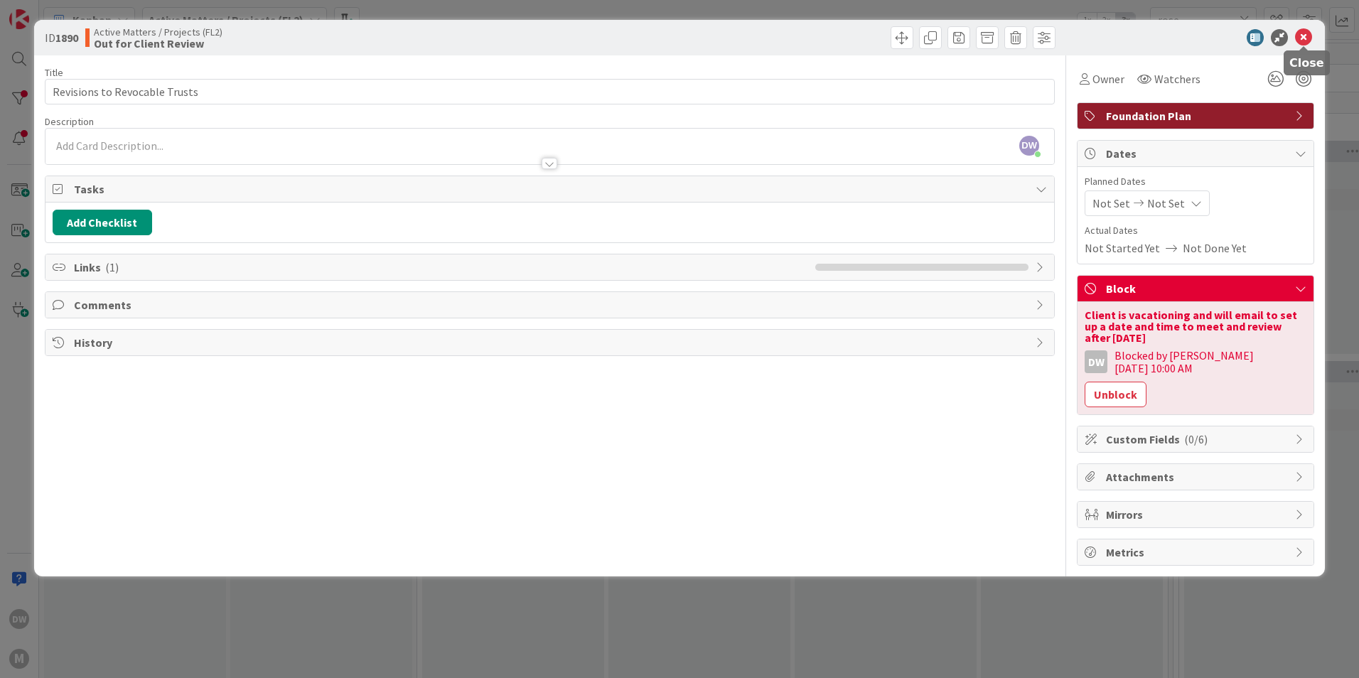
click at [1303, 38] on icon at bounding box center [1303, 37] width 17 height 17
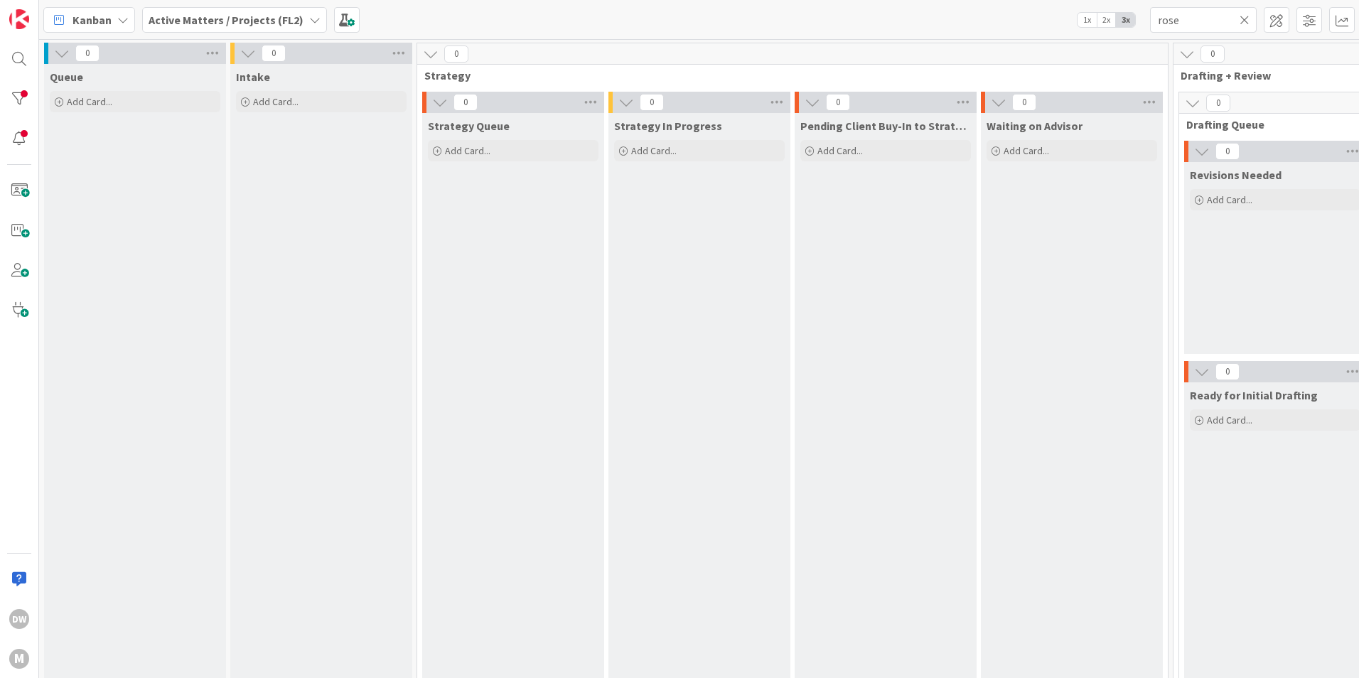
click at [309, 19] on icon at bounding box center [314, 19] width 11 height 11
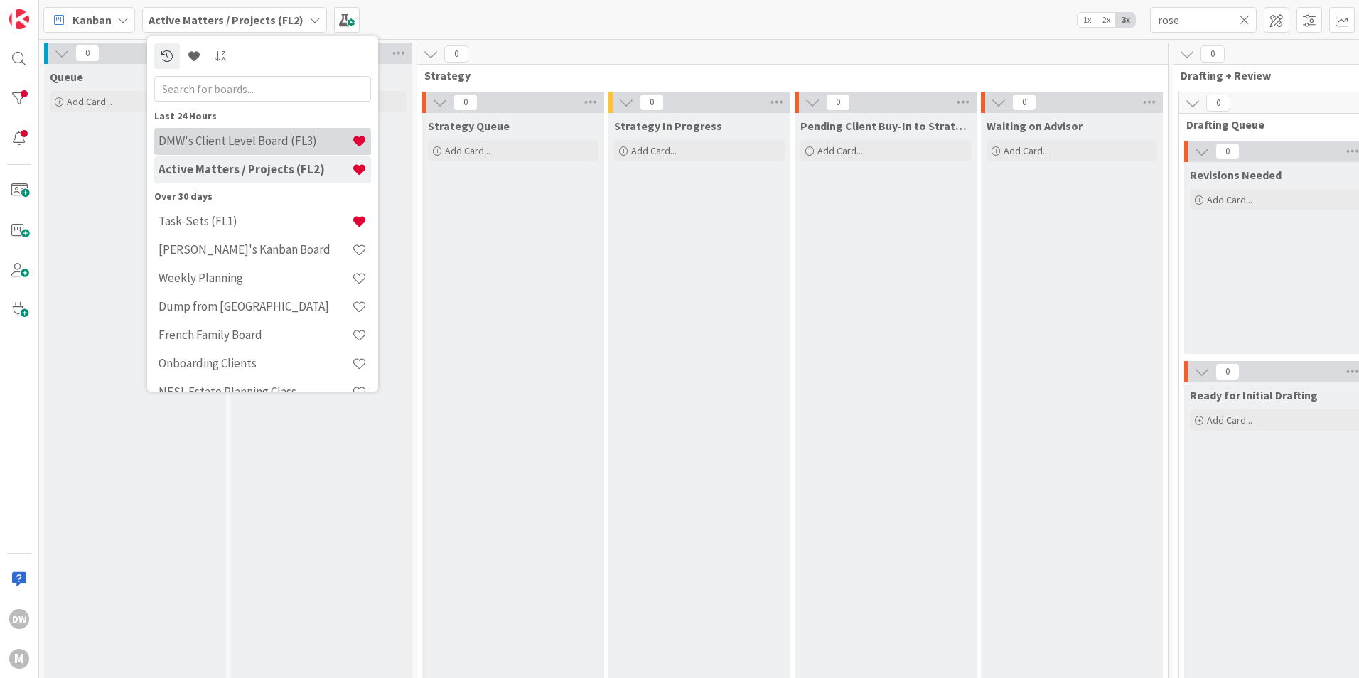
click at [276, 136] on h4 "DMW's Client Level Board (FL3)" at bounding box center [255, 141] width 193 height 14
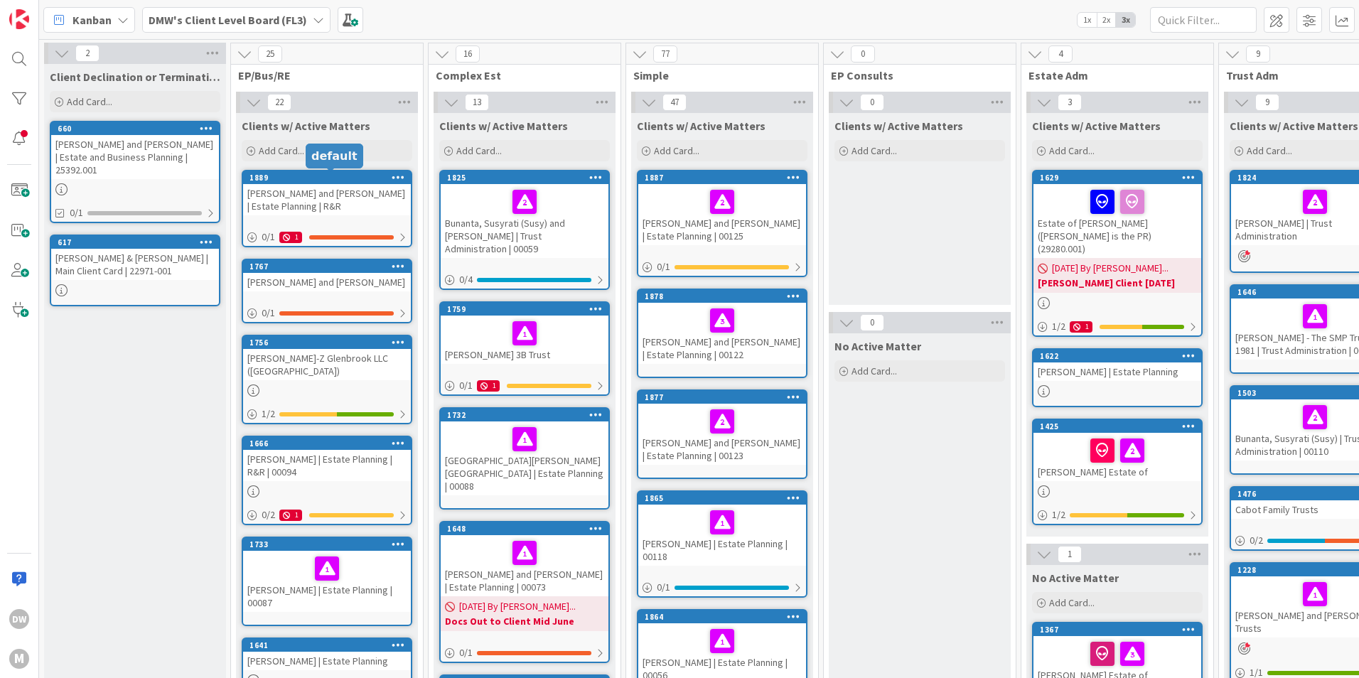
click at [333, 178] on div "1889" at bounding box center [329, 178] width 161 height 10
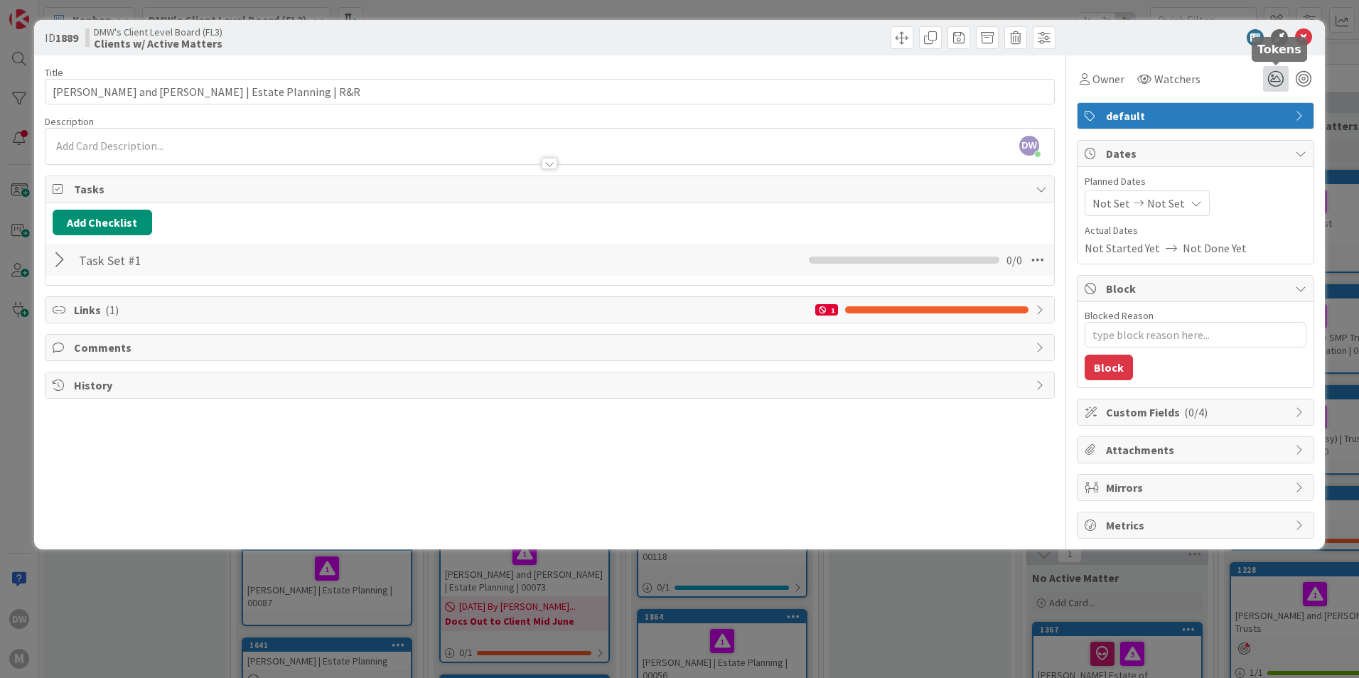
click at [1274, 80] on icon at bounding box center [1276, 79] width 26 height 26
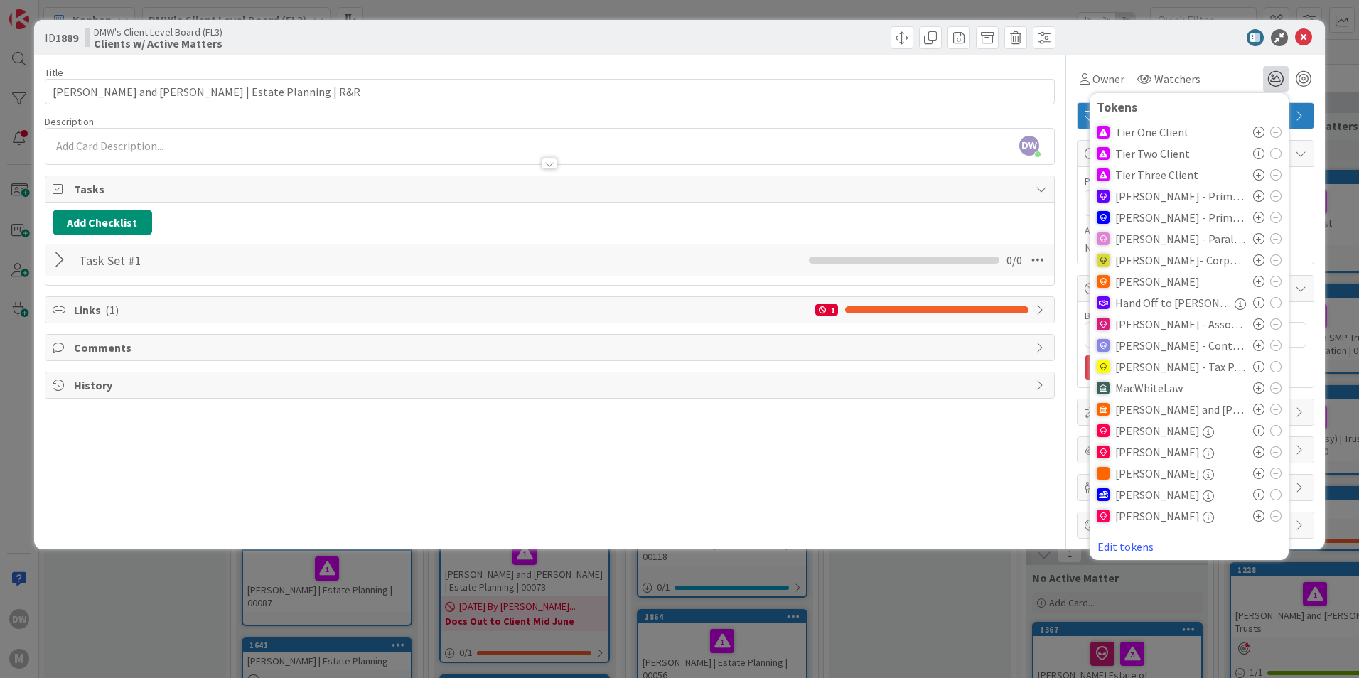
click at [1260, 154] on icon at bounding box center [1258, 153] width 11 height 11
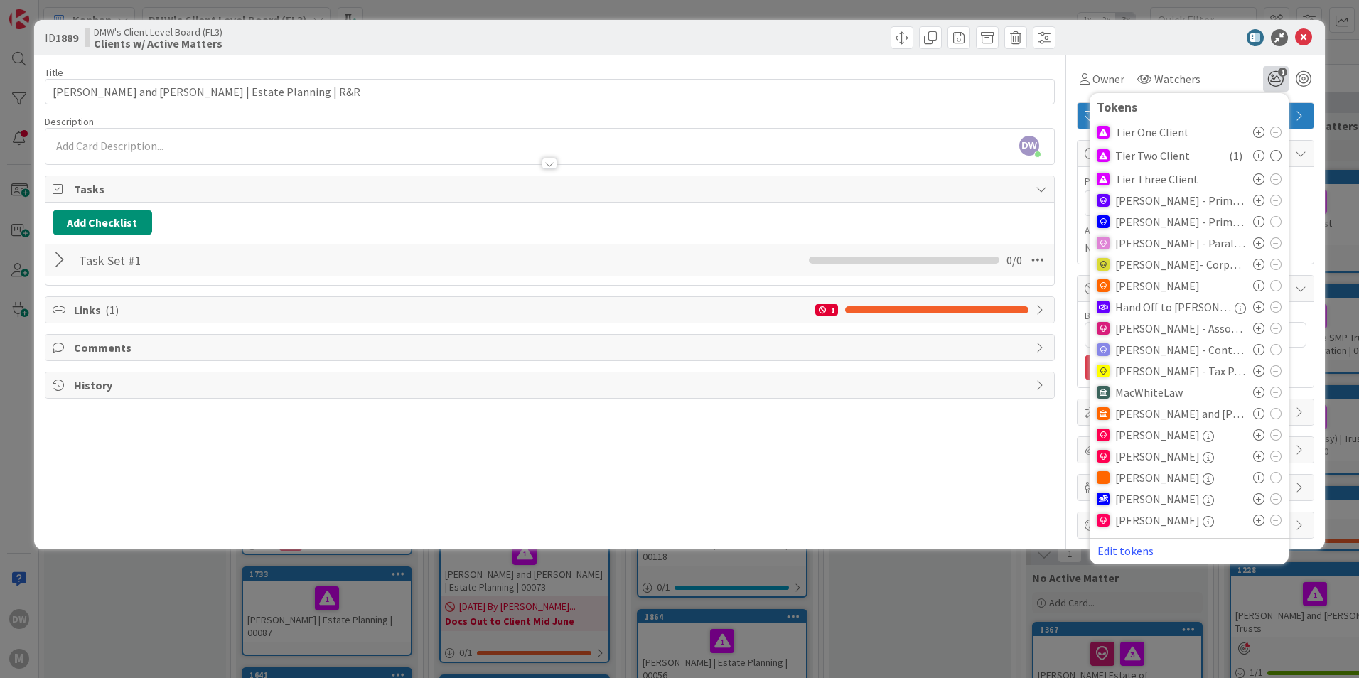
click at [651, 28] on div at bounding box center [805, 37] width 502 height 23
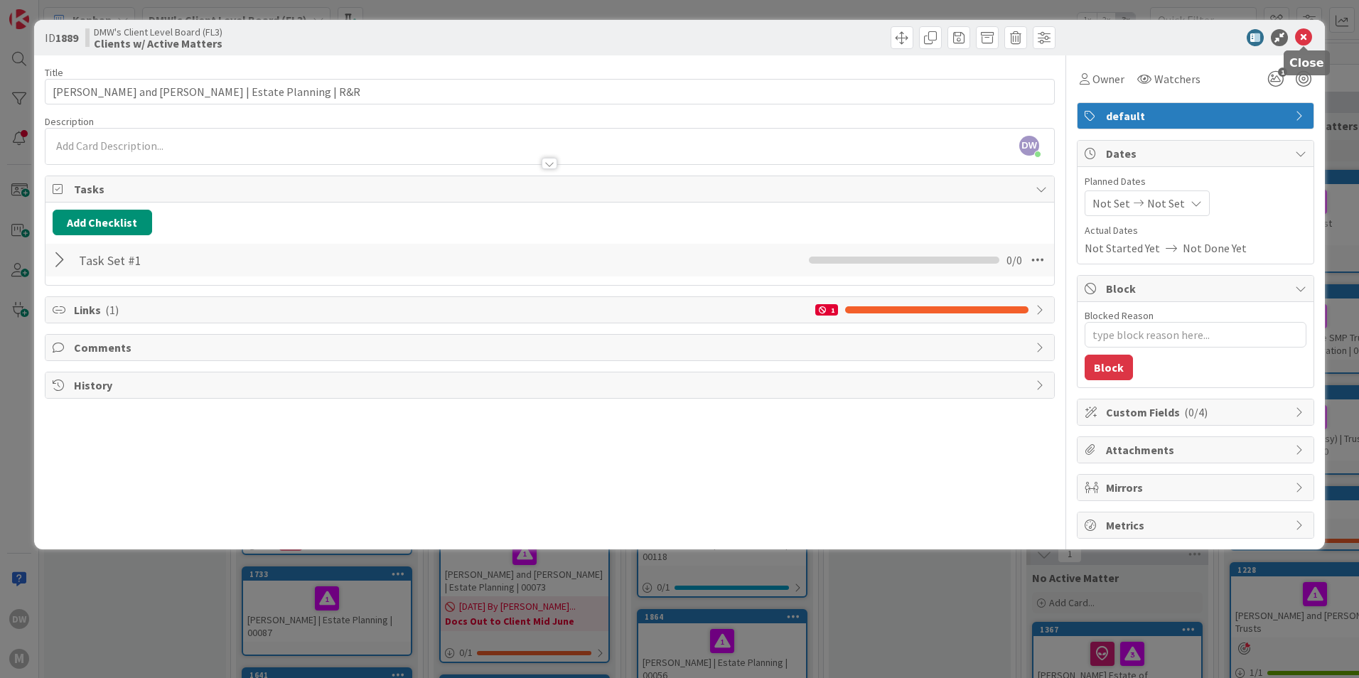
drag, startPoint x: 1310, startPoint y: 38, endPoint x: 1276, endPoint y: 50, distance: 36.0
click at [1310, 38] on icon at bounding box center [1303, 37] width 17 height 17
